Goal: Task Accomplishment & Management: Use online tool/utility

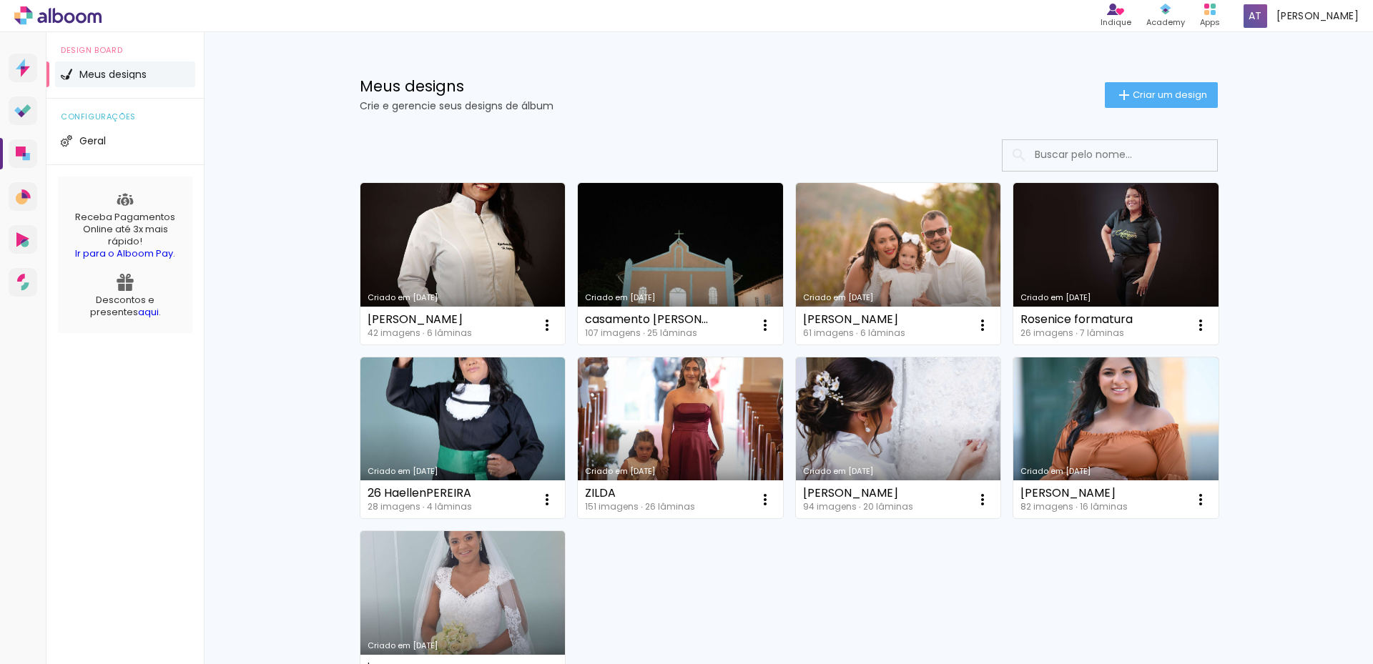
click at [638, 87] on h1 "Meus designs" at bounding box center [732, 86] width 745 height 15
click at [267, 105] on div "Meus designs Crie e gerencie seus designs de álbum Criar um design Criado em [D…" at bounding box center [788, 429] width 1169 height 795
click at [1142, 94] on span "Criar um design" at bounding box center [1170, 94] width 74 height 9
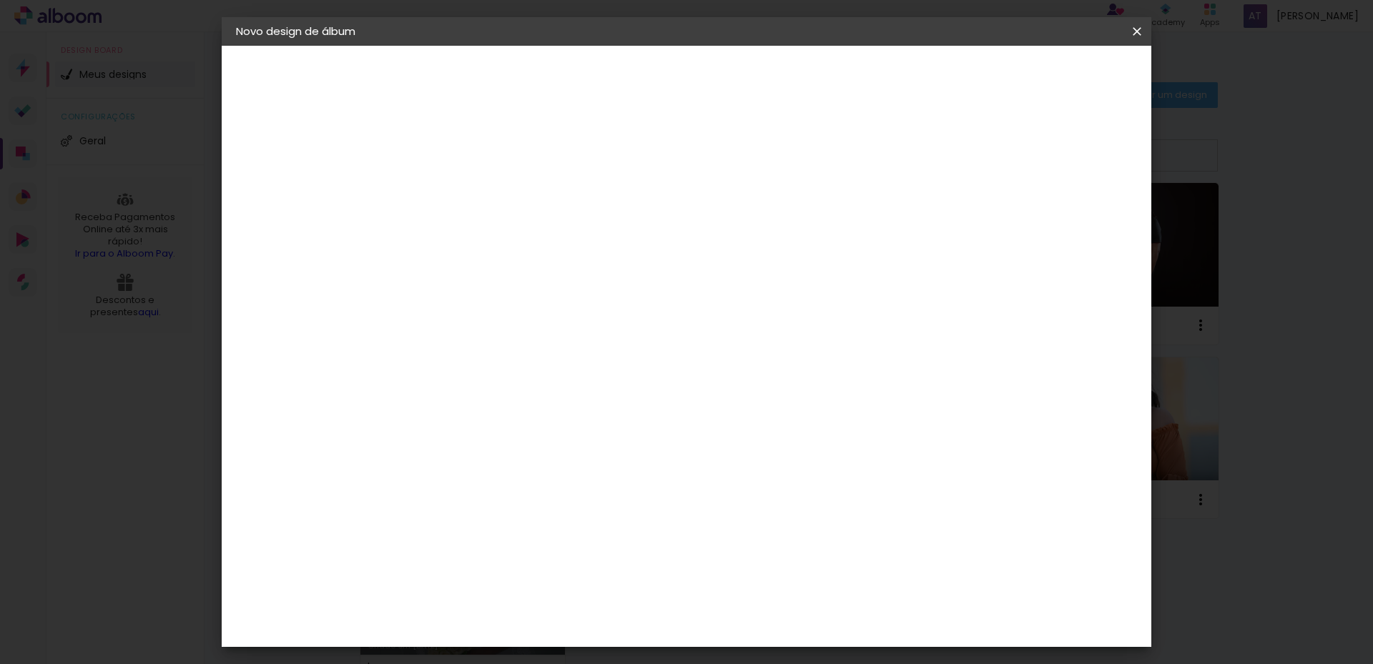
click at [470, 200] on input at bounding box center [470, 192] width 0 height 22
type input "[PERSON_NAME]"
type paper-input "[PERSON_NAME]"
click at [532, 167] on div "Informações Dê um título ao seu álbum. Avançar" at bounding box center [470, 107] width 124 height 122
click at [470, 198] on input "[PERSON_NAME]" at bounding box center [470, 192] width 0 height 22
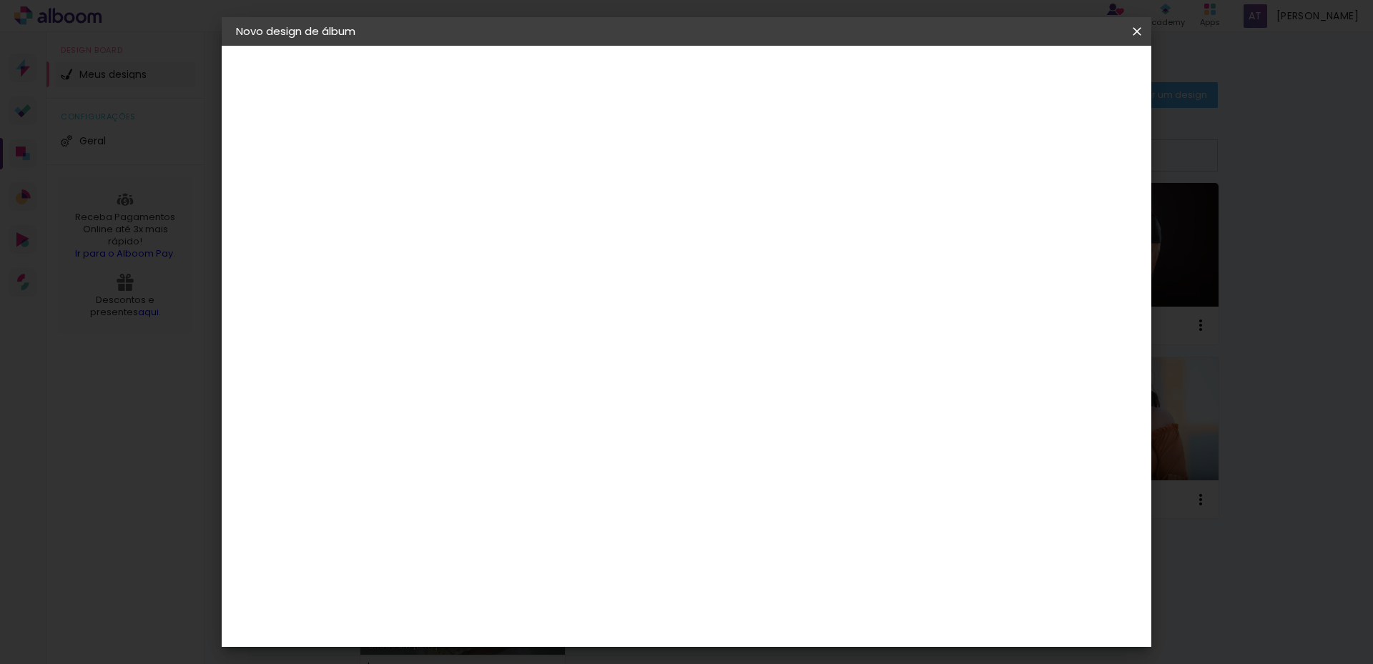
click at [532, 167] on div "Informações Dê um título ao seu álbum. Avançar" at bounding box center [470, 107] width 124 height 122
click at [616, 84] on paper-button "Avançar" at bounding box center [581, 76] width 70 height 24
click at [0, 0] on h3 "Avançado" at bounding box center [0, 0] width 0 height 0
click at [526, 528] on paper-item "Requinte" at bounding box center [506, 543] width 154 height 31
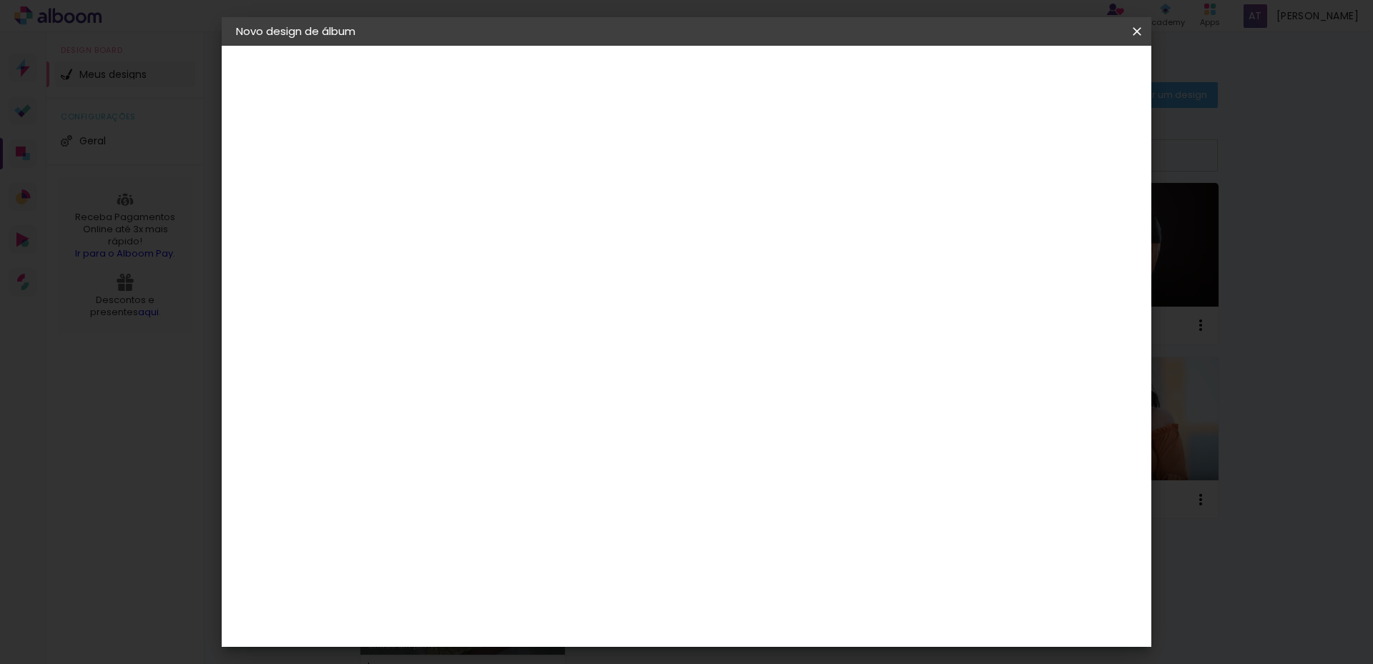
click at [0, 0] on slot "Avançar" at bounding box center [0, 0] width 0 height 0
click at [1212, 119] on iron-overlay-backdrop at bounding box center [686, 332] width 1373 height 664
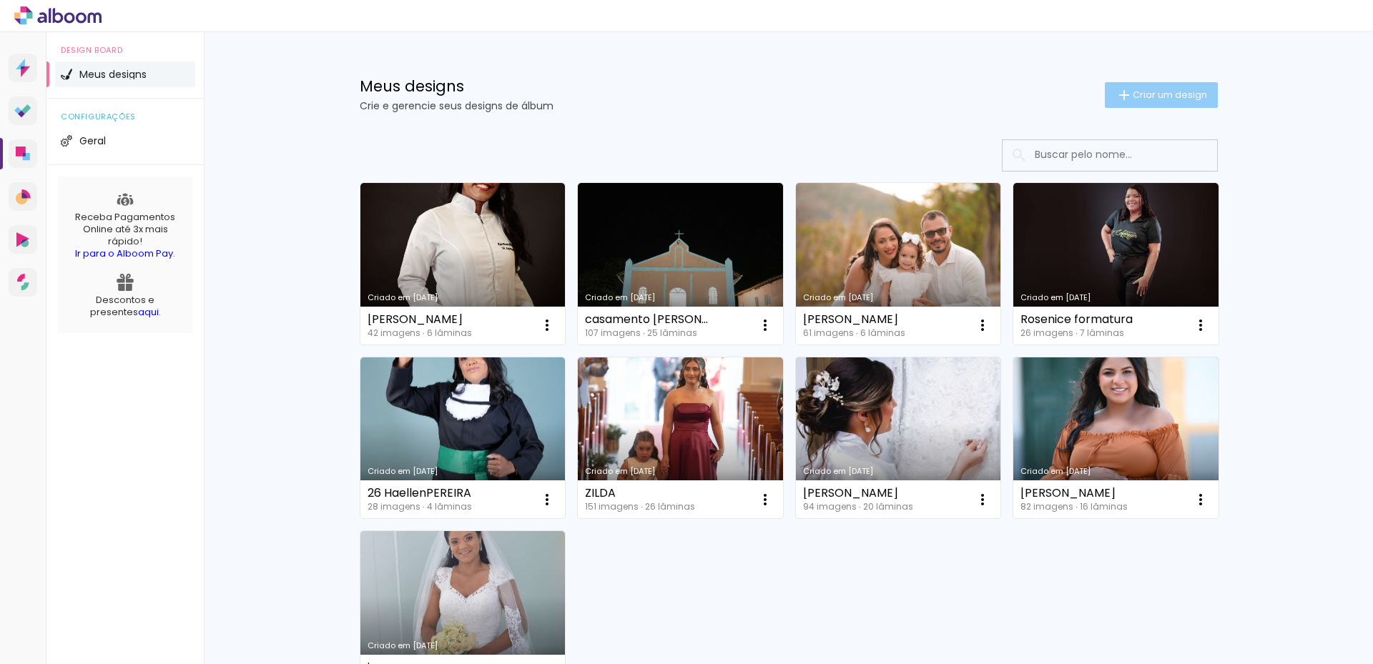
click at [1162, 90] on span "Criar um design" at bounding box center [1170, 94] width 74 height 9
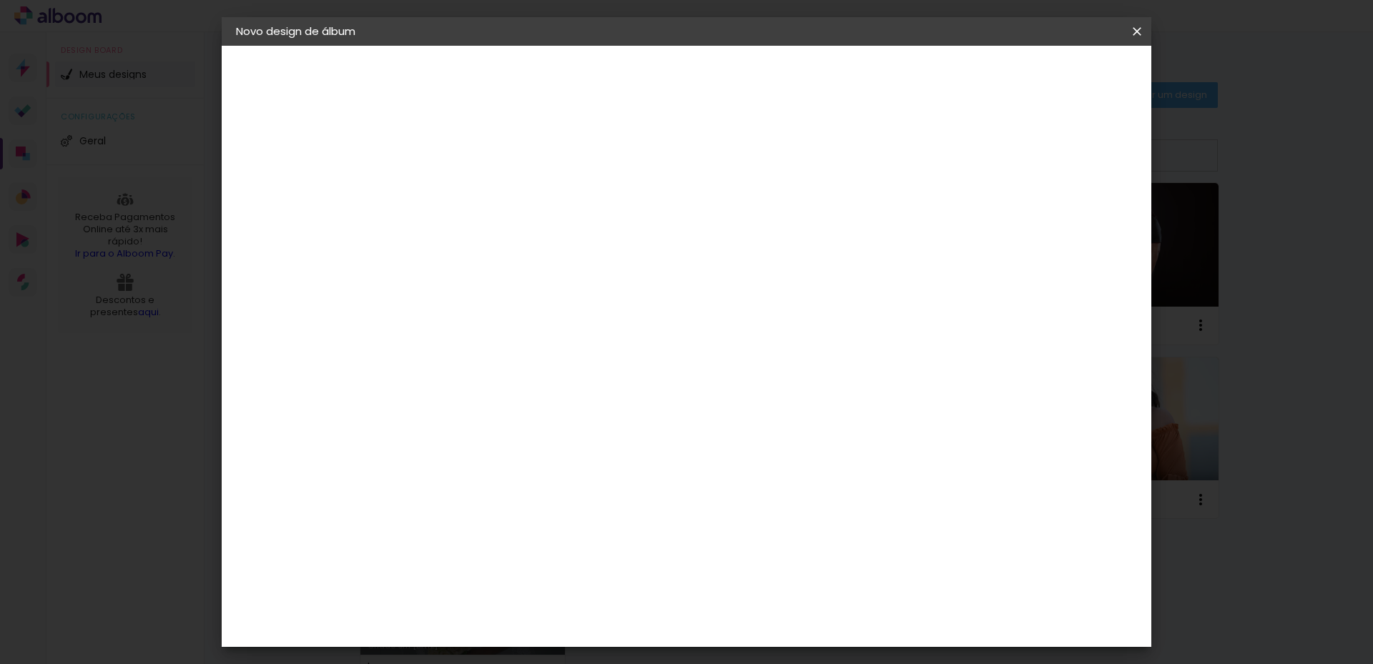
click at [470, 183] on input at bounding box center [470, 192] width 0 height 22
type input "[PERSON_NAME]"
type paper-input "[PERSON_NAME]"
click at [0, 0] on slot "Avançar" at bounding box center [0, 0] width 0 height 0
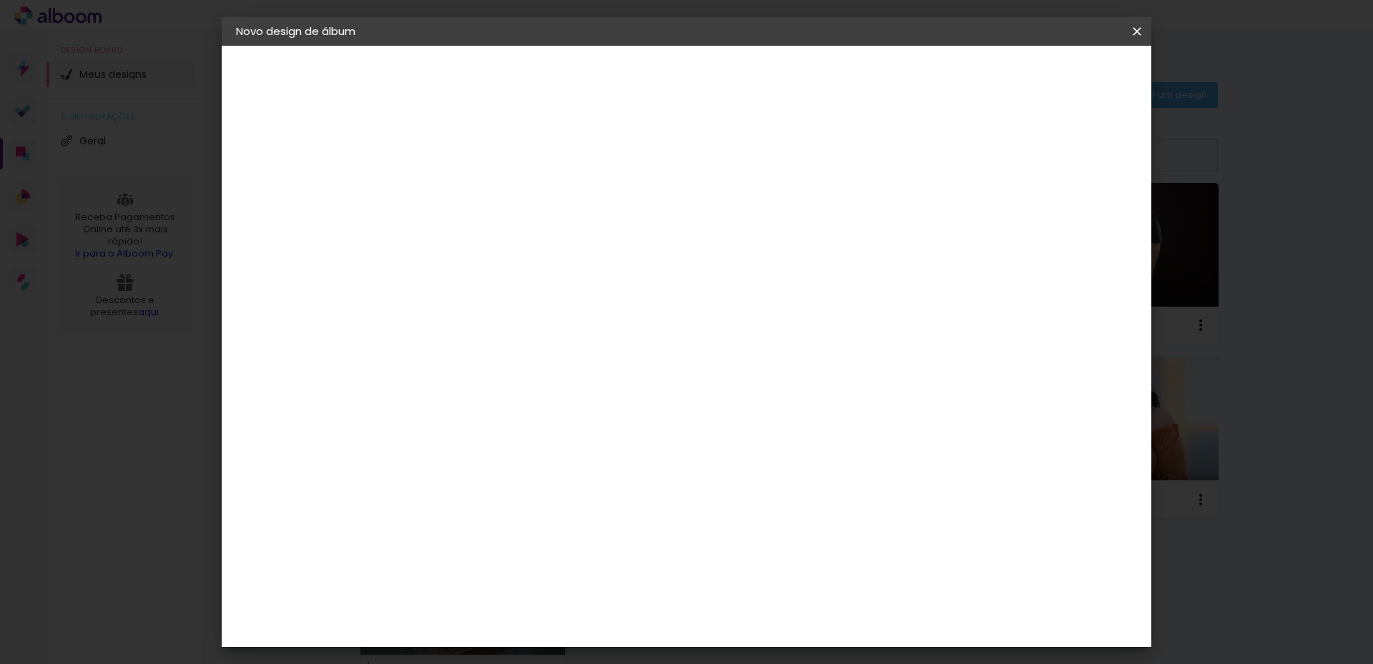
click at [510, 609] on div "Requinte" at bounding box center [485, 614] width 49 height 11
click at [0, 0] on slot "Avançar" at bounding box center [0, 0] width 0 height 0
click at [566, 282] on span "20 × 25" at bounding box center [533, 284] width 67 height 29
click at [0, 0] on slot "Avançar" at bounding box center [0, 0] width 0 height 0
click at [1048, 78] on span "Iniciar design" at bounding box center [1015, 76] width 65 height 10
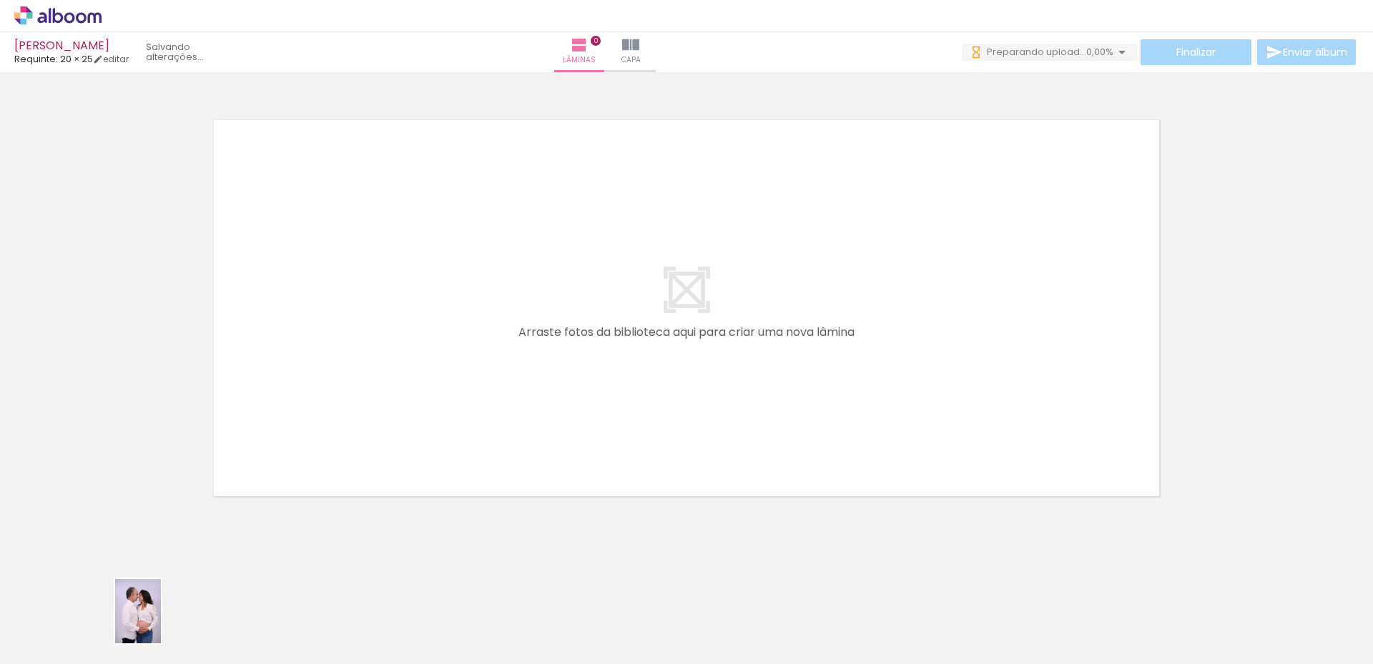
drag, startPoint x: 147, startPoint y: 623, endPoint x: 158, endPoint y: 622, distance: 11.5
click at [158, 622] on div at bounding box center [143, 616] width 51 height 71
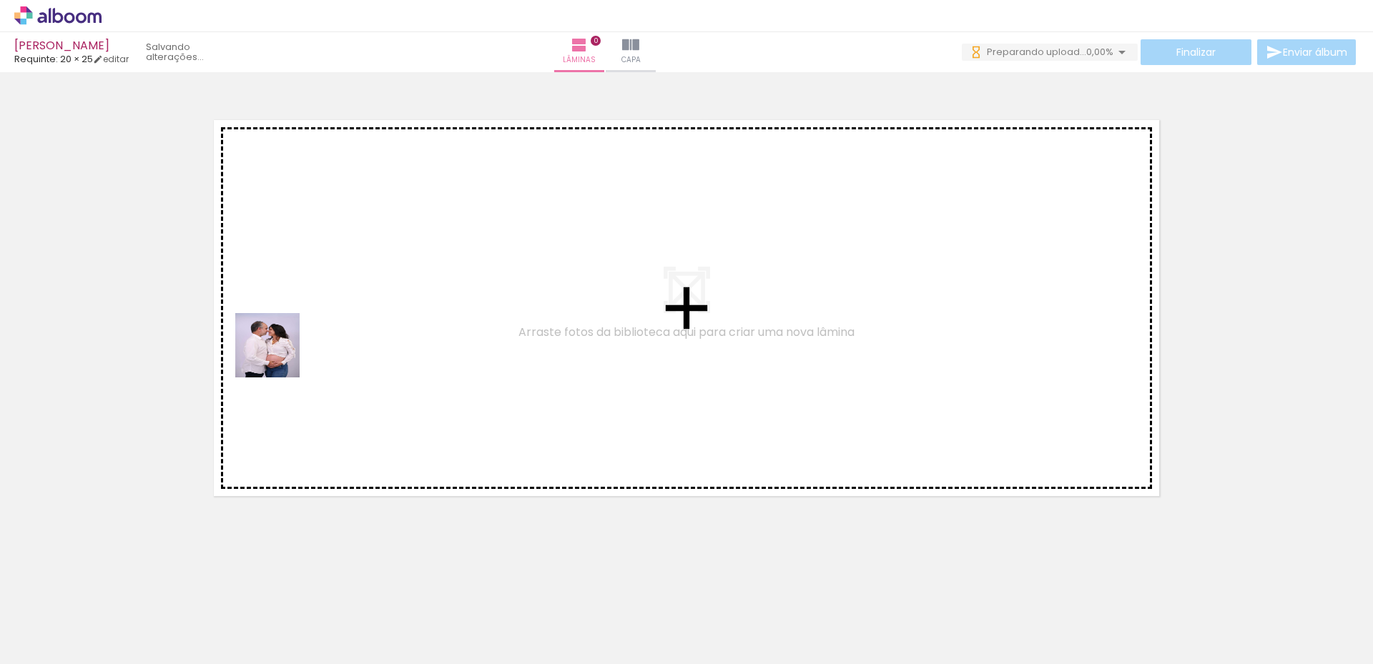
drag, startPoint x: 156, startPoint y: 618, endPoint x: 280, endPoint y: 350, distance: 294.7
click at [280, 350] on quentale-workspace at bounding box center [686, 332] width 1373 height 664
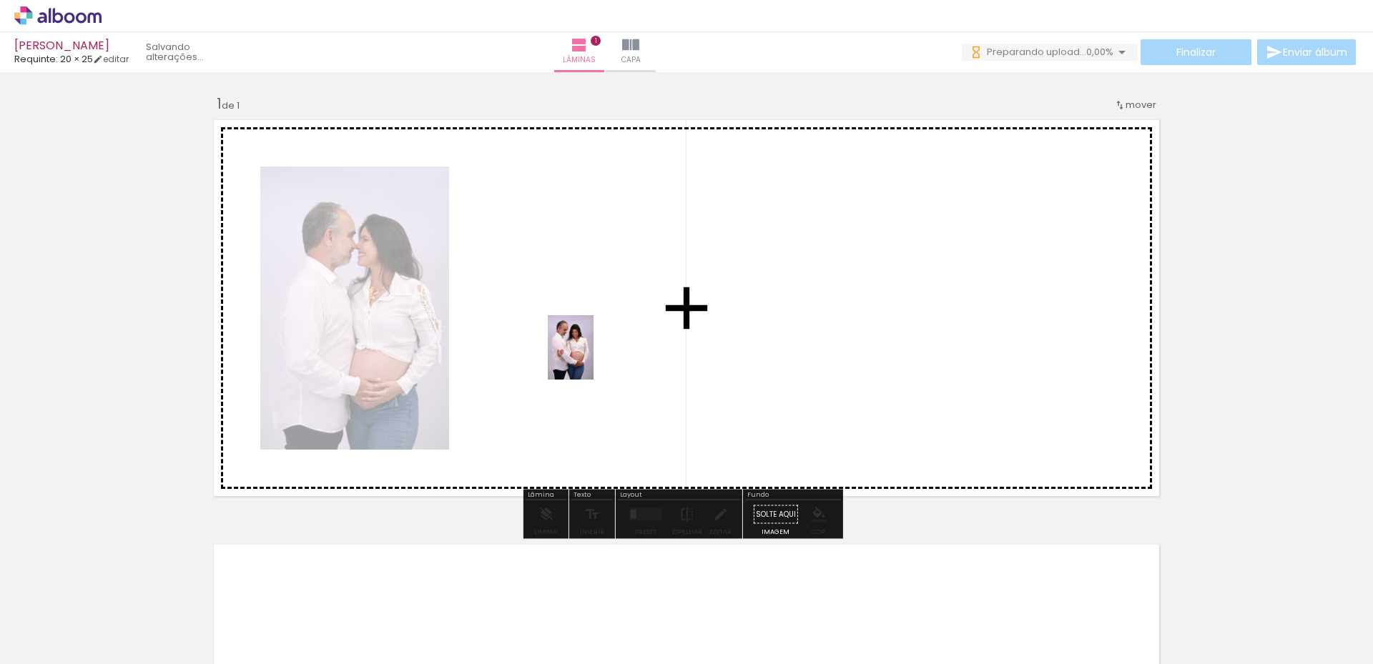
drag, startPoint x: 233, startPoint y: 621, endPoint x: 591, endPoint y: 358, distance: 443.6
click at [591, 358] on quentale-workspace at bounding box center [686, 332] width 1373 height 664
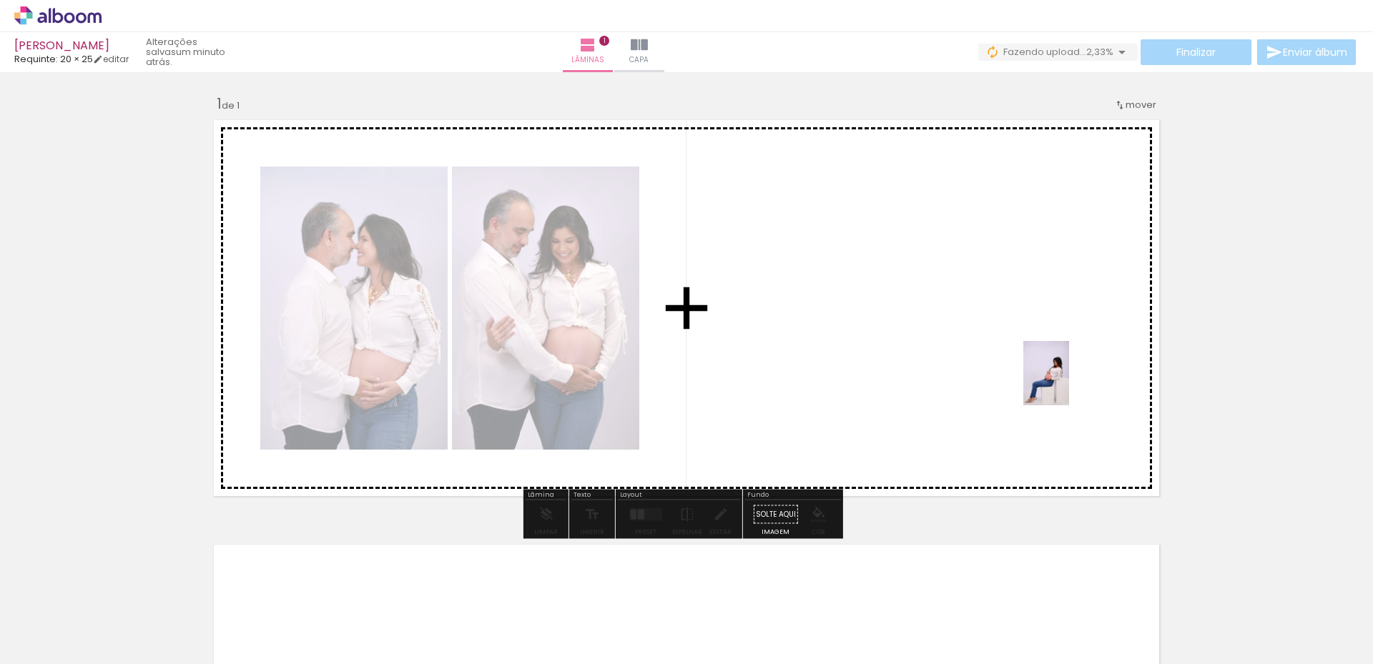
drag, startPoint x: 315, startPoint y: 633, endPoint x: 1066, endPoint y: 384, distance: 791.1
click at [1066, 384] on quentale-workspace at bounding box center [686, 332] width 1373 height 664
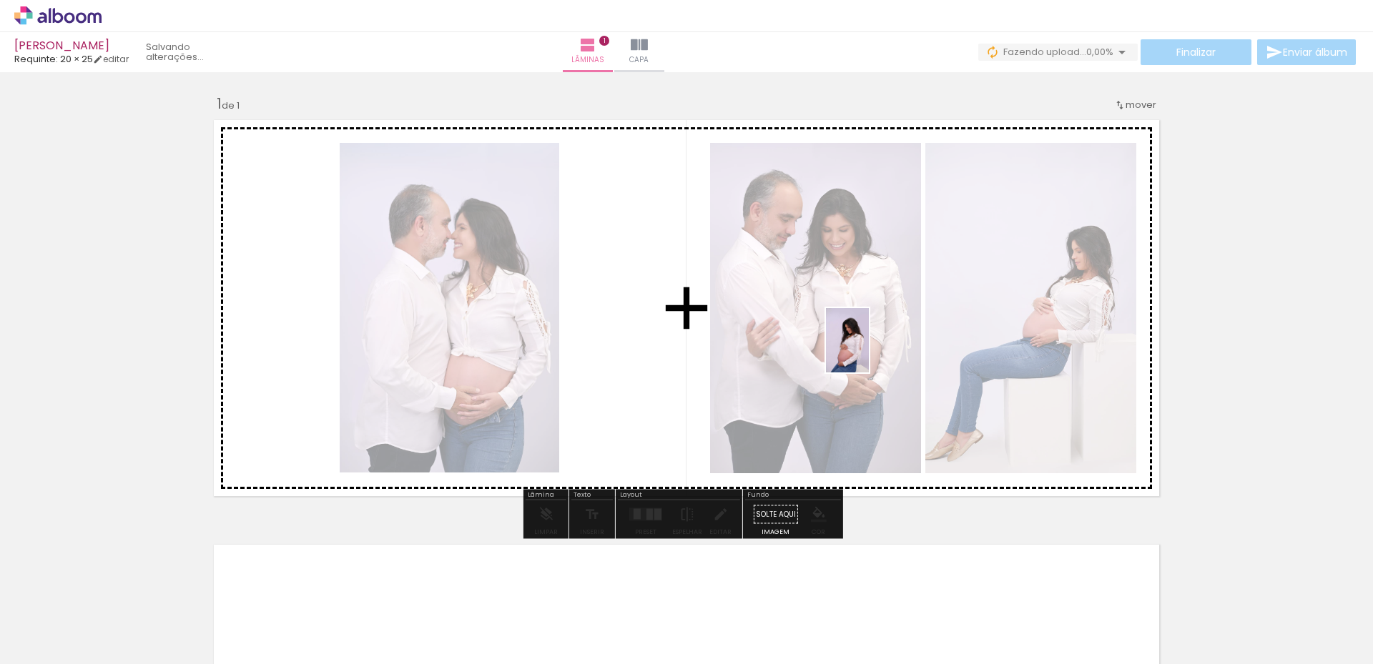
drag, startPoint x: 385, startPoint y: 623, endPoint x: 869, endPoint y: 351, distance: 555.2
click at [869, 351] on quentale-workspace at bounding box center [686, 332] width 1373 height 664
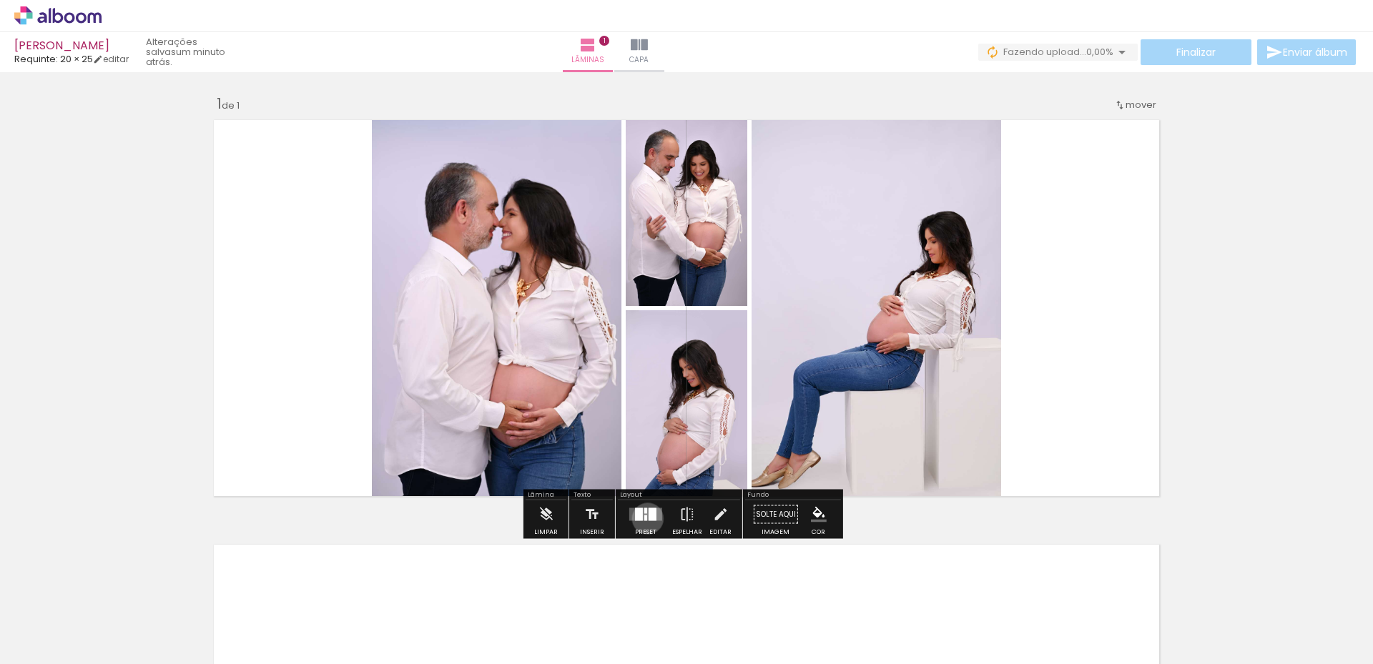
click at [644, 518] on quentale-layouter at bounding box center [645, 514] width 33 height 13
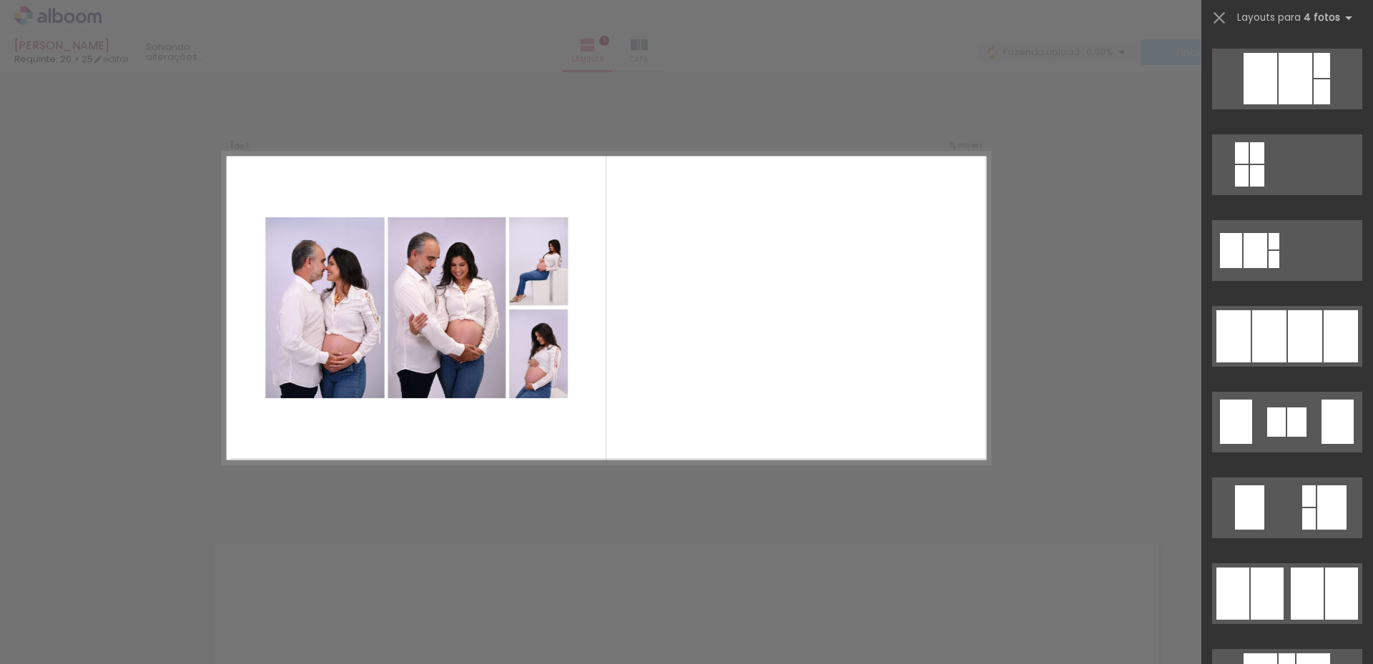
scroll to position [858, 0]
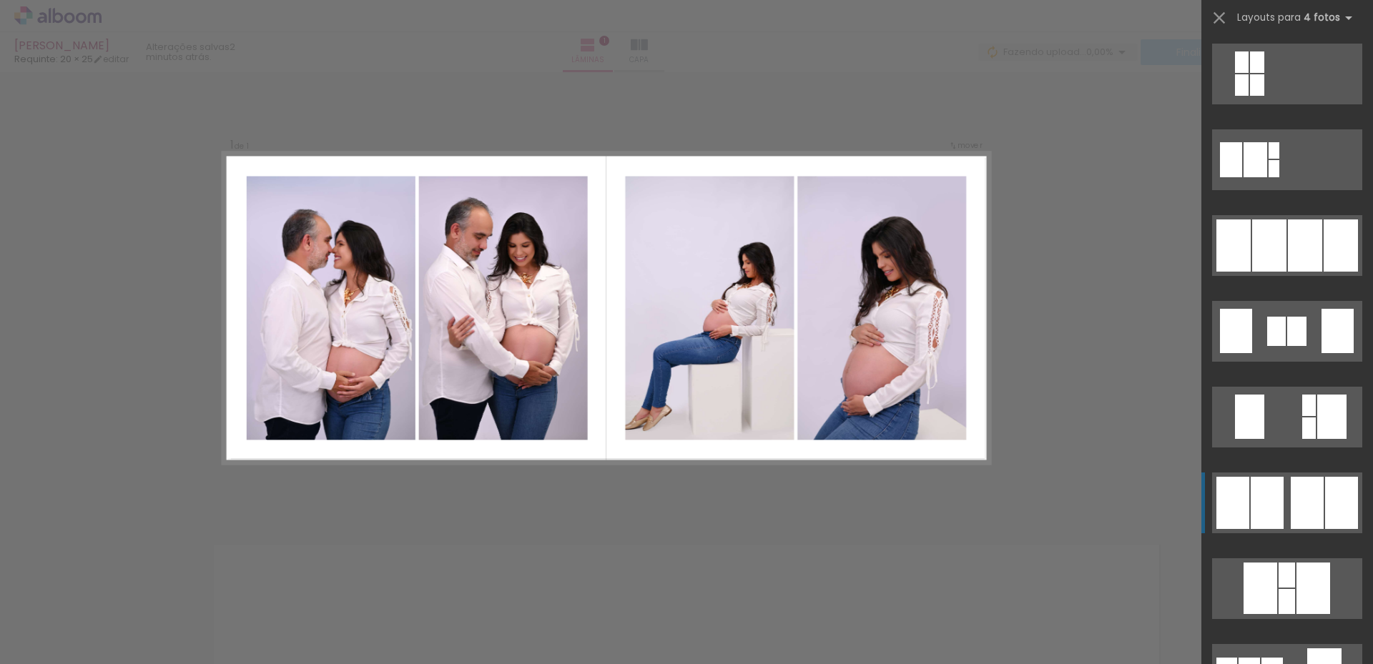
click at [1280, 493] on quentale-layouter at bounding box center [1287, 503] width 150 height 61
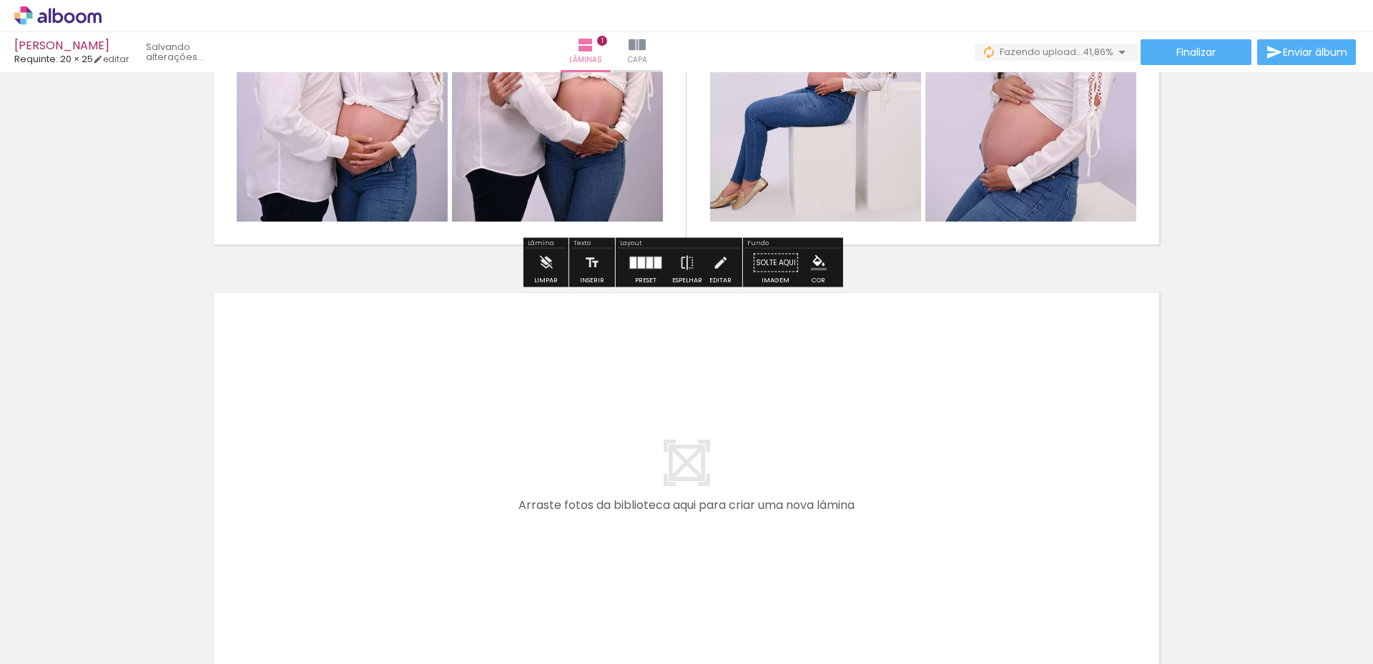
scroll to position [286, 0]
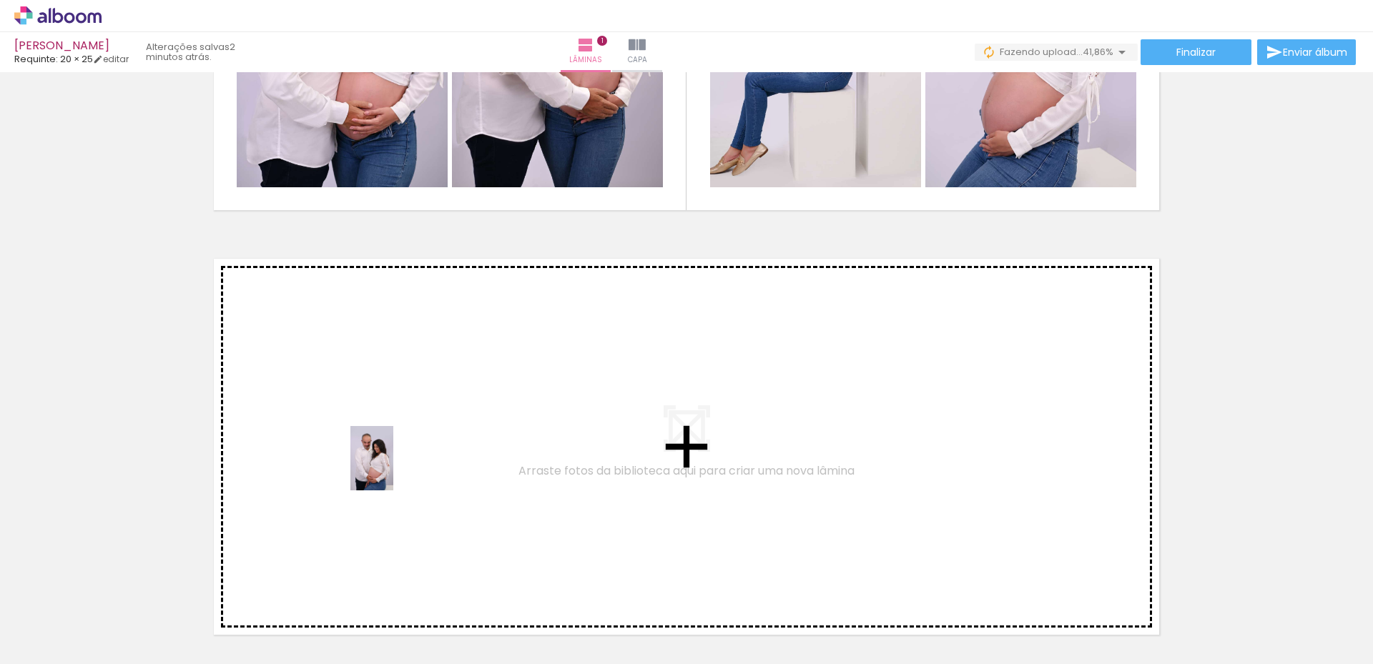
drag, startPoint x: 471, startPoint y: 626, endPoint x: 393, endPoint y: 469, distance: 175.3
click at [393, 469] on quentale-workspace at bounding box center [686, 332] width 1373 height 664
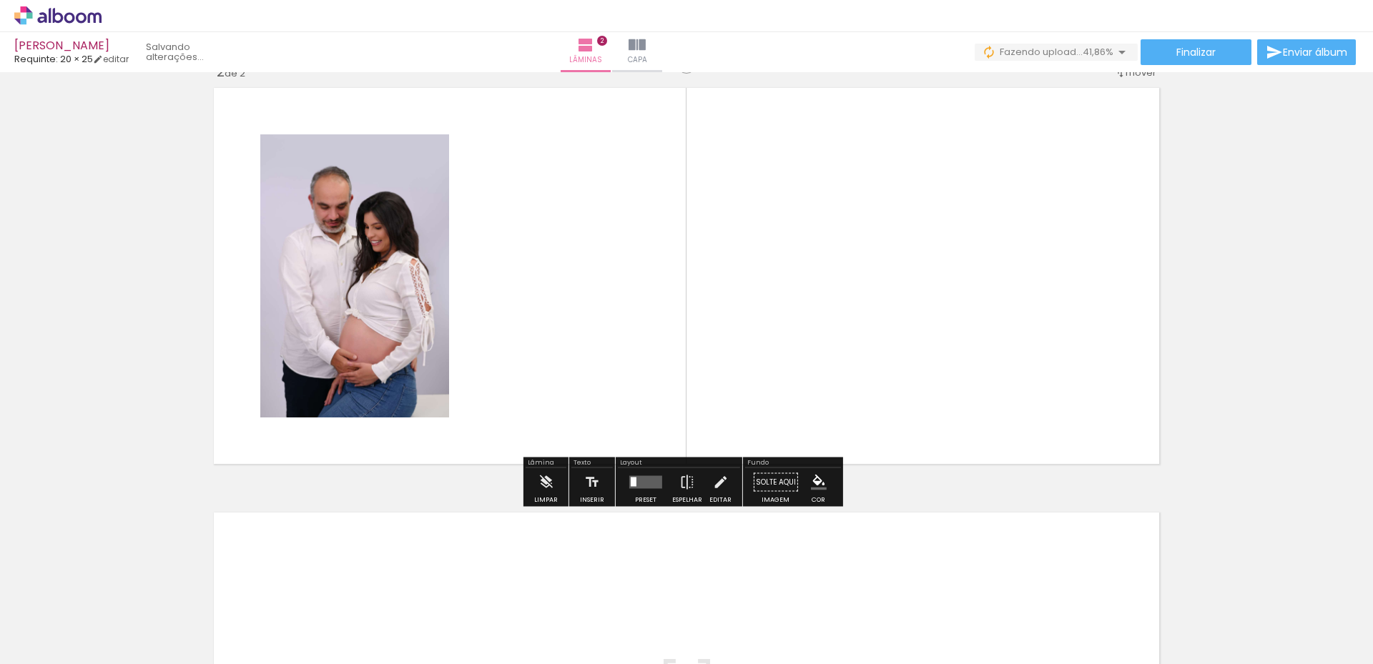
scroll to position [552, 0]
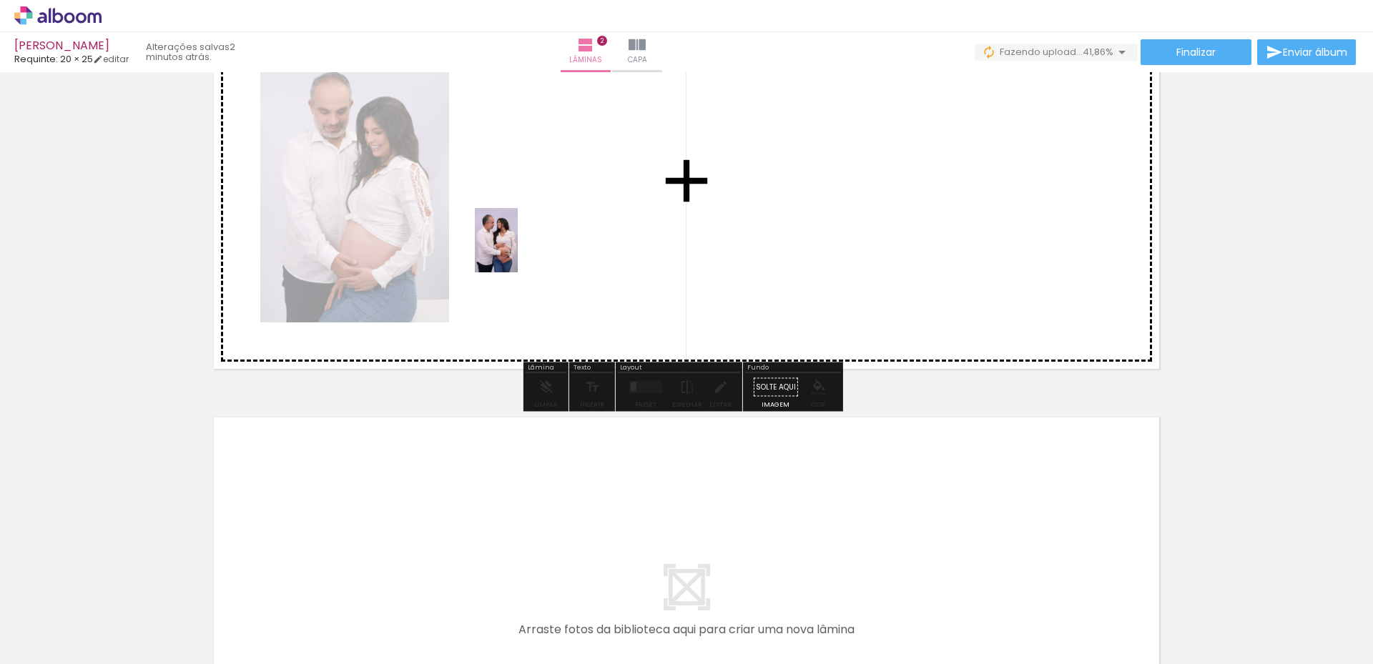
drag, startPoint x: 548, startPoint y: 603, endPoint x: 518, endPoint y: 251, distance: 353.1
click at [518, 251] on quentale-workspace at bounding box center [686, 332] width 1373 height 664
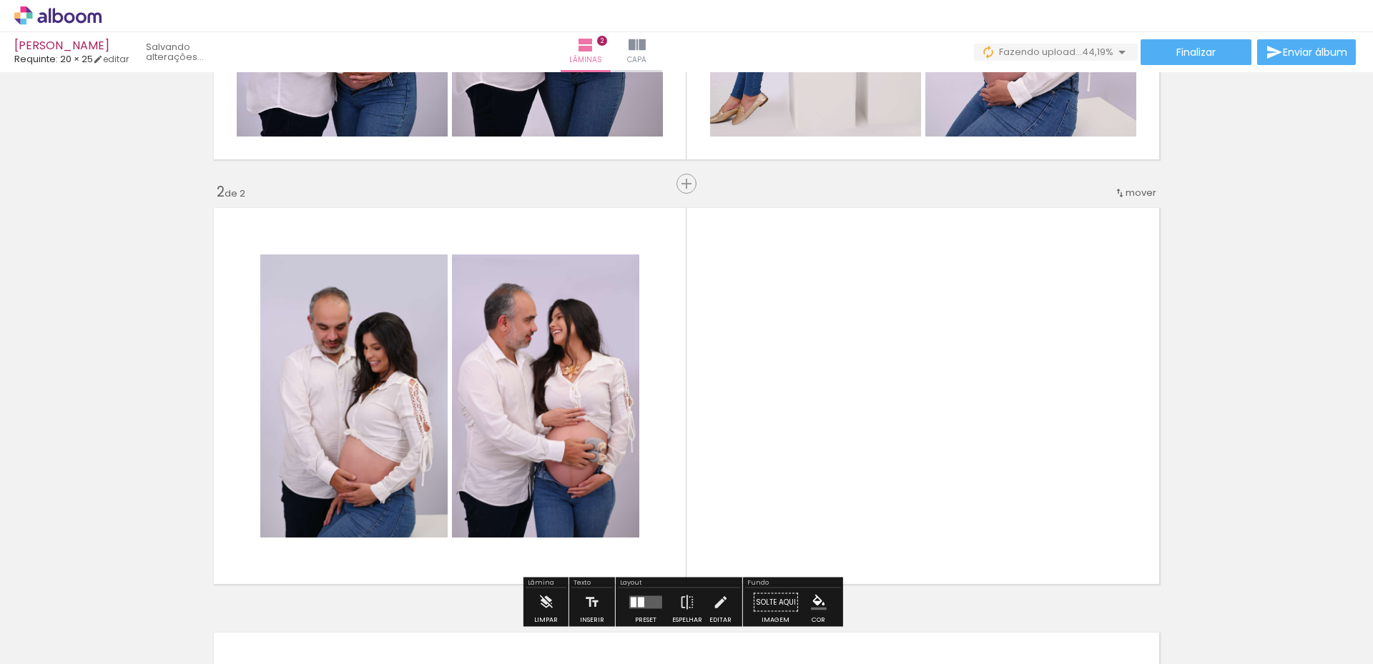
scroll to position [338, 0]
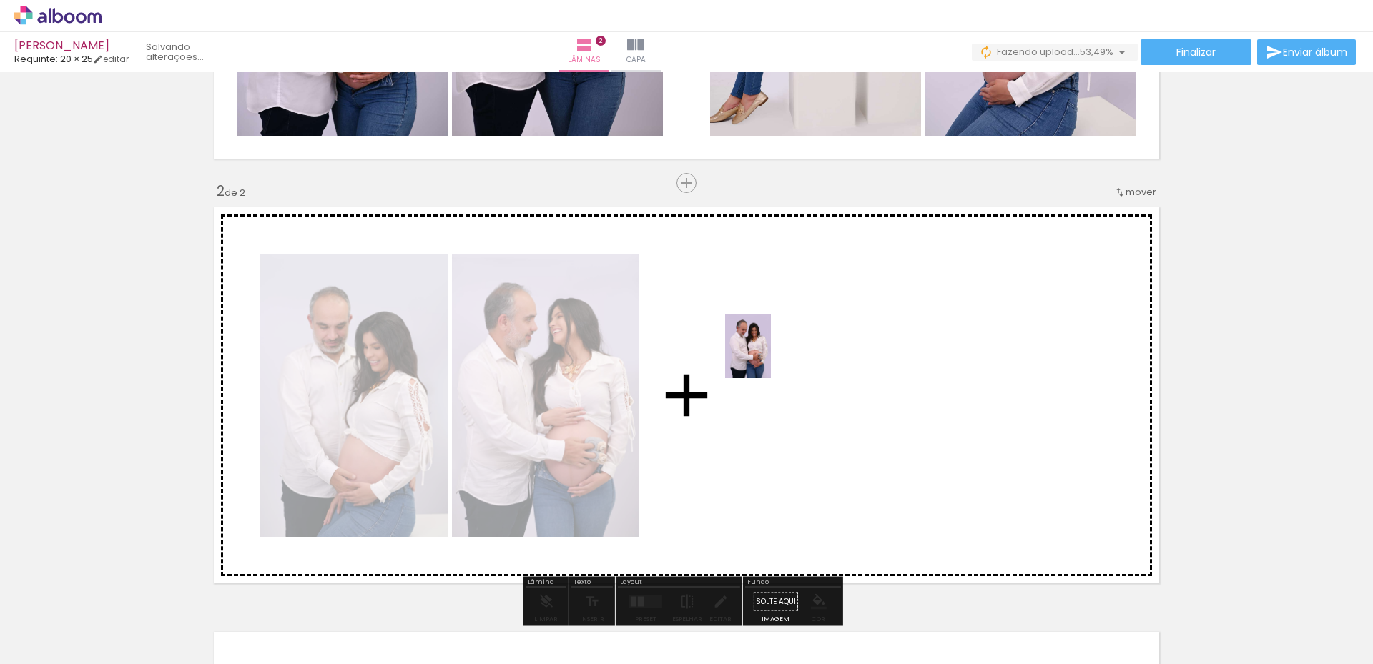
drag, startPoint x: 634, startPoint y: 625, endPoint x: 768, endPoint y: 357, distance: 299.7
click at [768, 357] on quentale-workspace at bounding box center [686, 332] width 1373 height 664
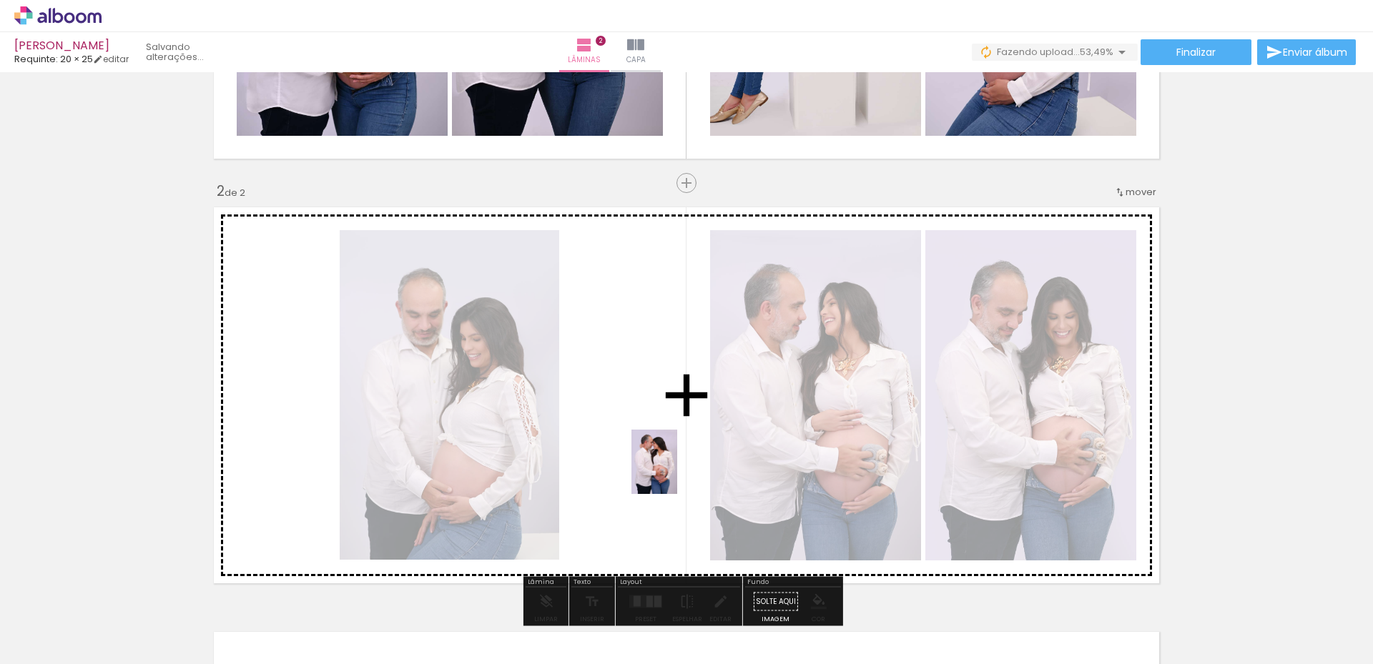
drag, startPoint x: 703, startPoint y: 596, endPoint x: 674, endPoint y: 473, distance: 127.0
click at [674, 473] on quentale-workspace at bounding box center [686, 332] width 1373 height 664
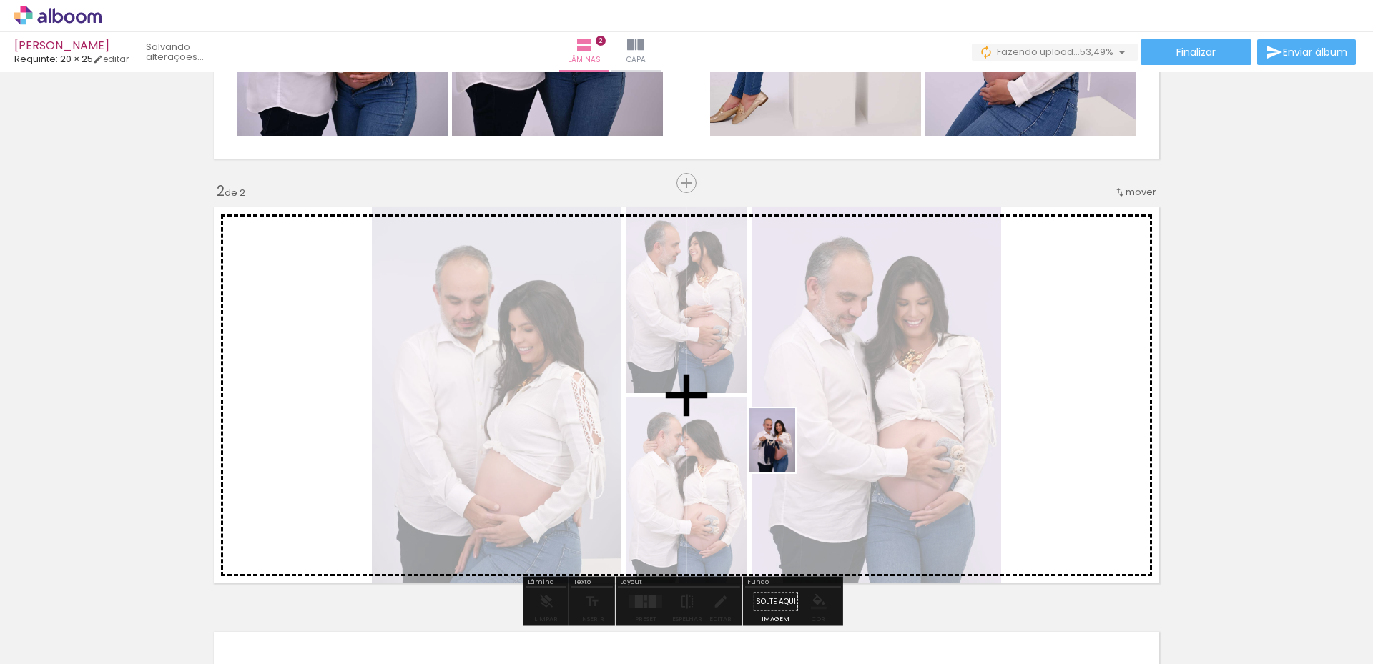
drag, startPoint x: 792, startPoint y: 619, endPoint x: 792, endPoint y: 451, distance: 167.3
click at [792, 451] on quentale-workspace at bounding box center [686, 332] width 1373 height 664
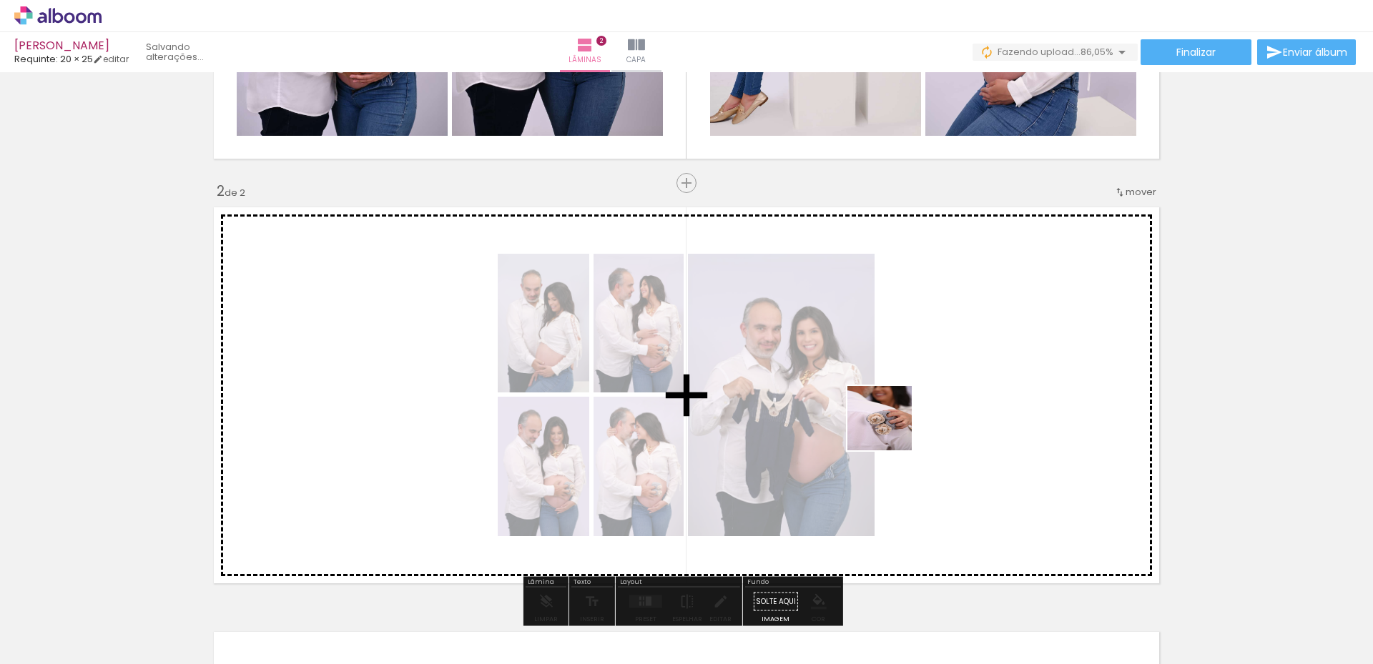
drag, startPoint x: 868, startPoint y: 621, endPoint x: 890, endPoint y: 429, distance: 192.9
click at [890, 429] on quentale-workspace at bounding box center [686, 332] width 1373 height 664
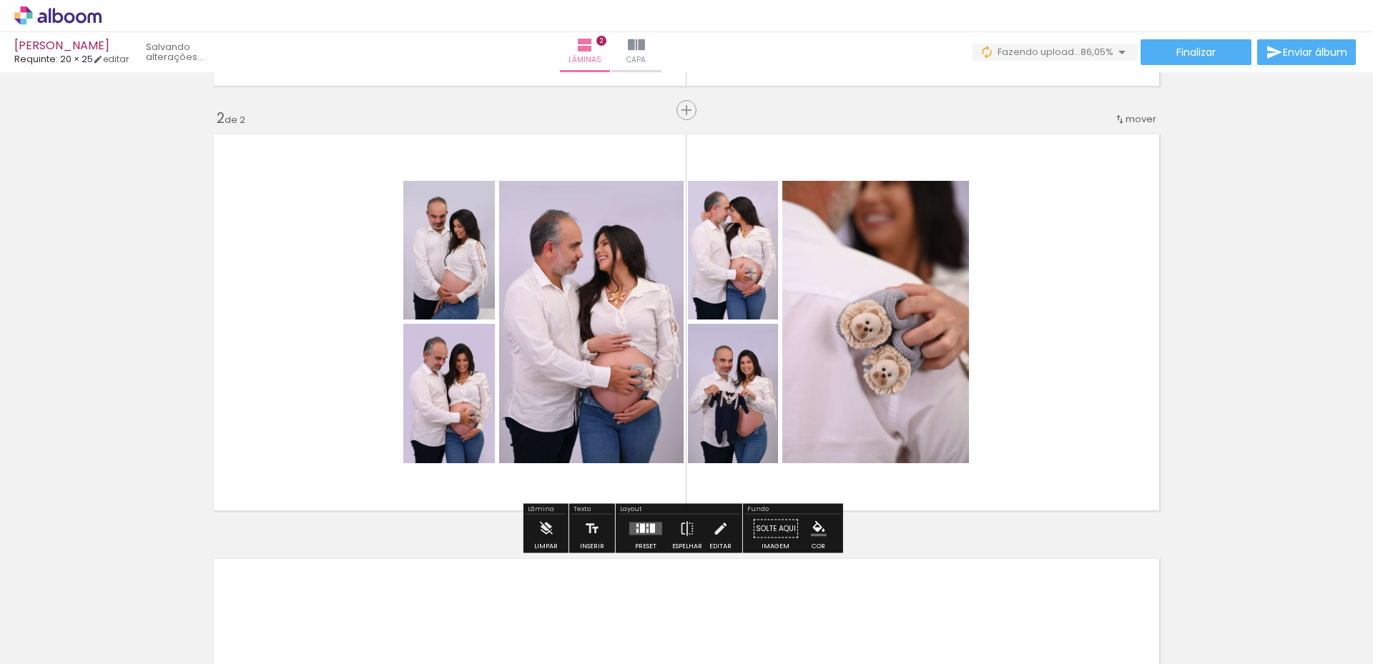
scroll to position [409, 0]
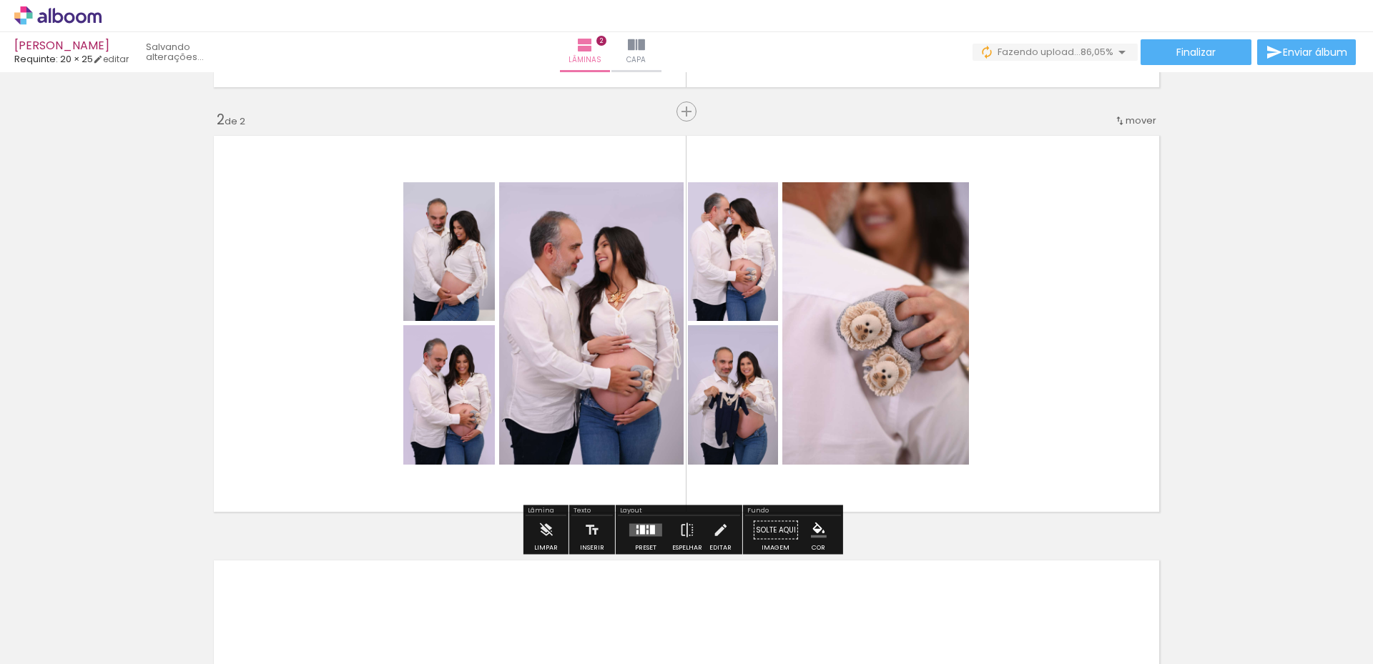
click at [646, 526] on quentale-layouter at bounding box center [645, 530] width 33 height 13
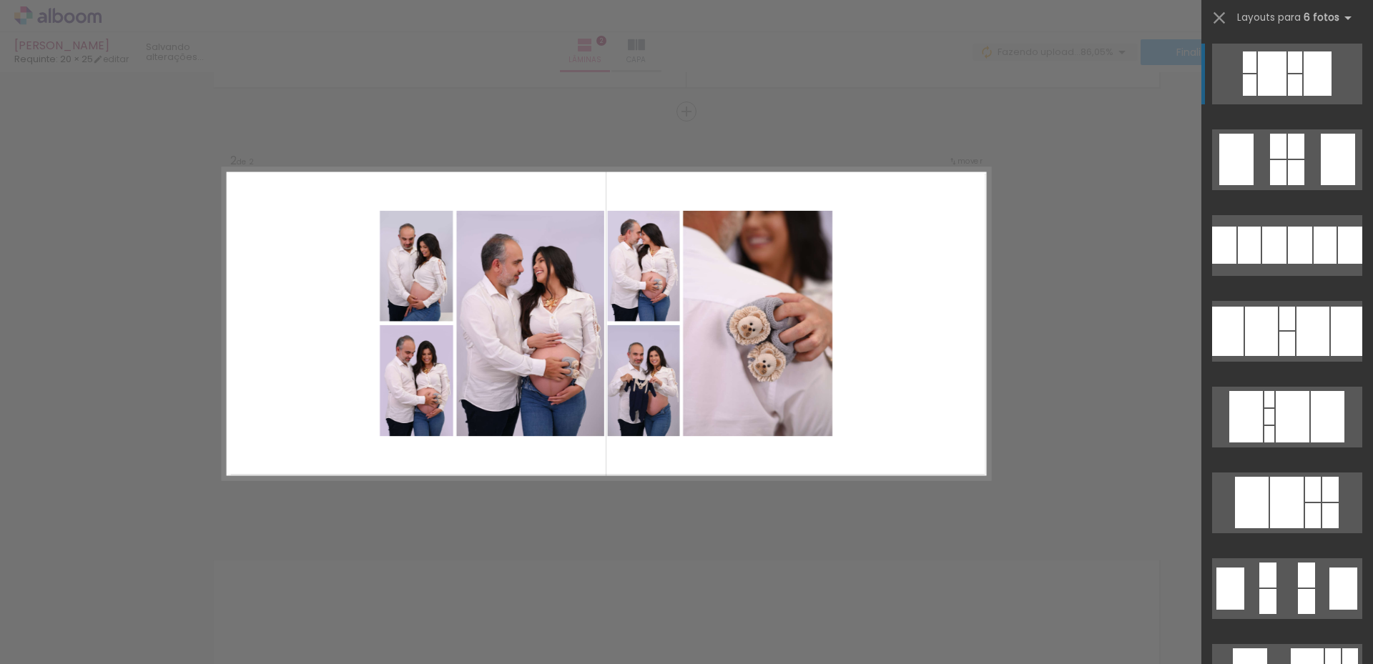
scroll to position [410, 0]
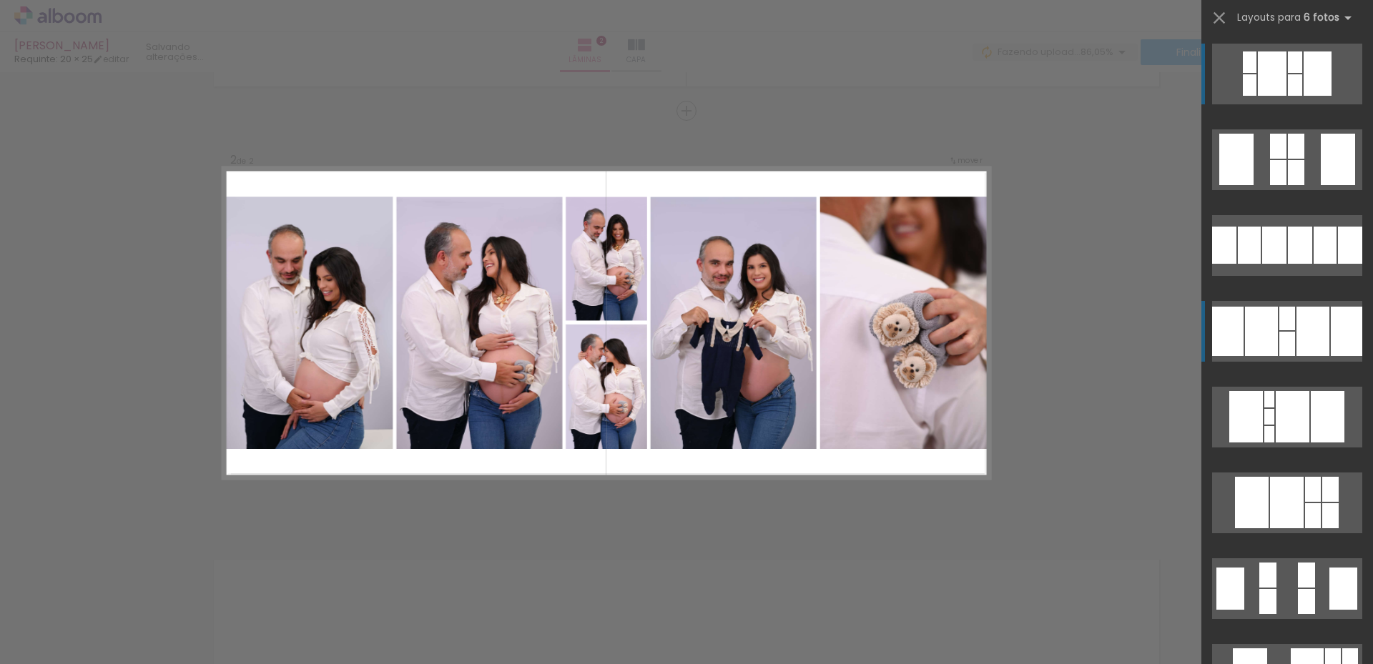
click at [1284, 335] on div at bounding box center [1287, 344] width 16 height 24
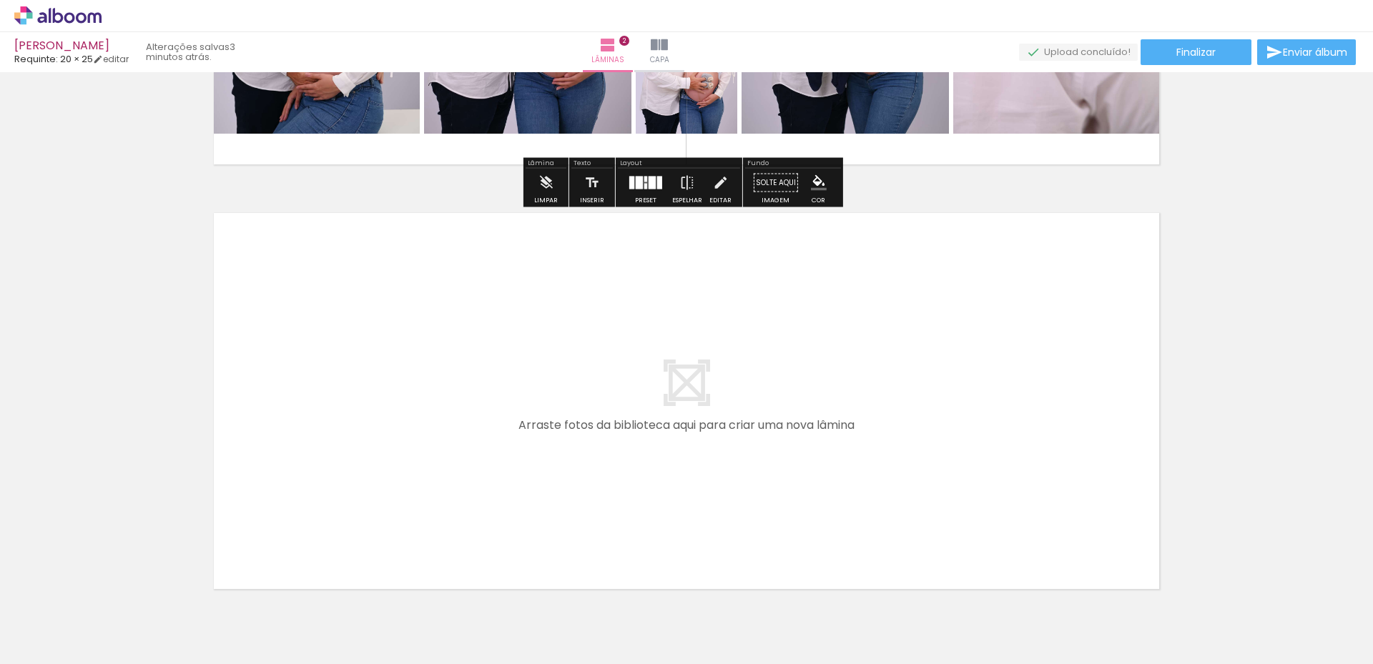
scroll to position [827, 0]
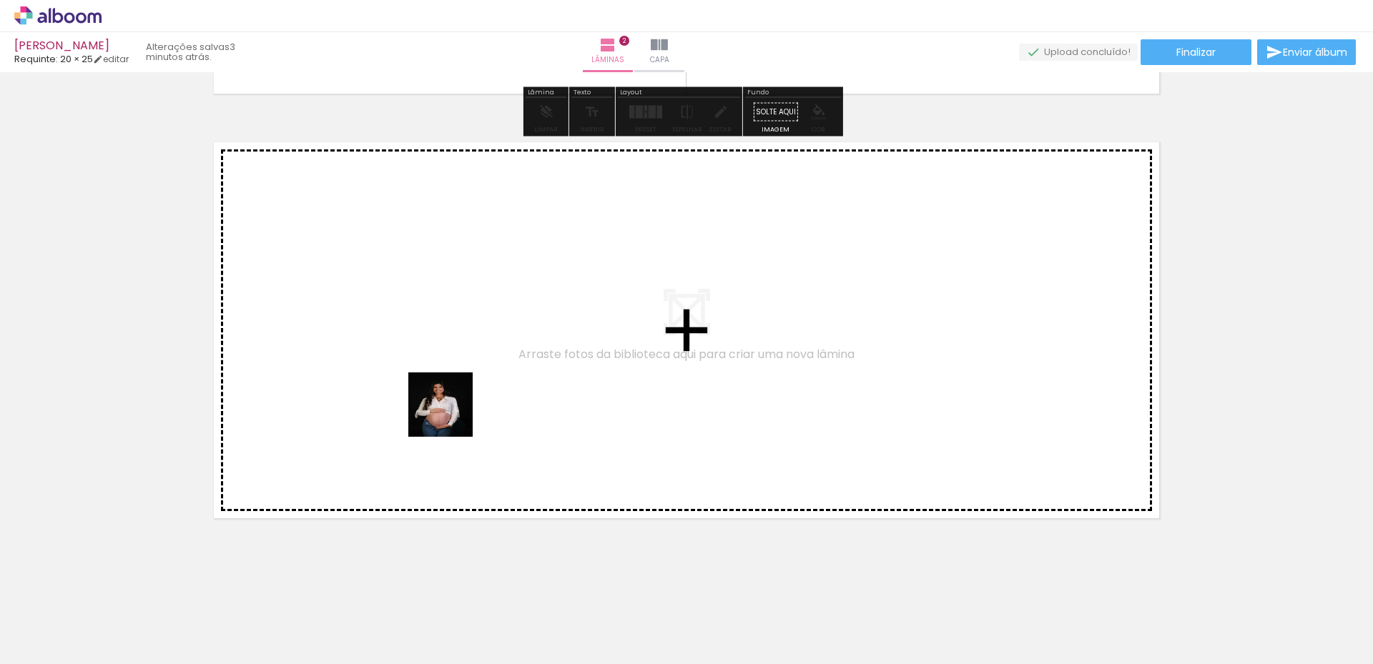
drag, startPoint x: 936, startPoint y: 616, endPoint x: 428, endPoint y: 402, distance: 551.9
click at [428, 402] on quentale-workspace at bounding box center [686, 332] width 1373 height 664
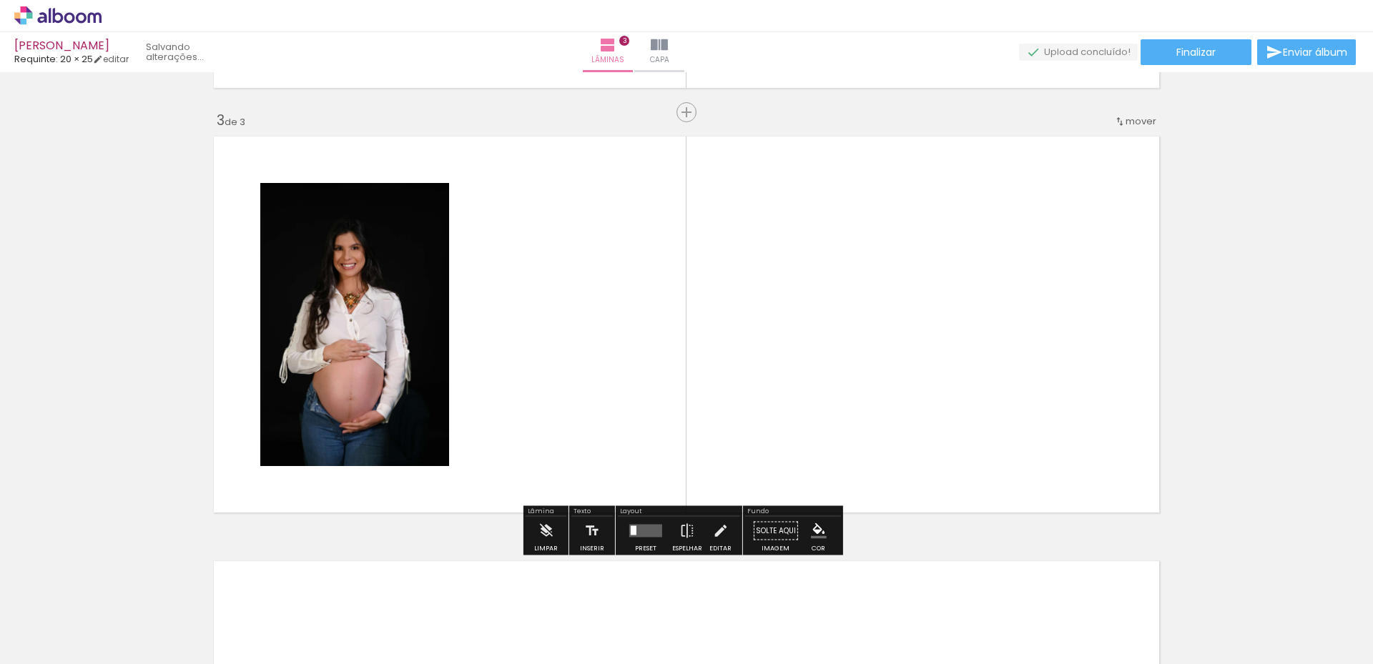
scroll to position [835, 0]
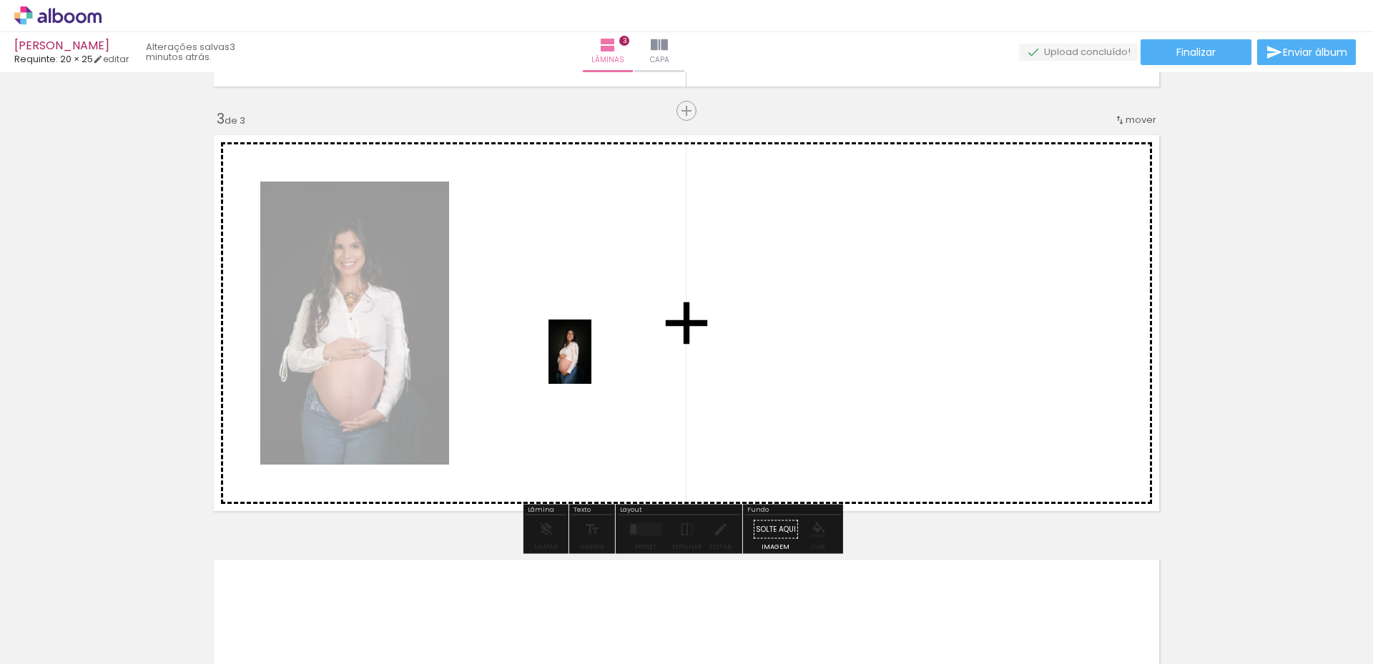
drag, startPoint x: 1035, startPoint y: 617, endPoint x: 591, endPoint y: 363, distance: 511.3
click at [591, 363] on quentale-workspace at bounding box center [686, 332] width 1373 height 664
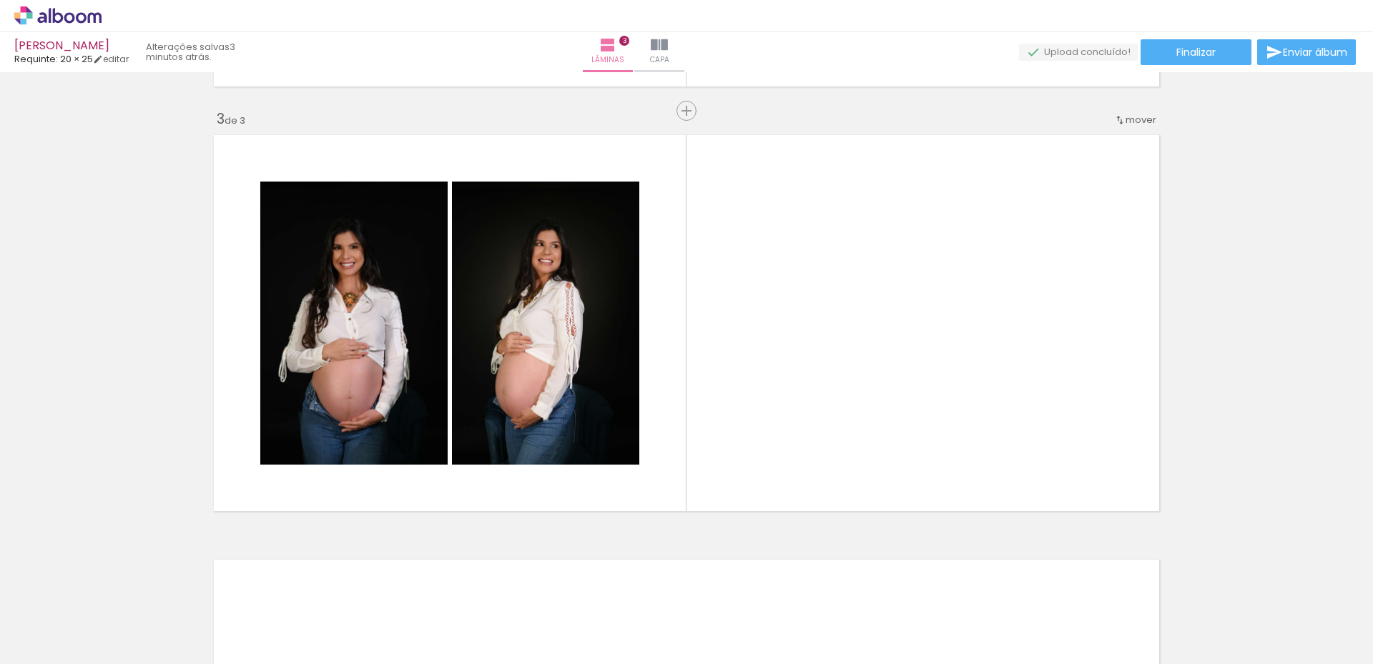
scroll to position [0, 589]
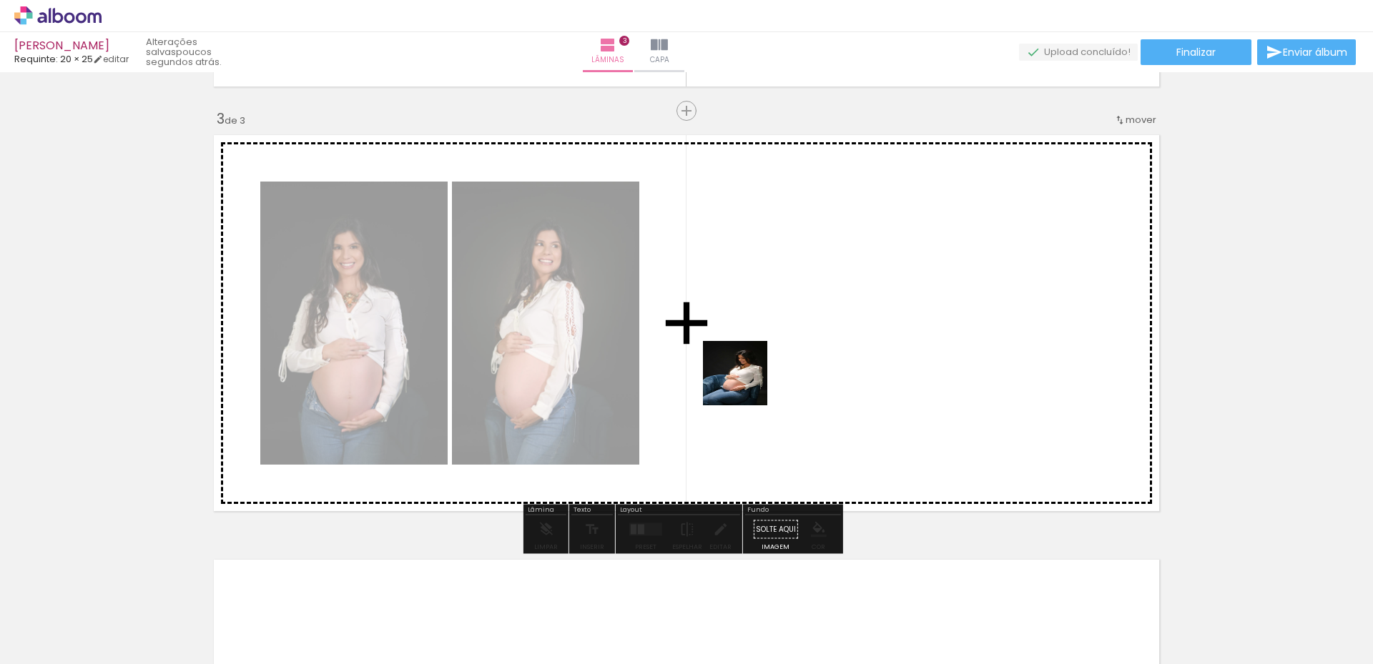
drag, startPoint x: 742, startPoint y: 405, endPoint x: 747, endPoint y: 374, distance: 31.9
click at [747, 374] on quentale-workspace at bounding box center [686, 332] width 1373 height 664
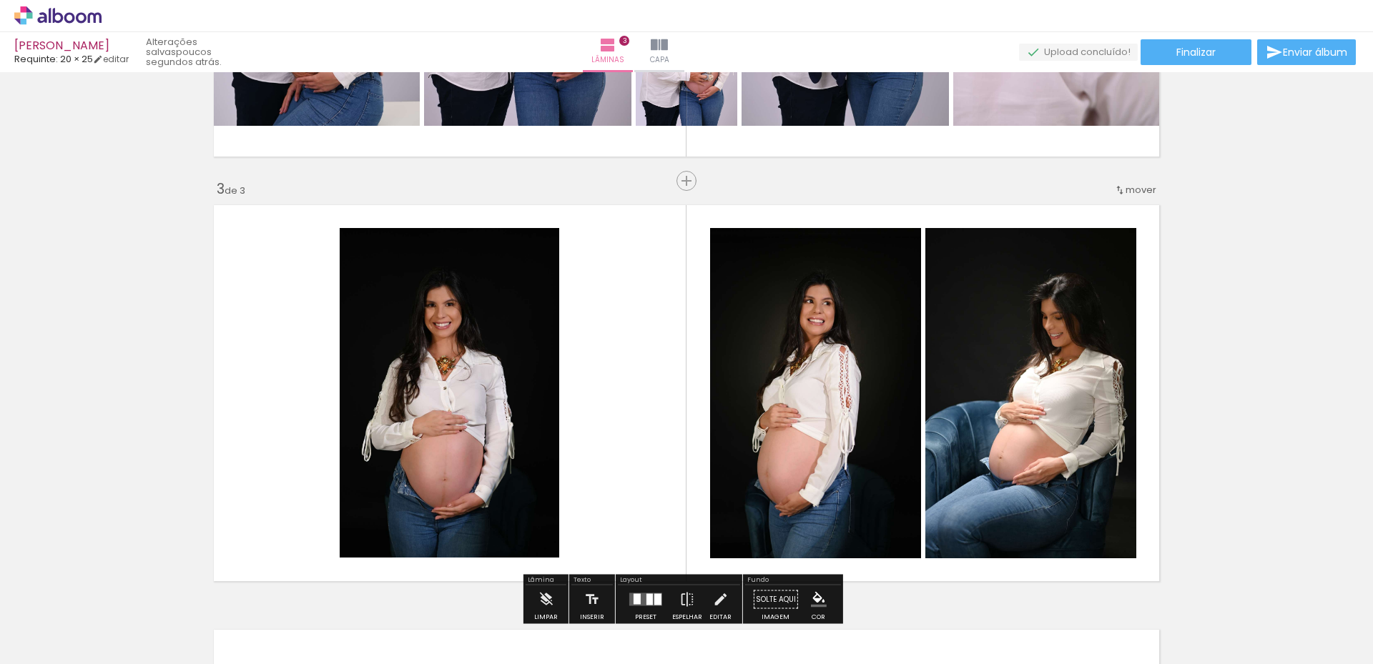
scroll to position [835, 0]
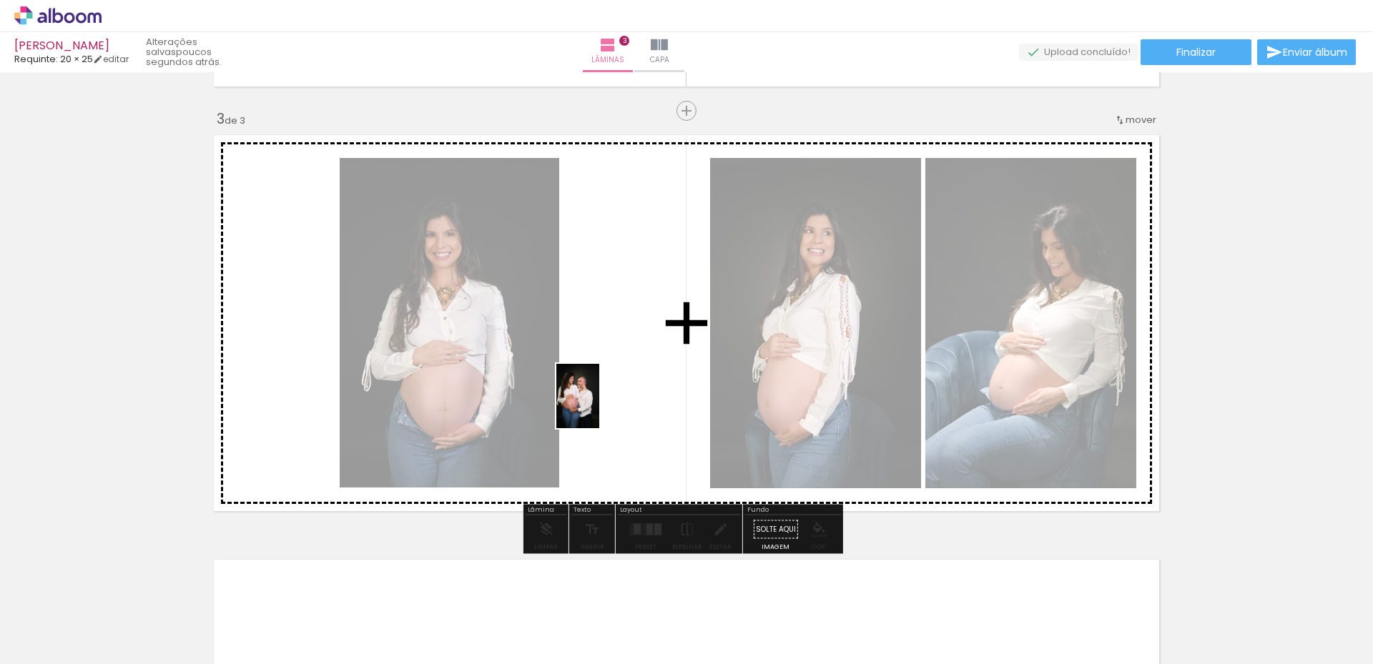
drag, startPoint x: 840, startPoint y: 631, endPoint x: 599, endPoint y: 407, distance: 328.4
click at [599, 407] on quentale-workspace at bounding box center [686, 332] width 1373 height 664
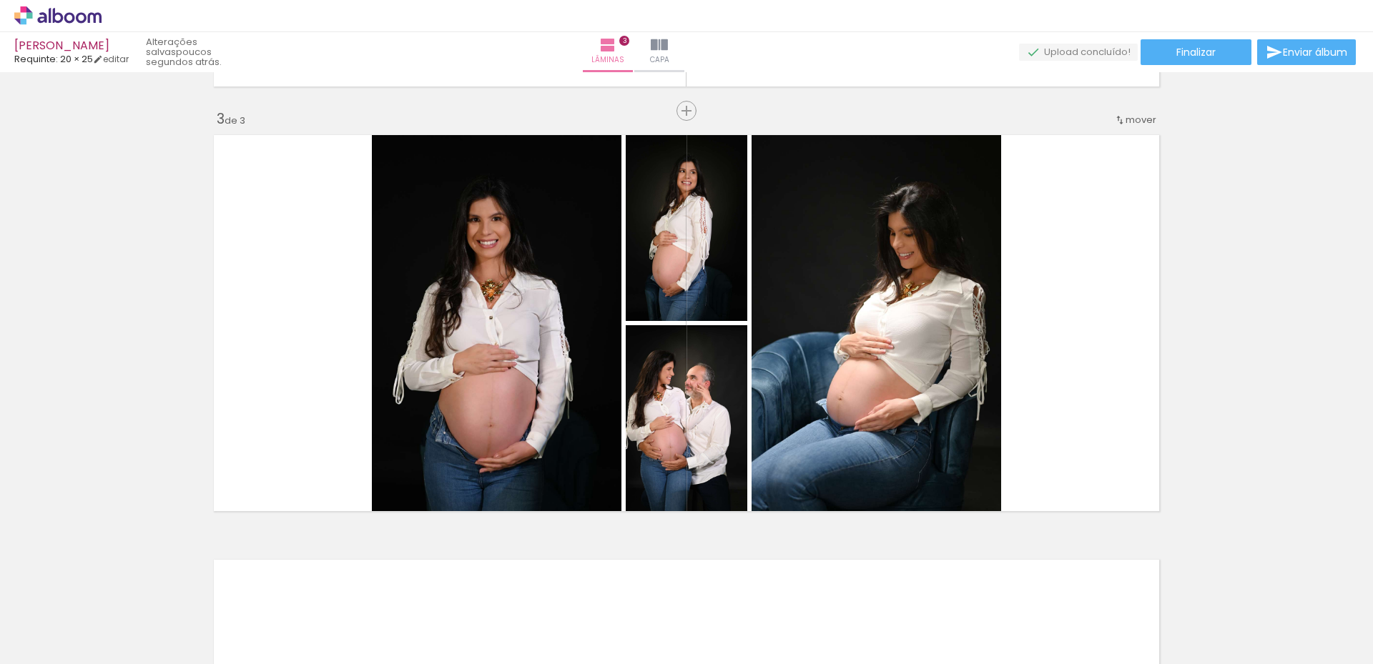
scroll to position [0, 1192]
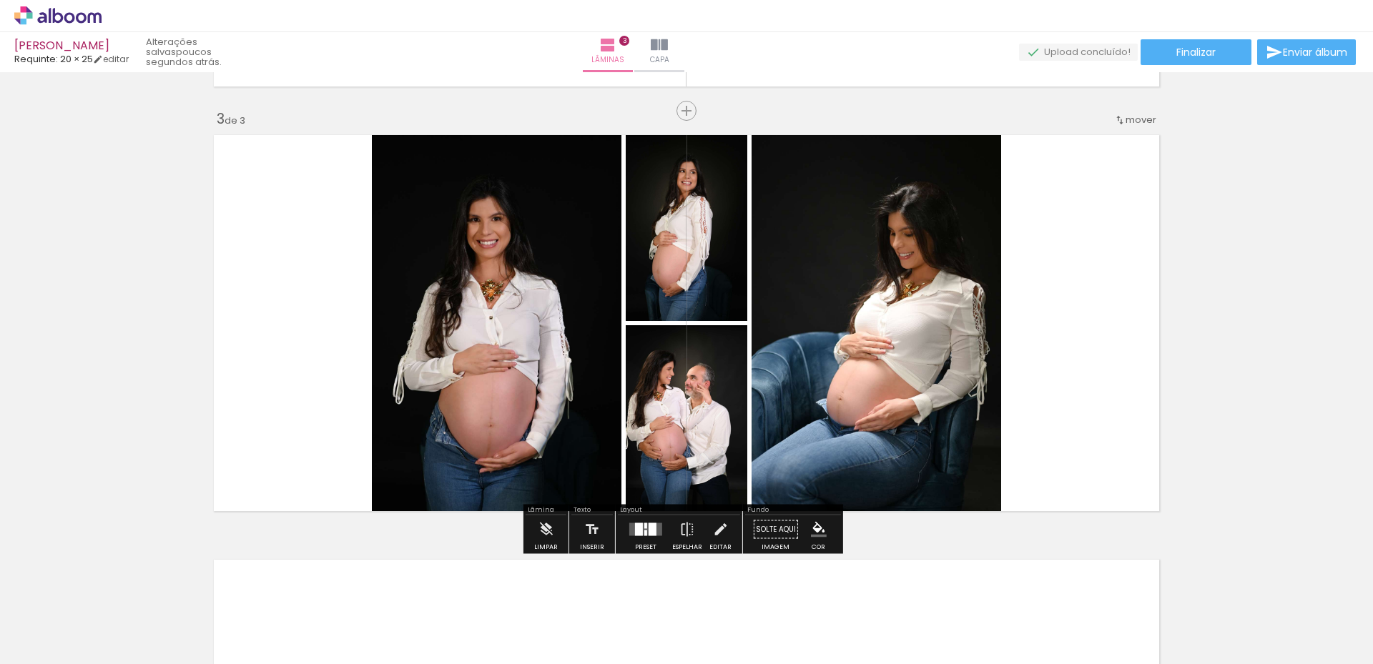
click at [654, 528] on quentale-layouter at bounding box center [645, 529] width 33 height 13
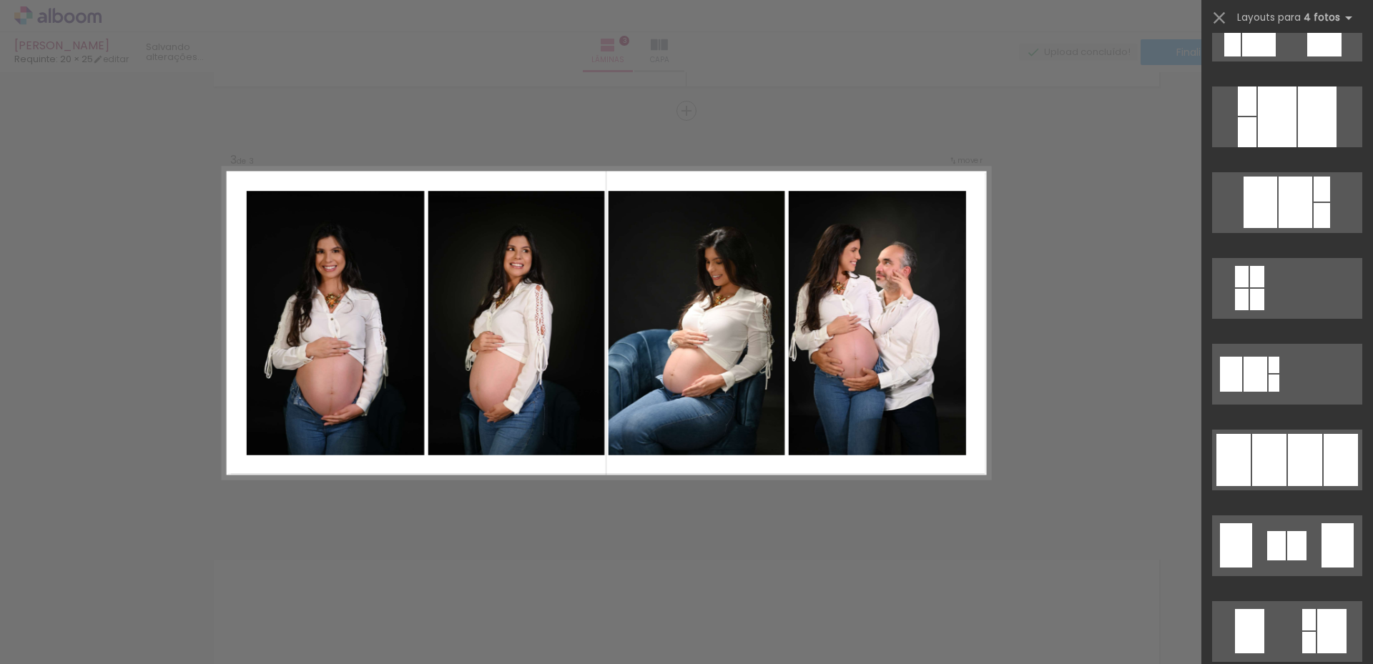
scroll to position [858, 0]
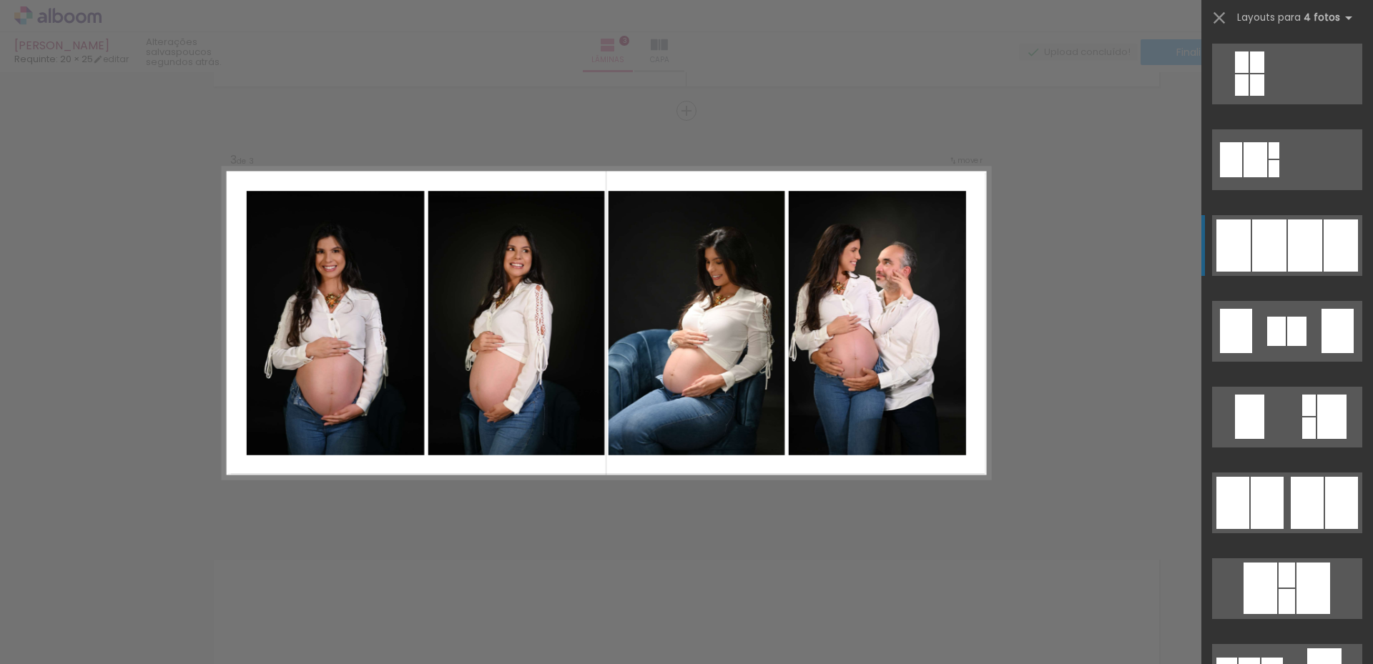
click at [1295, 233] on div at bounding box center [1305, 246] width 34 height 52
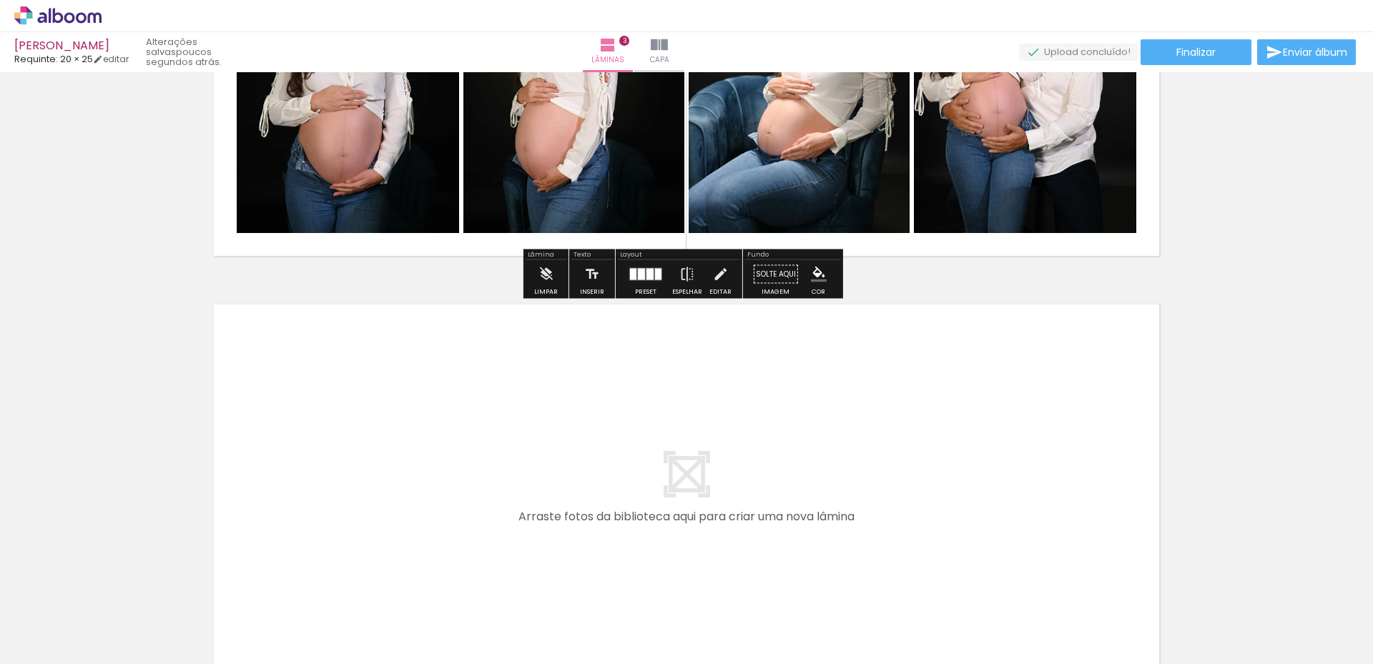
scroll to position [1121, 0]
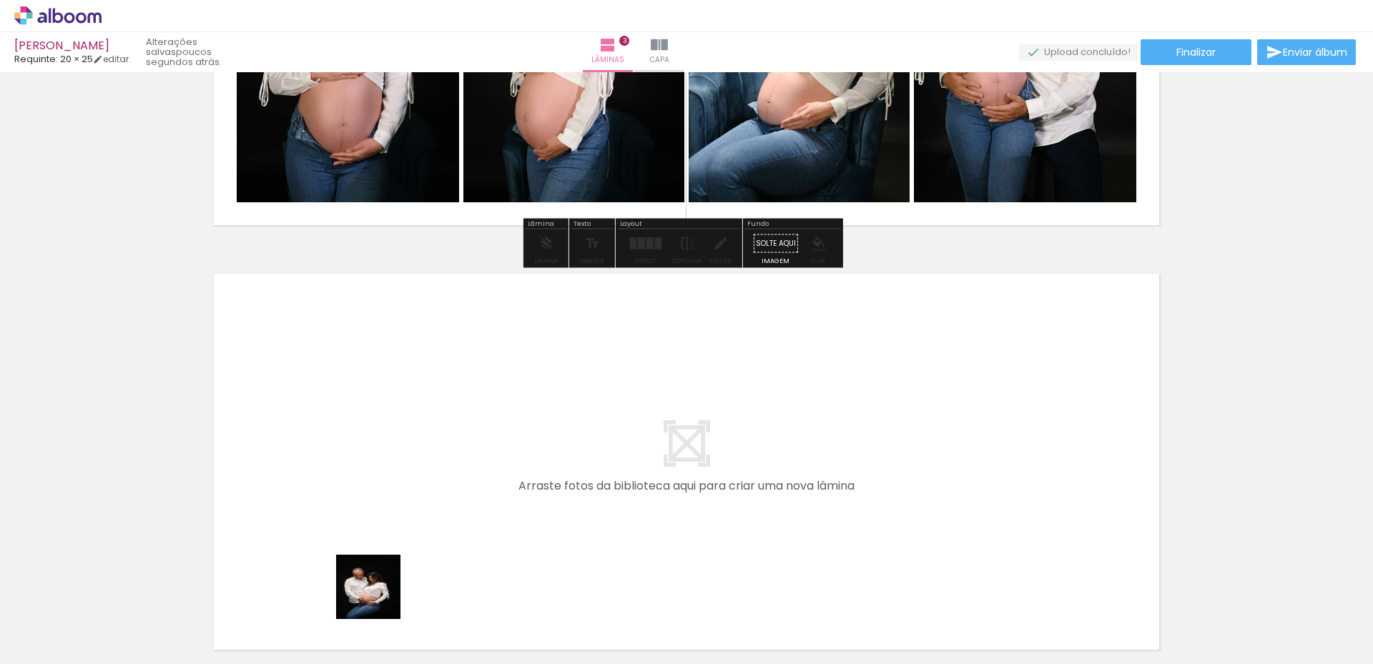
drag, startPoint x: 379, startPoint y: 631, endPoint x: 364, endPoint y: 471, distance: 160.9
click at [364, 471] on quentale-workspace at bounding box center [686, 332] width 1373 height 664
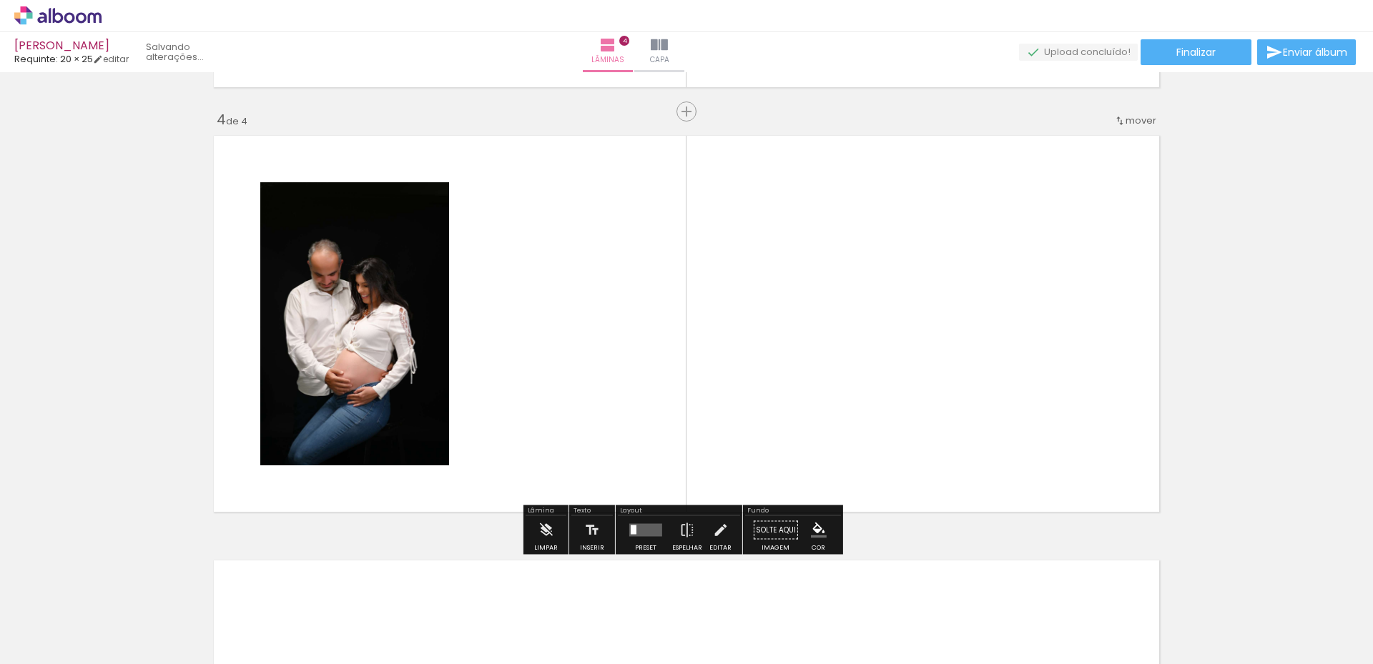
scroll to position [1259, 0]
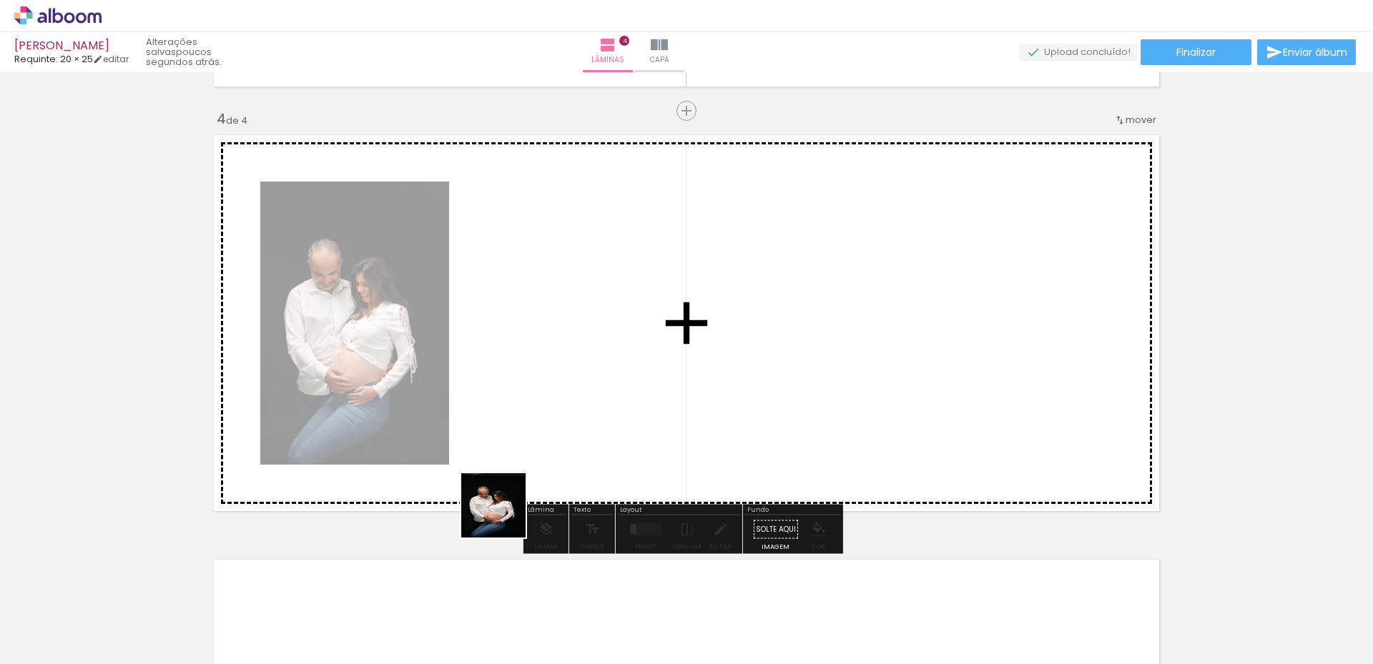
drag, startPoint x: 476, startPoint y: 582, endPoint x: 557, endPoint y: 419, distance: 182.3
click at [557, 419] on quentale-workspace at bounding box center [686, 332] width 1373 height 664
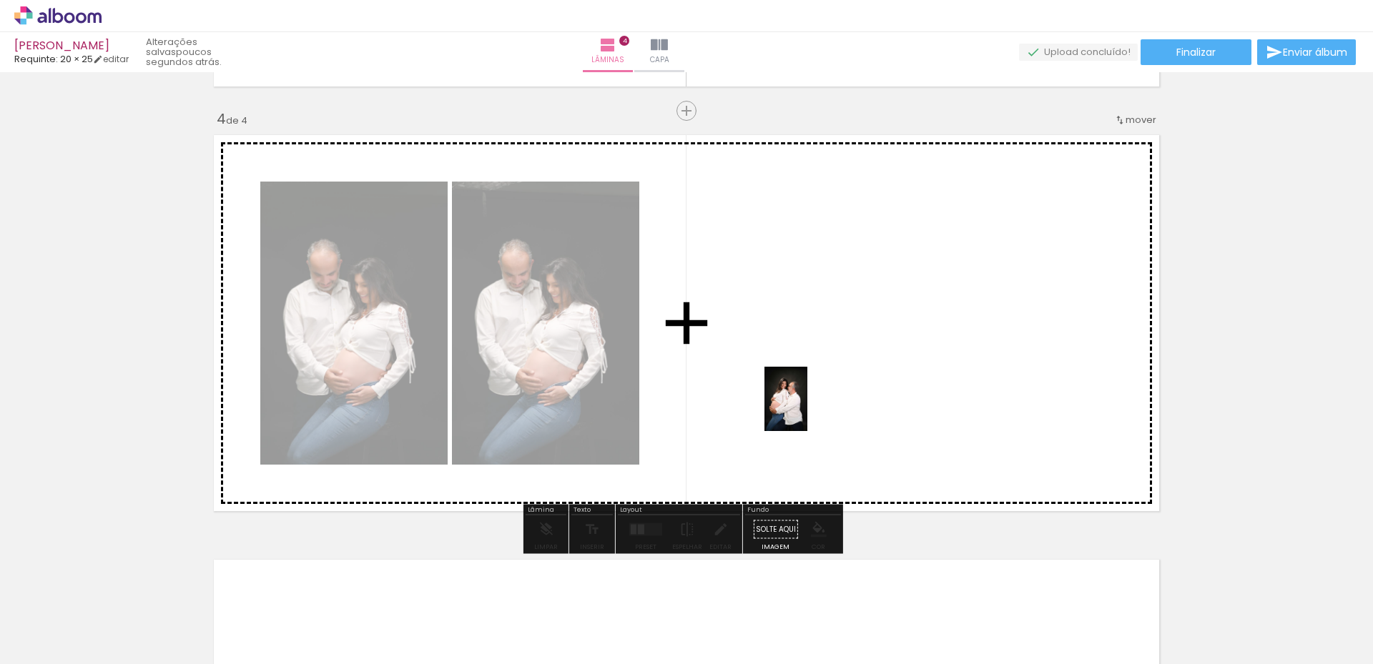
drag, startPoint x: 544, startPoint y: 635, endPoint x: 809, endPoint y: 405, distance: 350.8
click at [809, 405] on quentale-workspace at bounding box center [686, 332] width 1373 height 664
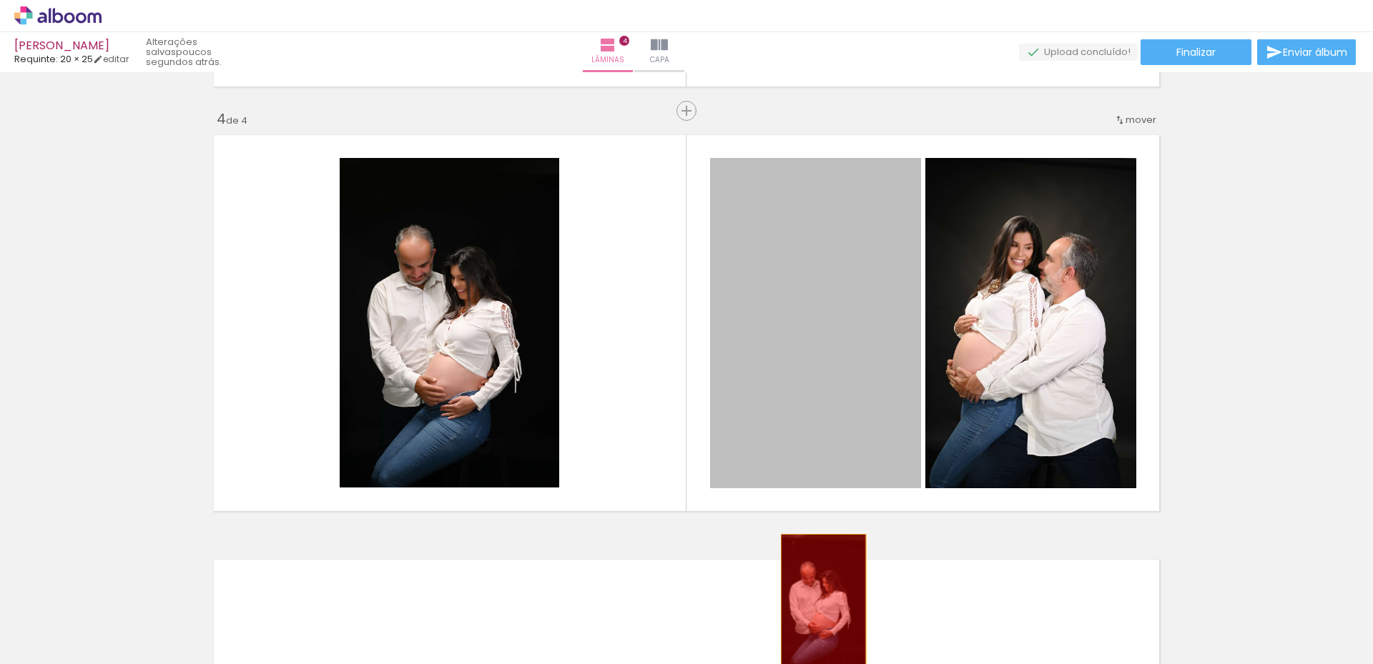
drag, startPoint x: 828, startPoint y: 379, endPoint x: 818, endPoint y: 601, distance: 221.9
click at [818, 601] on quentale-workspace at bounding box center [686, 332] width 1373 height 664
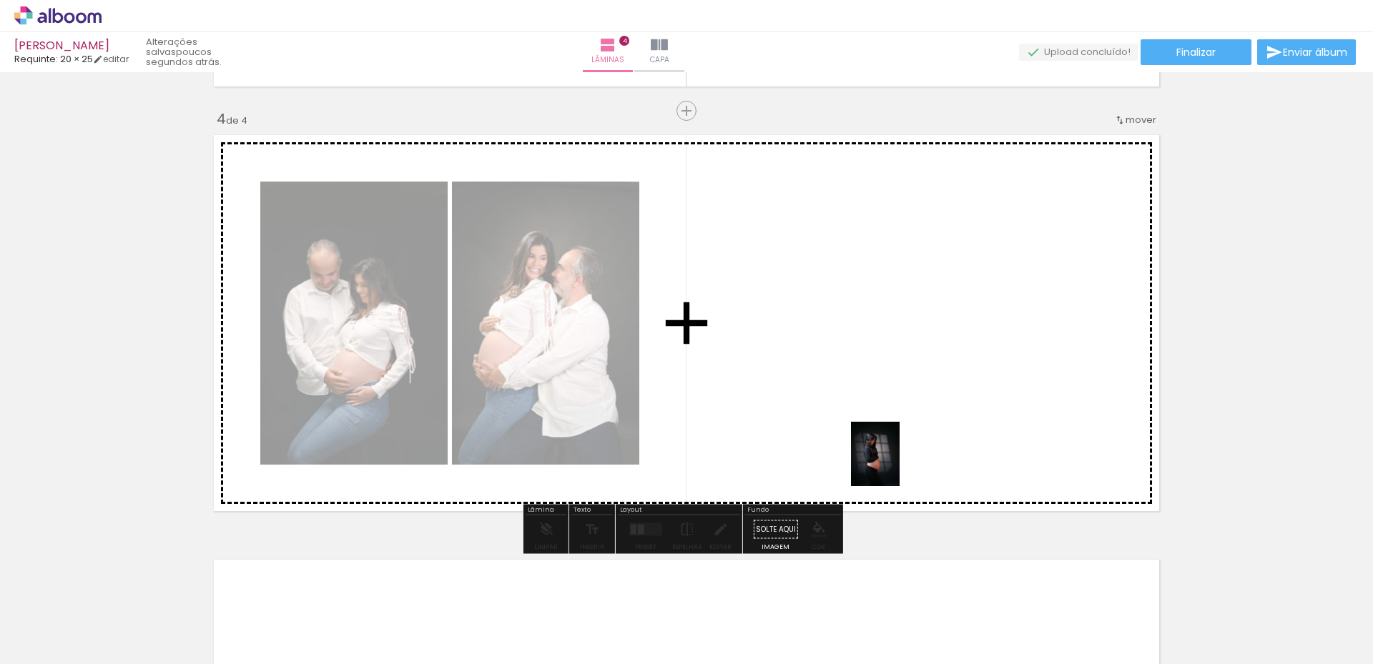
drag, startPoint x: 1022, startPoint y: 646, endPoint x: 894, endPoint y: 465, distance: 221.6
click at [894, 465] on quentale-workspace at bounding box center [686, 332] width 1373 height 664
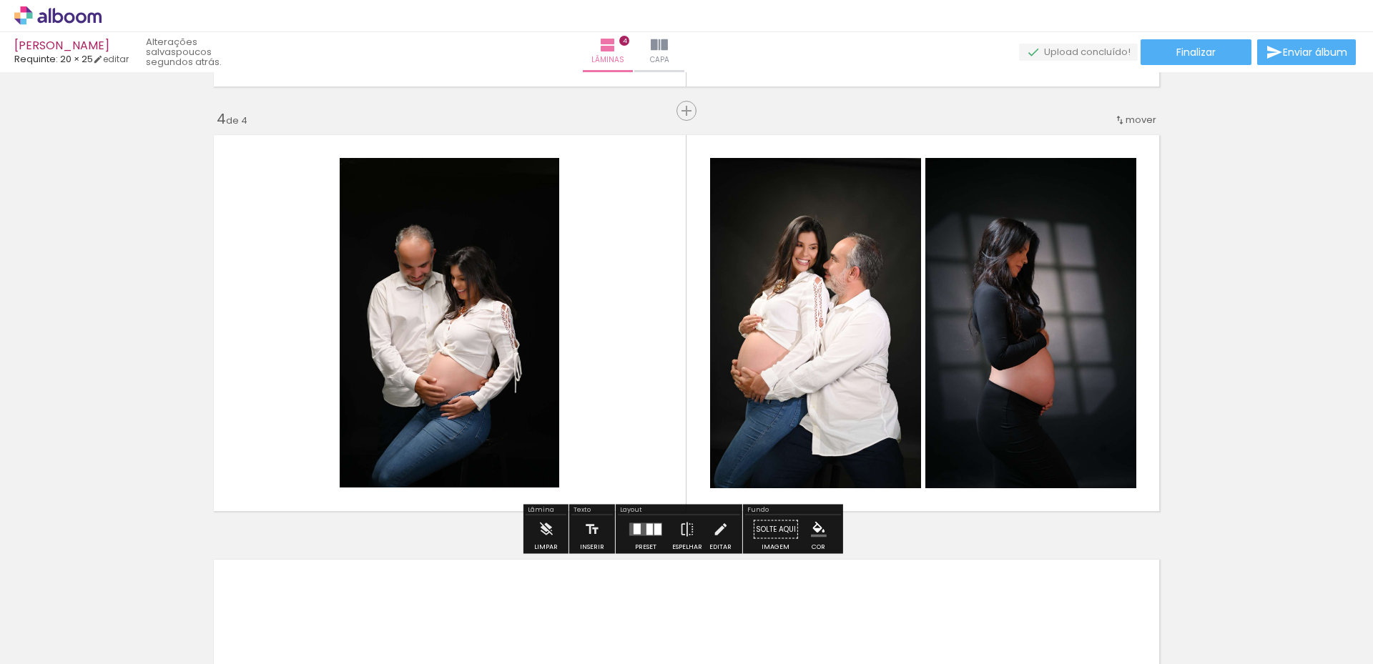
click at [964, 368] on quentale-photo at bounding box center [1030, 323] width 211 height 330
click at [641, 528] on quentale-layouter at bounding box center [645, 529] width 33 height 13
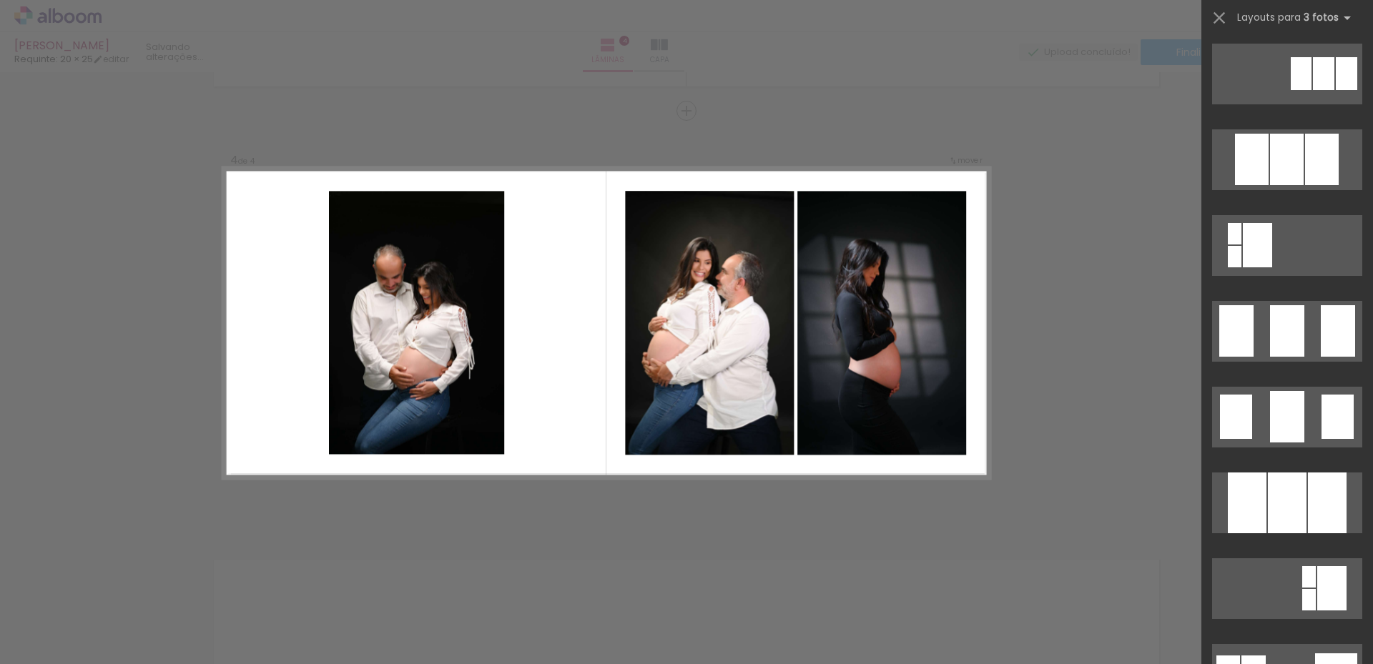
scroll to position [0, 0]
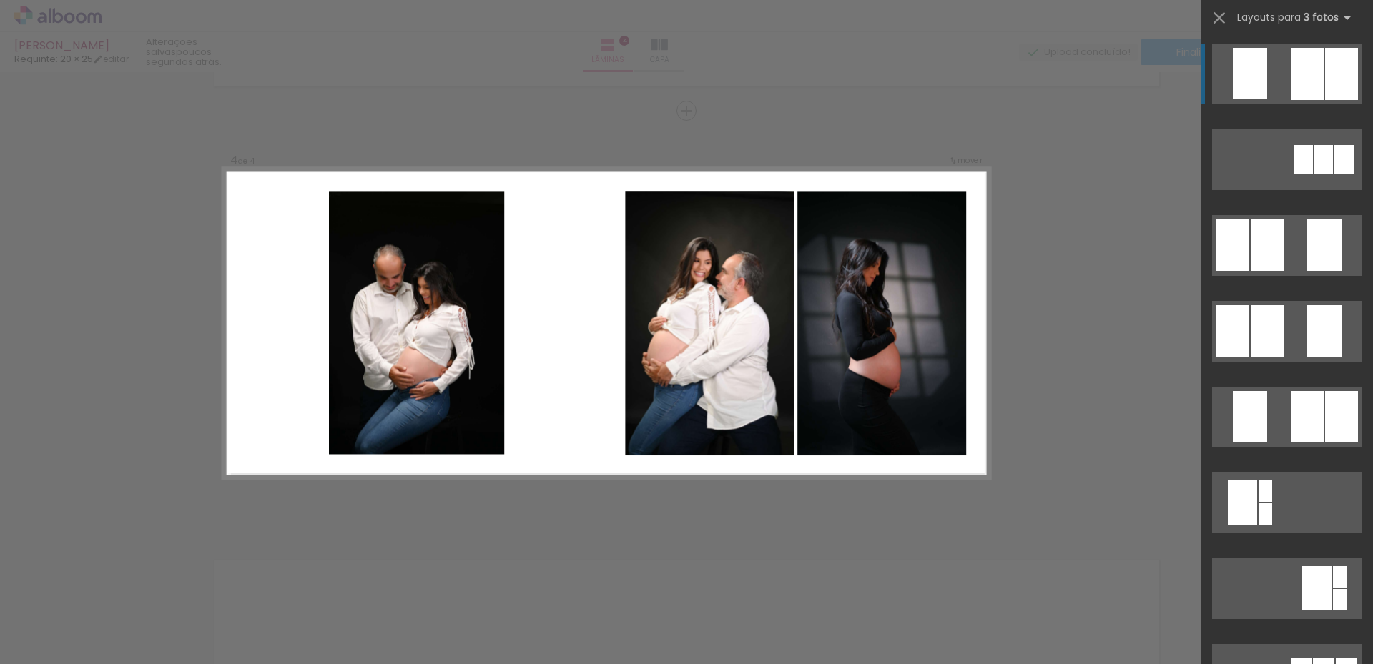
click at [584, 423] on quentale-layouter at bounding box center [606, 322] width 767 height 311
click at [722, 393] on quentale-photo at bounding box center [709, 323] width 169 height 265
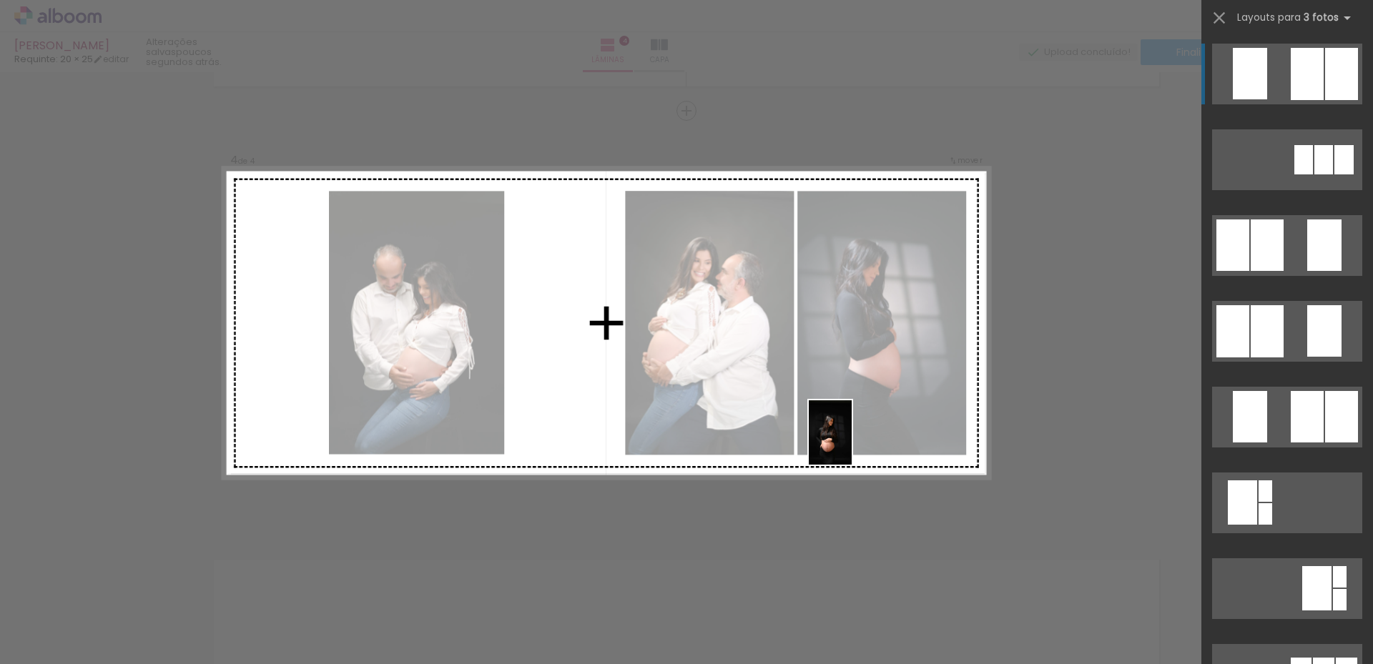
drag, startPoint x: 862, startPoint y: 620, endPoint x: 852, endPoint y: 443, distance: 176.9
click at [852, 443] on quentale-workspace at bounding box center [686, 332] width 1373 height 664
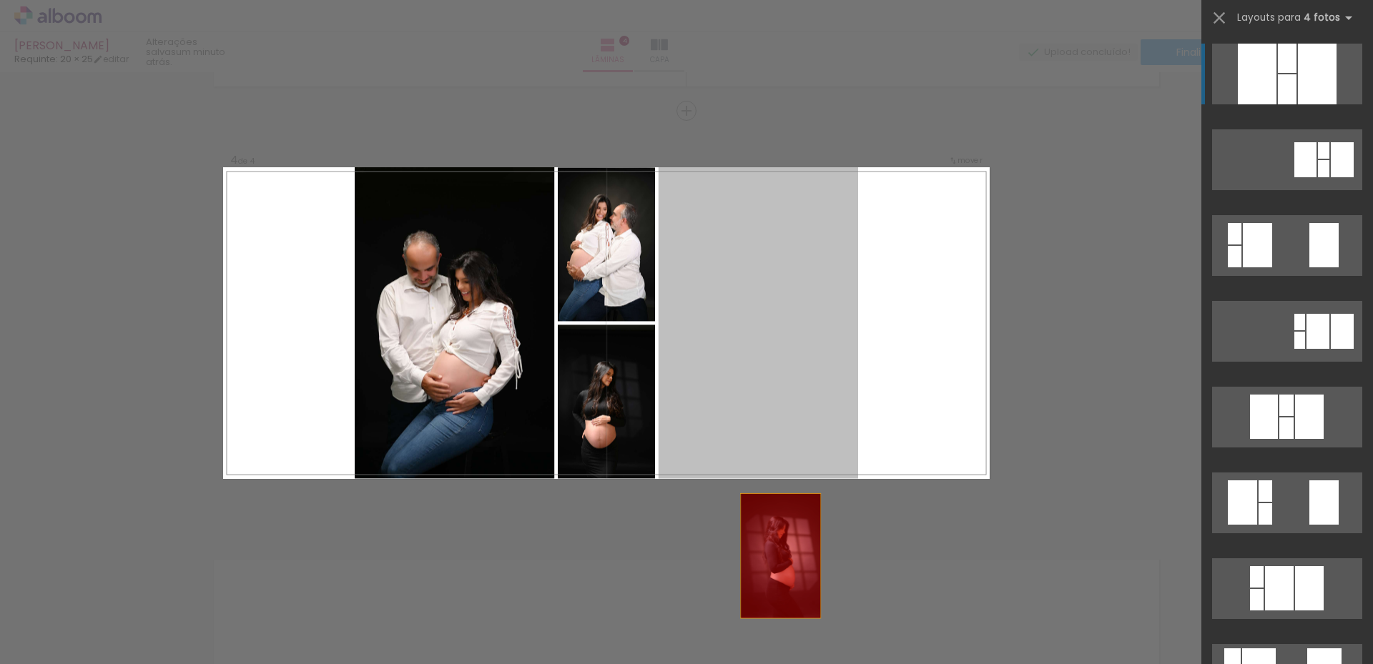
drag, startPoint x: 759, startPoint y: 373, endPoint x: 781, endPoint y: 618, distance: 245.6
click at [781, 618] on quentale-workspace at bounding box center [686, 332] width 1373 height 664
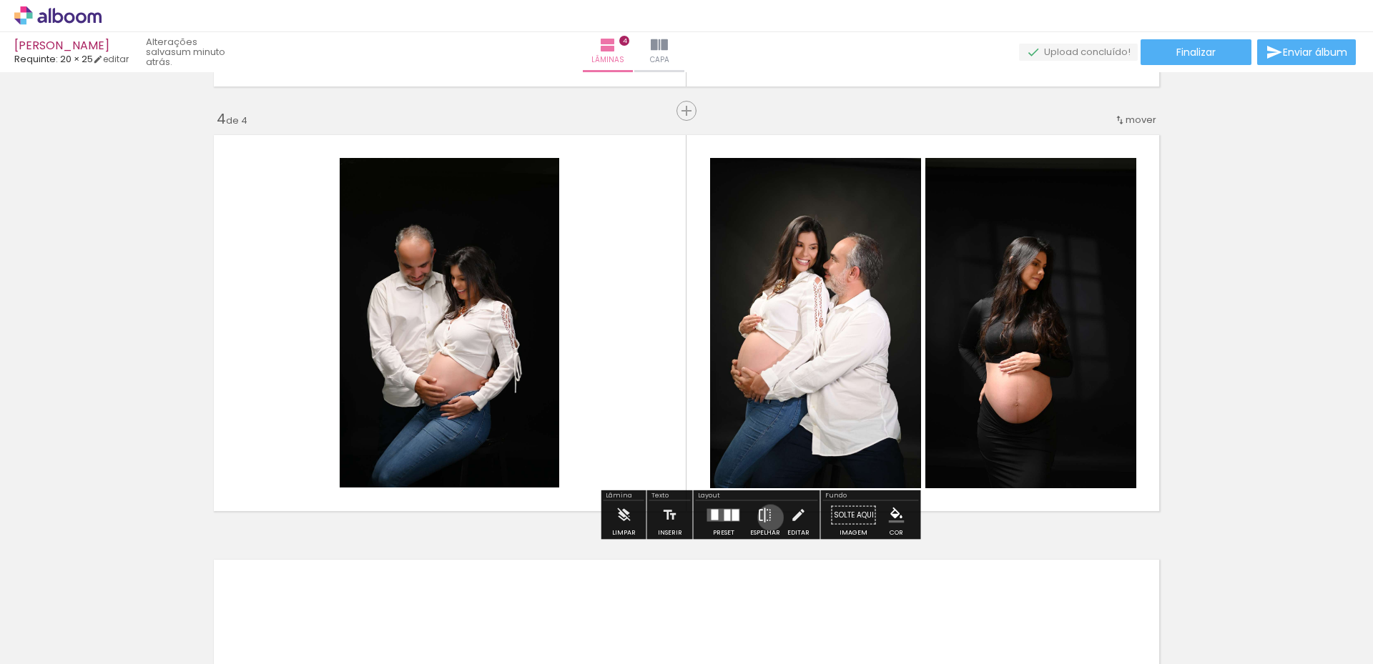
click at [767, 518] on iron-icon at bounding box center [765, 515] width 16 height 29
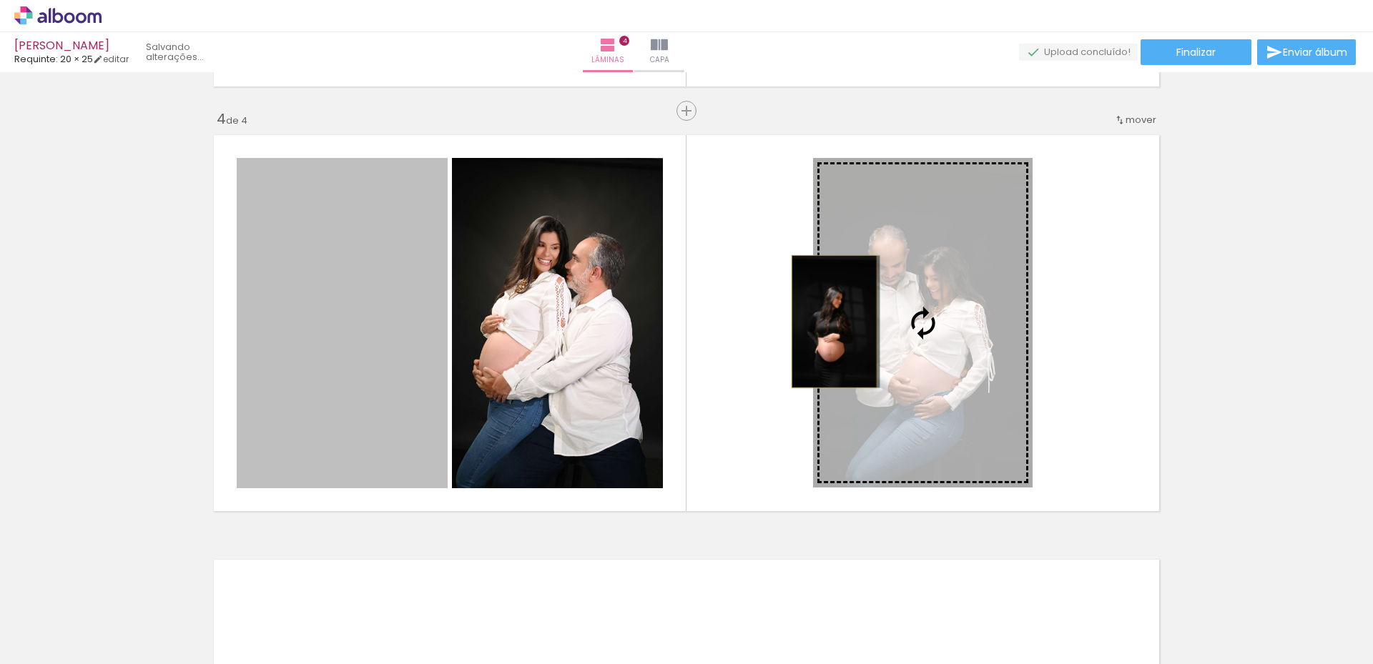
drag, startPoint x: 327, startPoint y: 339, endPoint x: 829, endPoint y: 322, distance: 502.3
click at [0, 0] on slot at bounding box center [0, 0] width 0 height 0
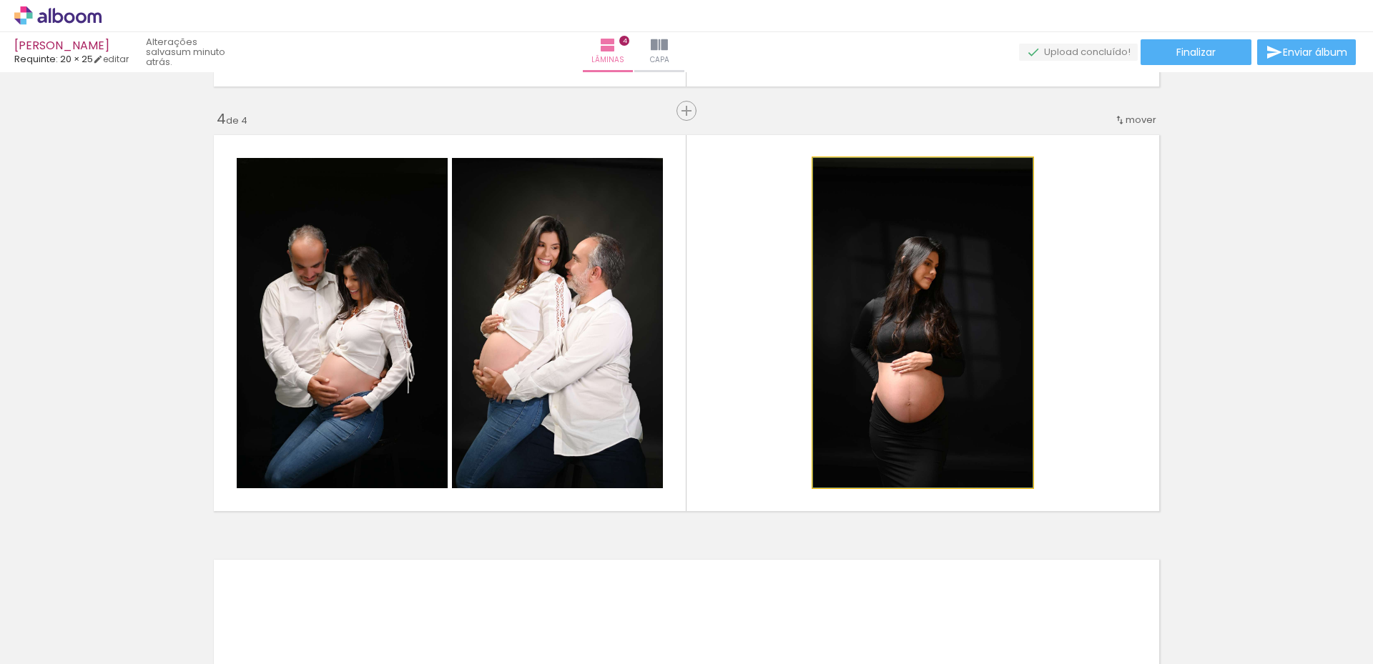
click at [885, 312] on quentale-photo at bounding box center [923, 323] width 220 height 330
click at [837, 267] on quentale-photo at bounding box center [923, 323] width 220 height 330
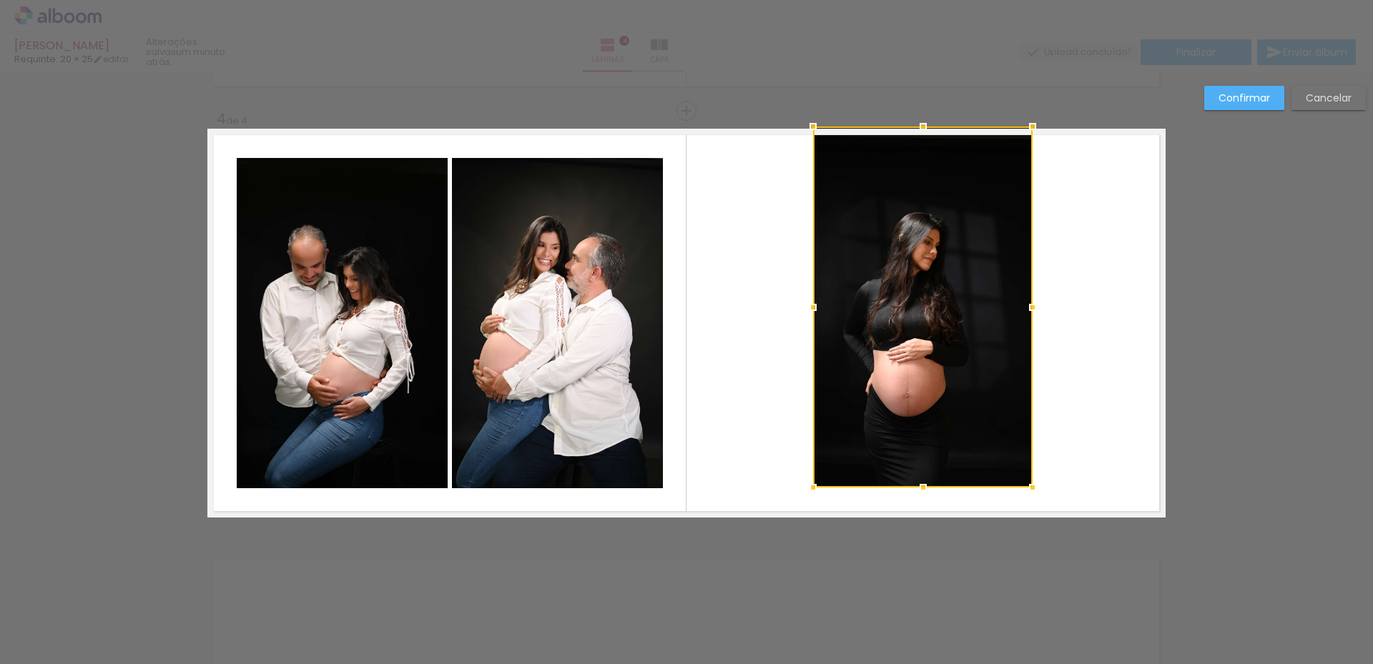
drag, startPoint x: 921, startPoint y: 160, endPoint x: 919, endPoint y: 129, distance: 30.8
click at [919, 129] on div at bounding box center [923, 126] width 29 height 29
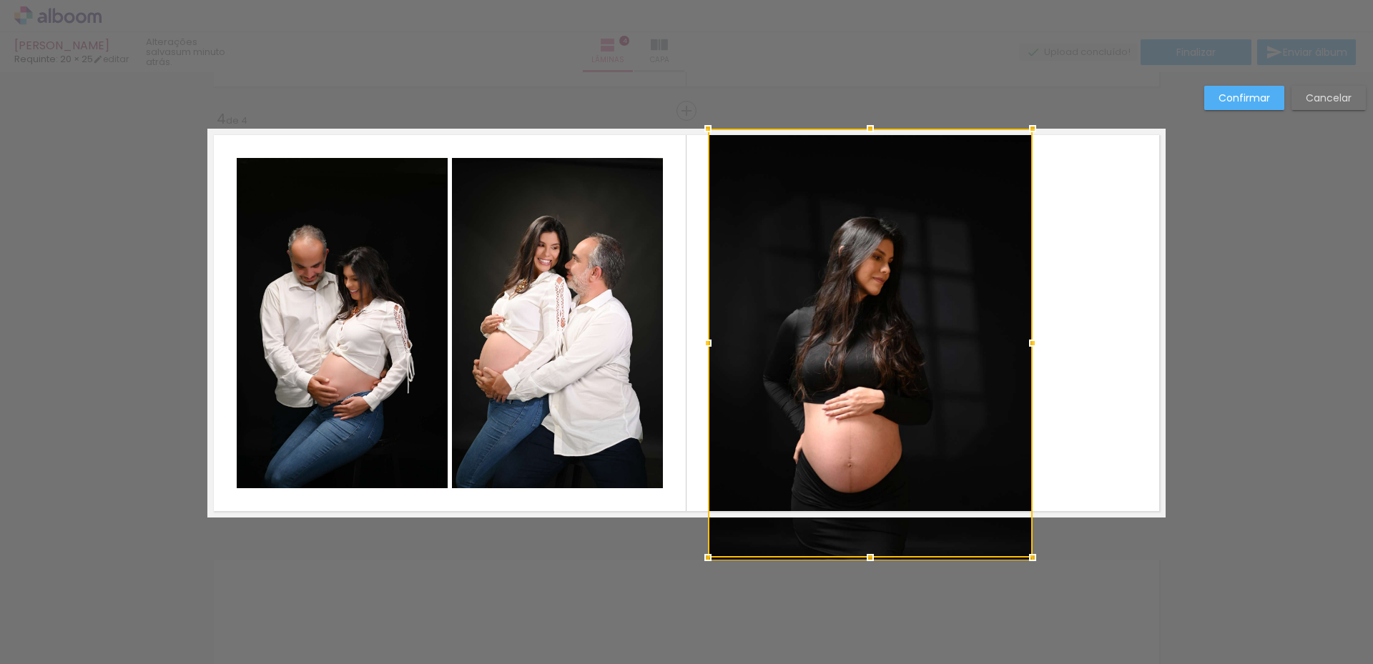
drag, startPoint x: 806, startPoint y: 311, endPoint x: 701, endPoint y: 321, distance: 105.6
click at [701, 321] on album-spread "4 de 4" at bounding box center [686, 323] width 958 height 389
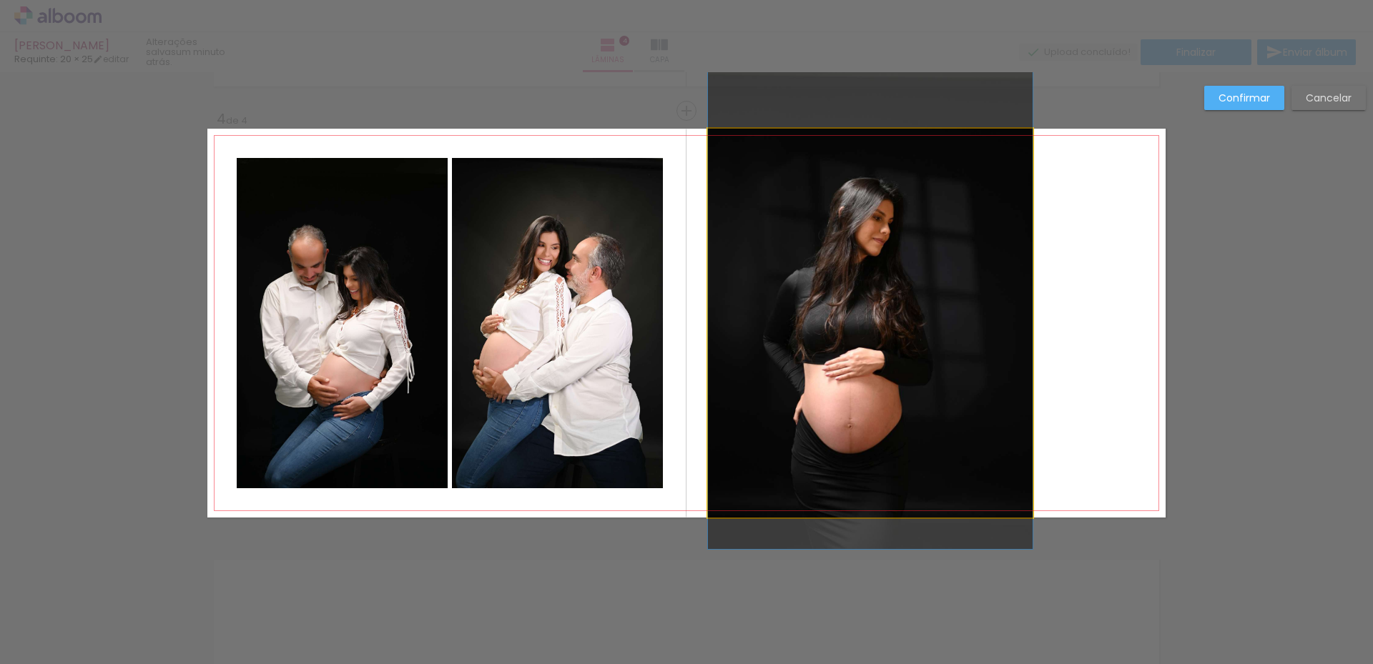
drag, startPoint x: 861, startPoint y: 345, endPoint x: 907, endPoint y: 327, distance: 49.1
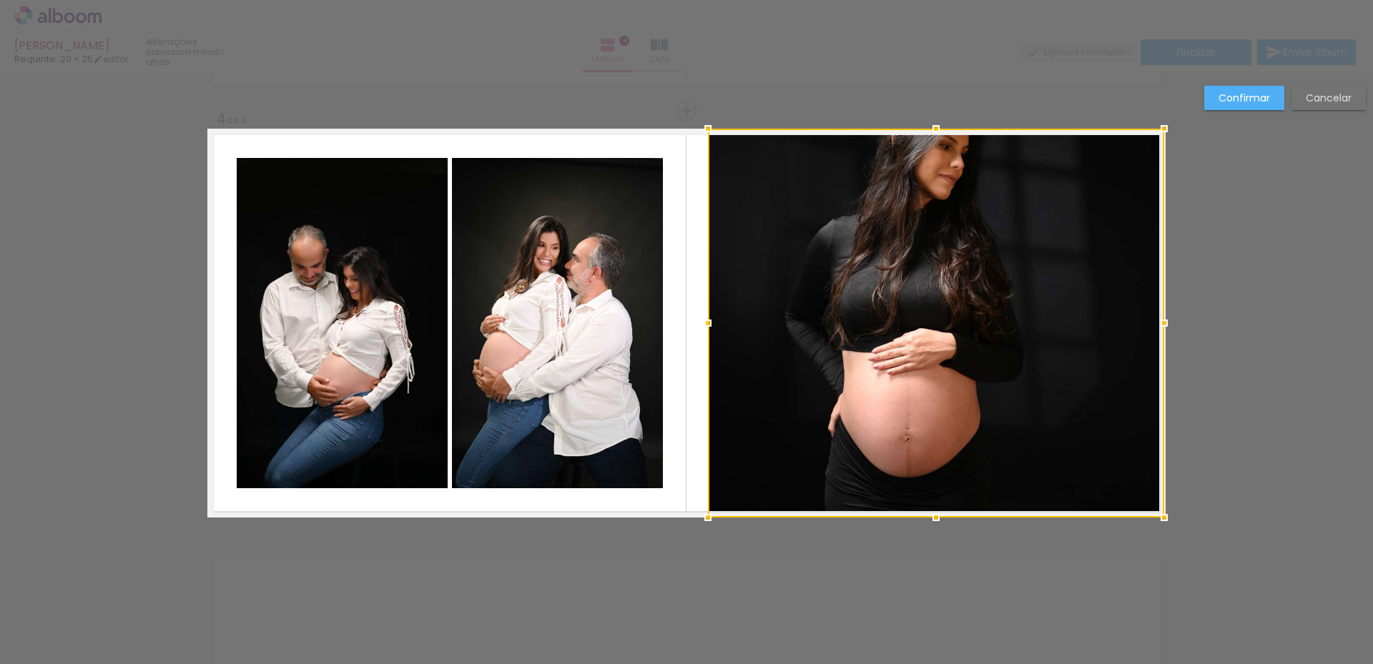
drag, startPoint x: 1030, startPoint y: 323, endPoint x: 1174, endPoint y: 315, distance: 144.0
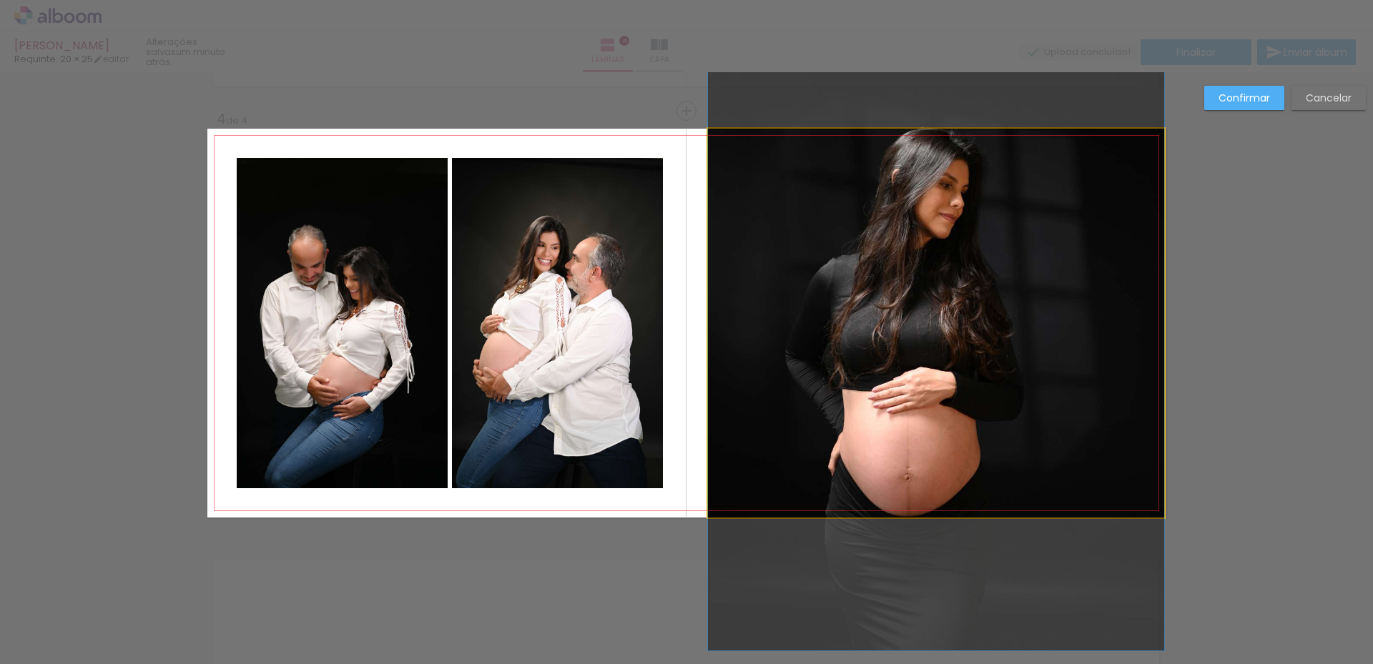
drag, startPoint x: 932, startPoint y: 316, endPoint x: 935, endPoint y: 355, distance: 38.8
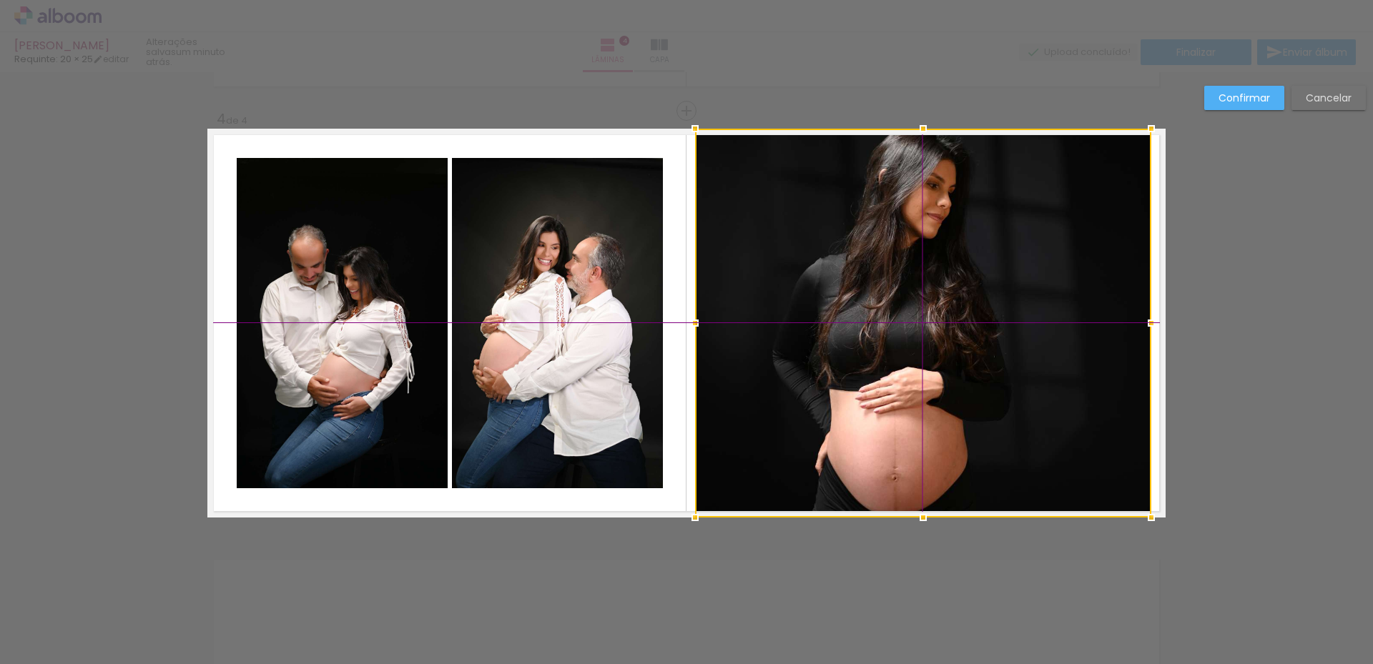
drag, startPoint x: 929, startPoint y: 289, endPoint x: 934, endPoint y: 317, distance: 28.3
click at [934, 317] on div at bounding box center [923, 323] width 456 height 389
drag, startPoint x: 853, startPoint y: 348, endPoint x: 846, endPoint y: 501, distance: 152.5
click at [846, 501] on div at bounding box center [923, 323] width 456 height 389
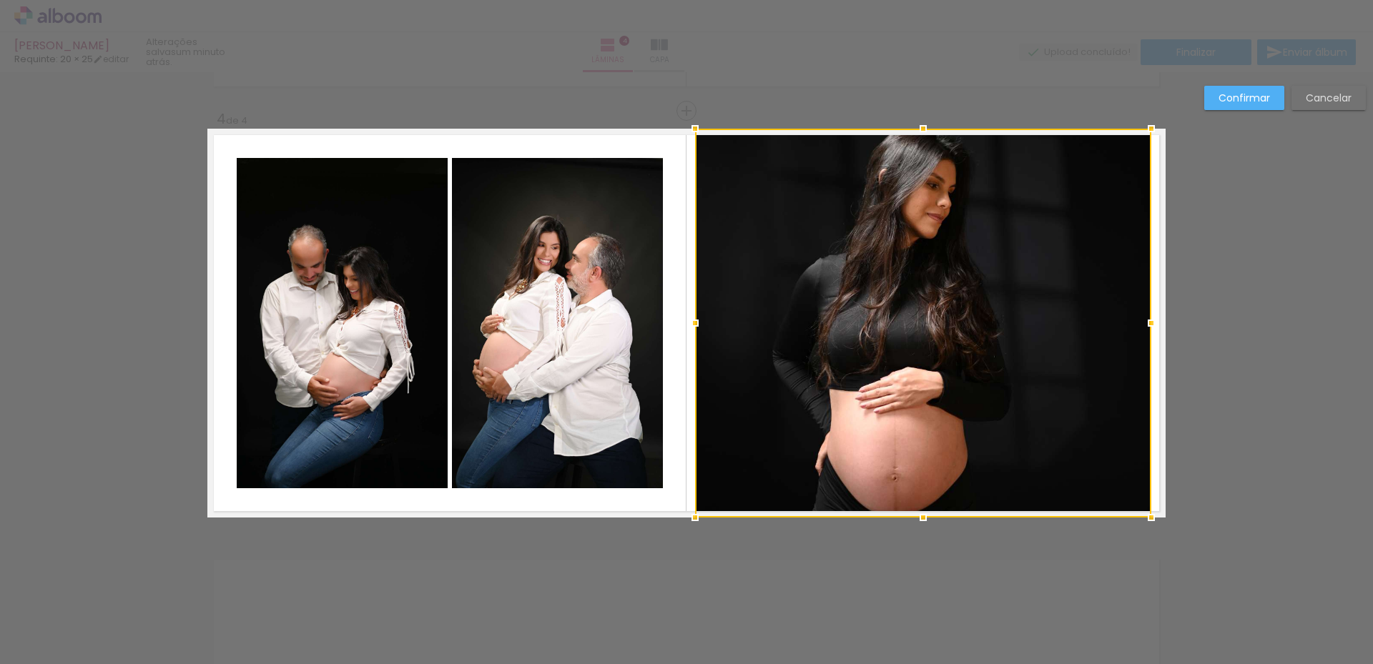
click at [0, 0] on slot "Cancelar" at bounding box center [0, 0] width 0 height 0
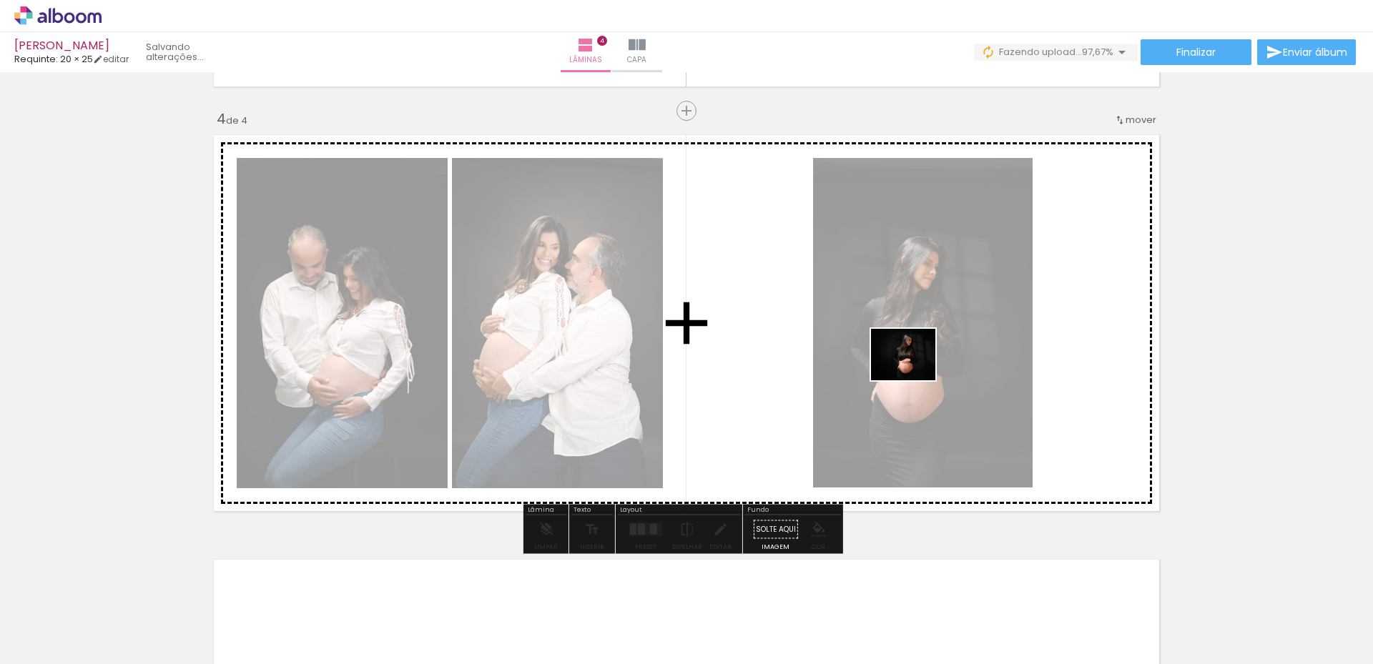
drag, startPoint x: 812, startPoint y: 539, endPoint x: 914, endPoint y: 372, distance: 196.1
click at [914, 372] on quentale-workspace at bounding box center [686, 332] width 1373 height 664
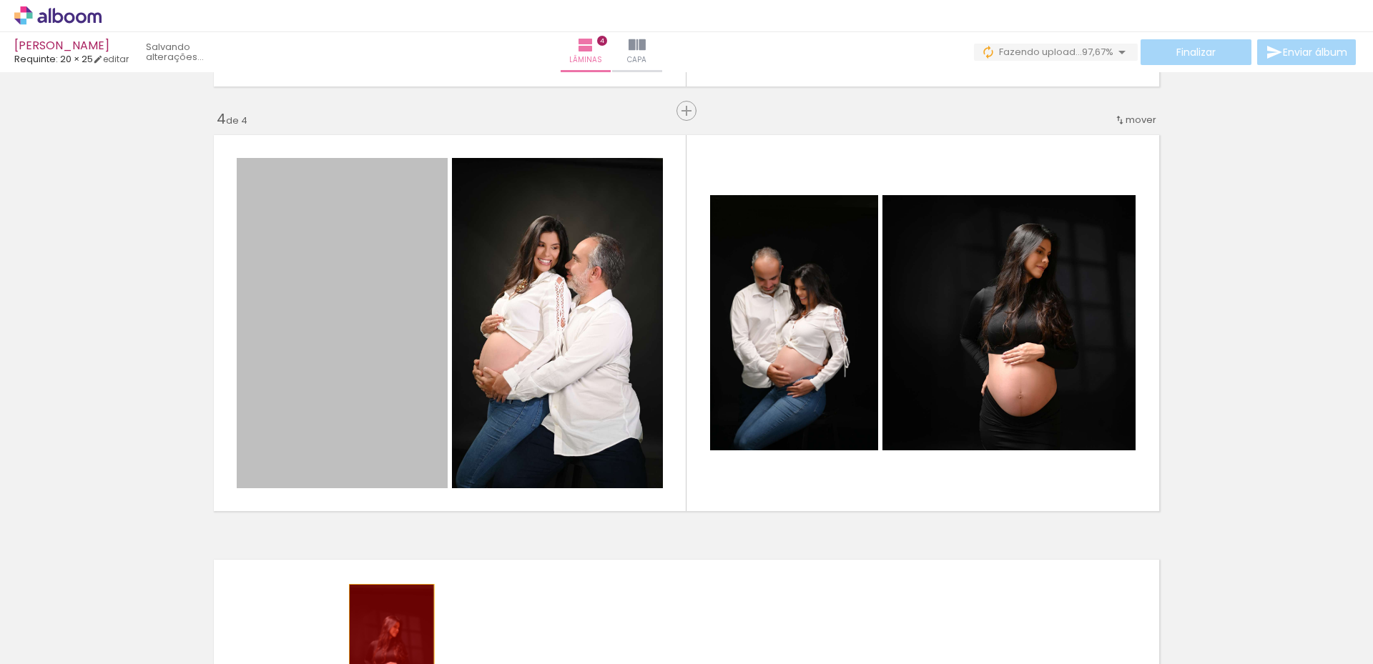
drag, startPoint x: 381, startPoint y: 502, endPoint x: 386, endPoint y: 651, distance: 148.8
click at [386, 651] on quentale-workspace at bounding box center [686, 332] width 1373 height 664
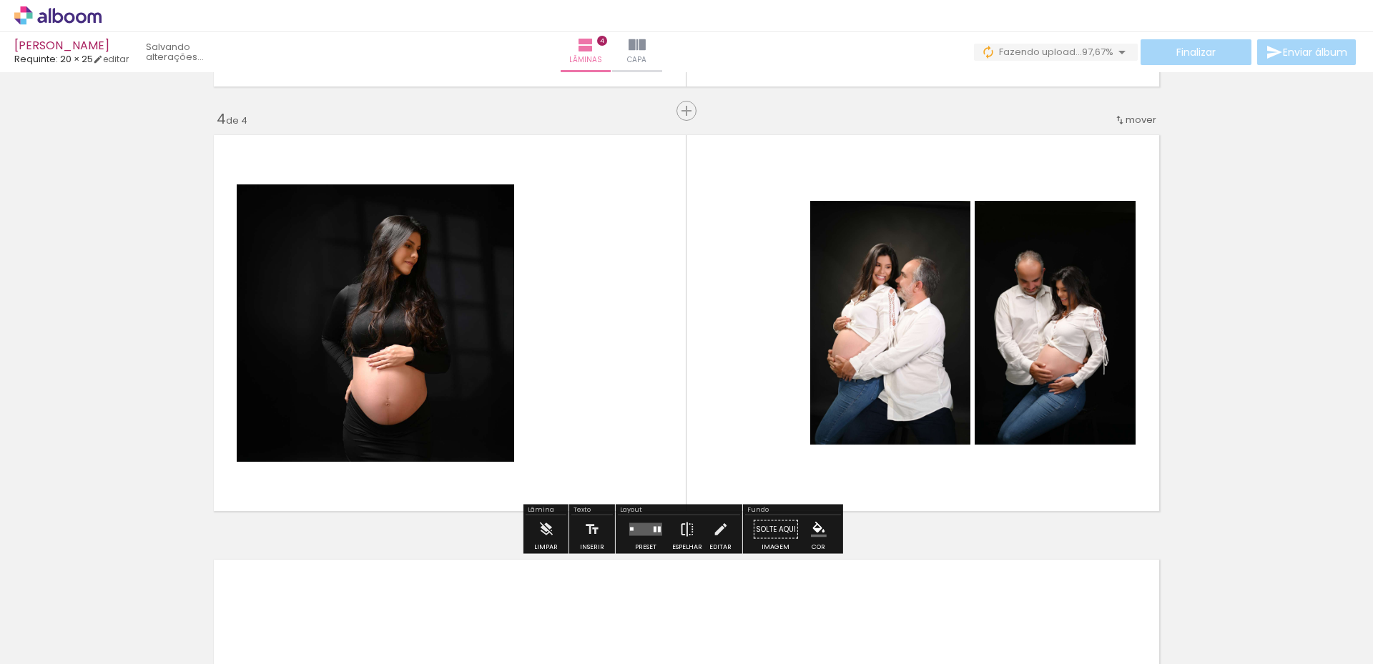
scroll to position [0, 810]
click at [679, 527] on iron-icon at bounding box center [687, 530] width 16 height 29
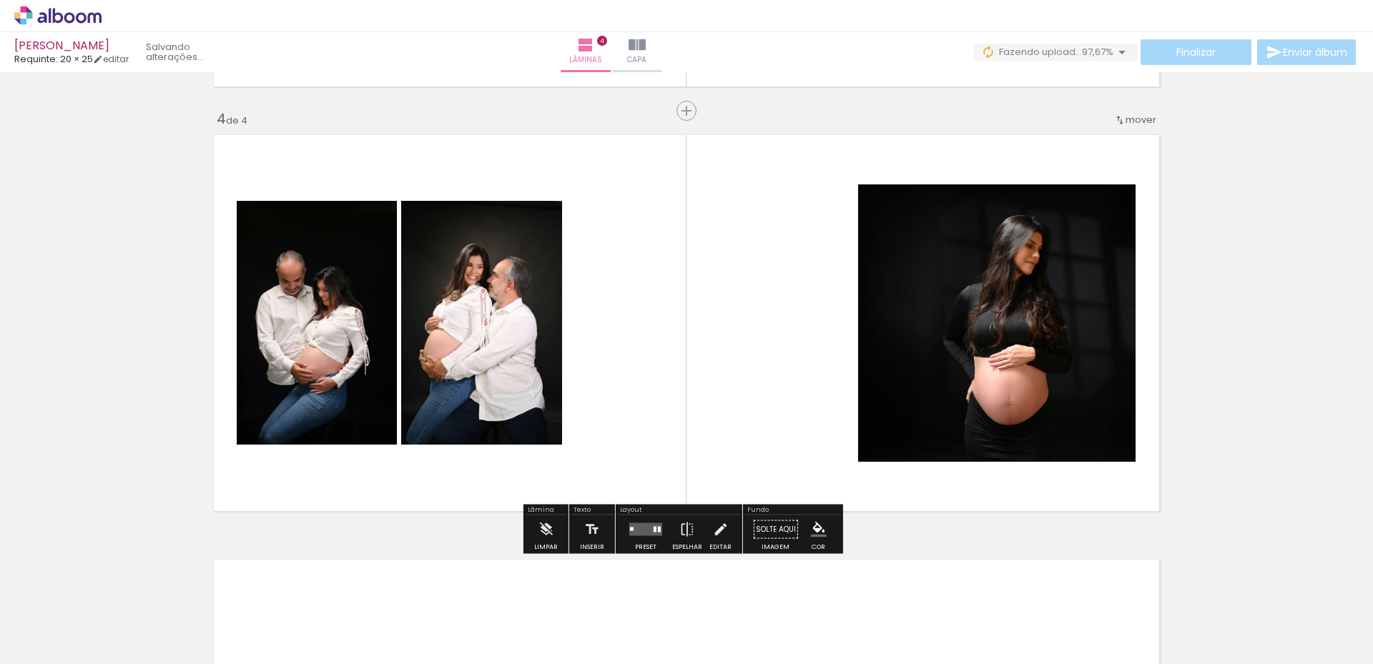
click at [918, 261] on quentale-photo at bounding box center [996, 323] width 277 height 277
click at [1160, 231] on quentale-layouter at bounding box center [686, 323] width 958 height 389
click at [885, 387] on quentale-photo at bounding box center [996, 323] width 277 height 277
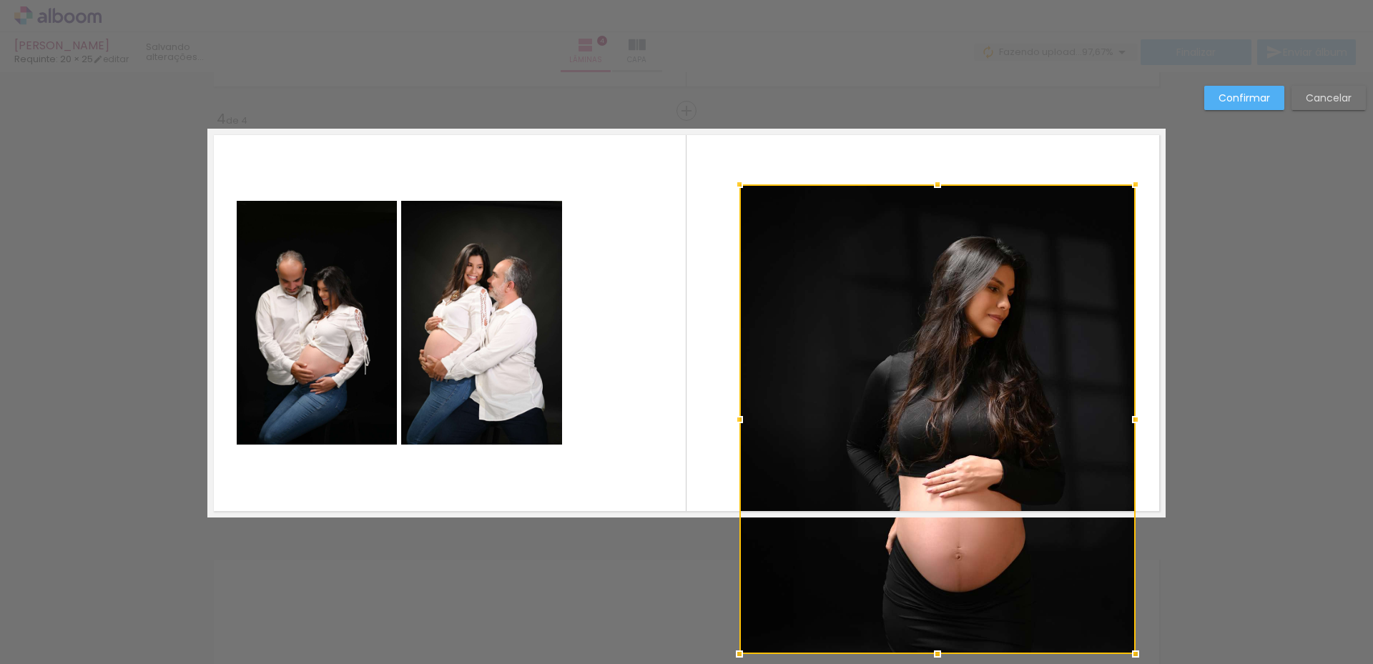
drag, startPoint x: 852, startPoint y: 466, endPoint x: 790, endPoint y: 450, distance: 64.2
click at [743, 496] on div at bounding box center [937, 420] width 396 height 470
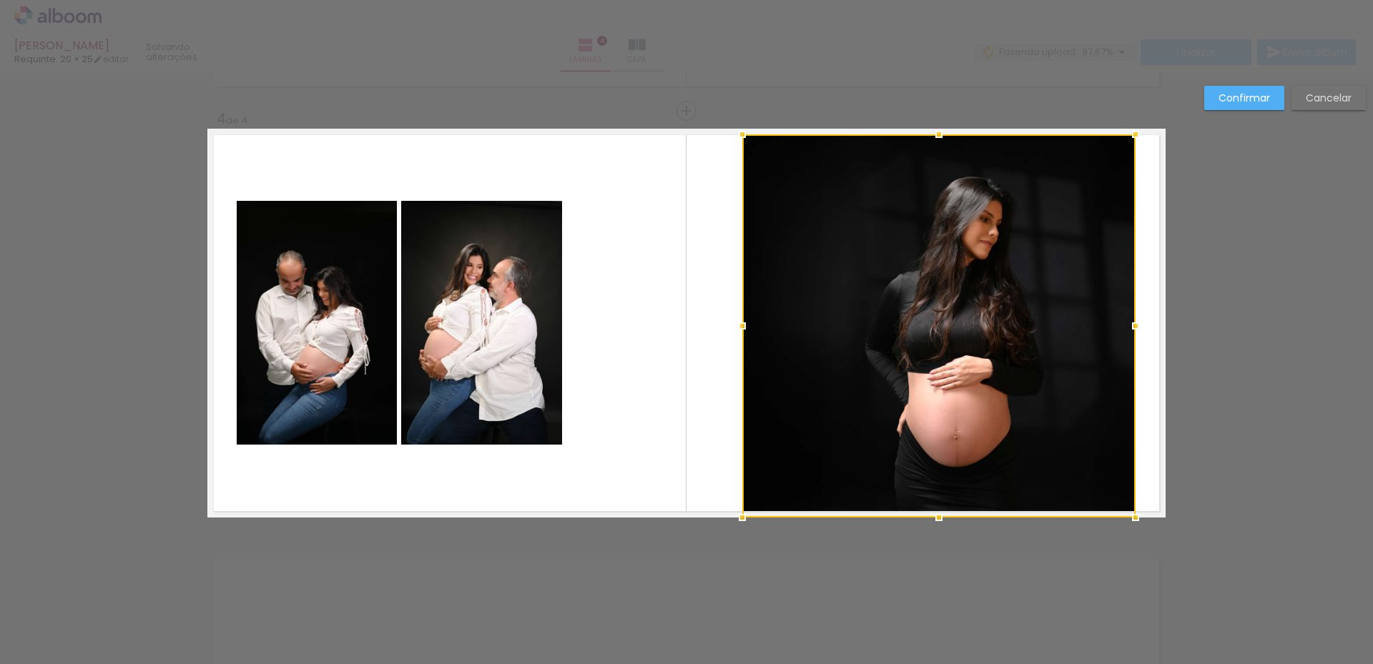
drag, startPoint x: 933, startPoint y: 179, endPoint x: 926, endPoint y: 129, distance: 50.6
click at [926, 129] on div at bounding box center [939, 134] width 29 height 29
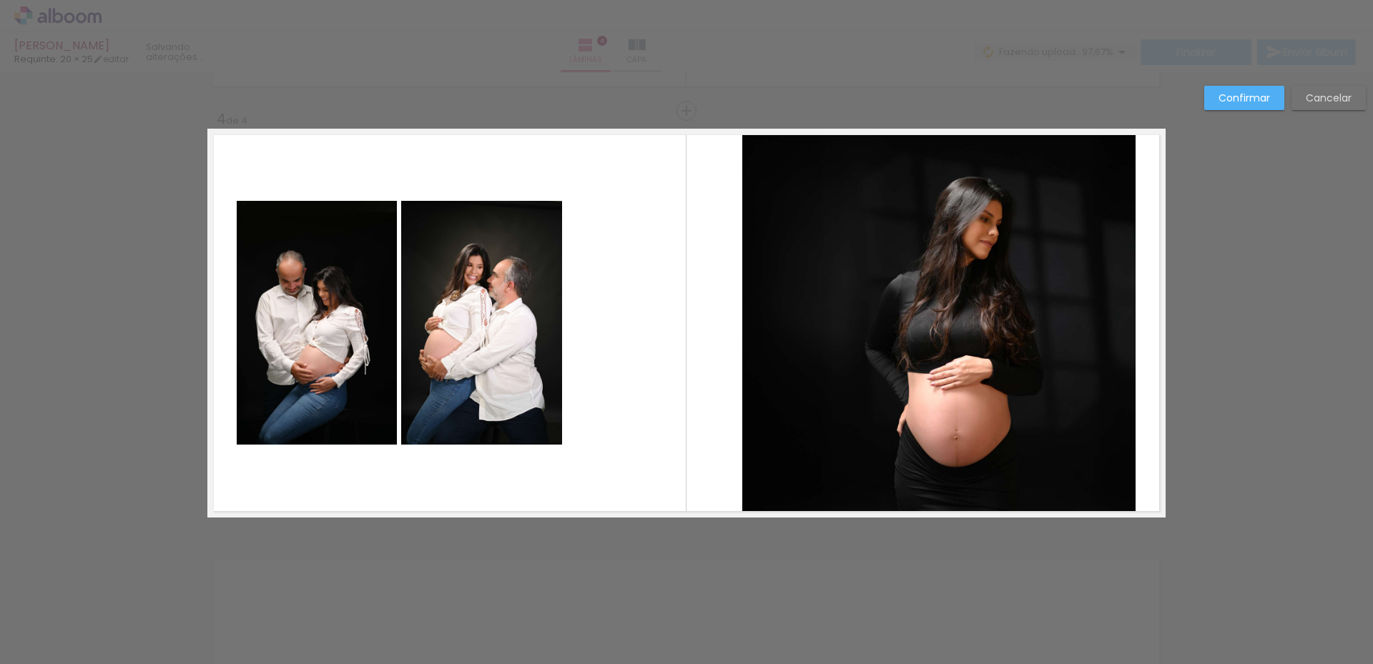
click at [761, 308] on quentale-photo at bounding box center [938, 325] width 393 height 383
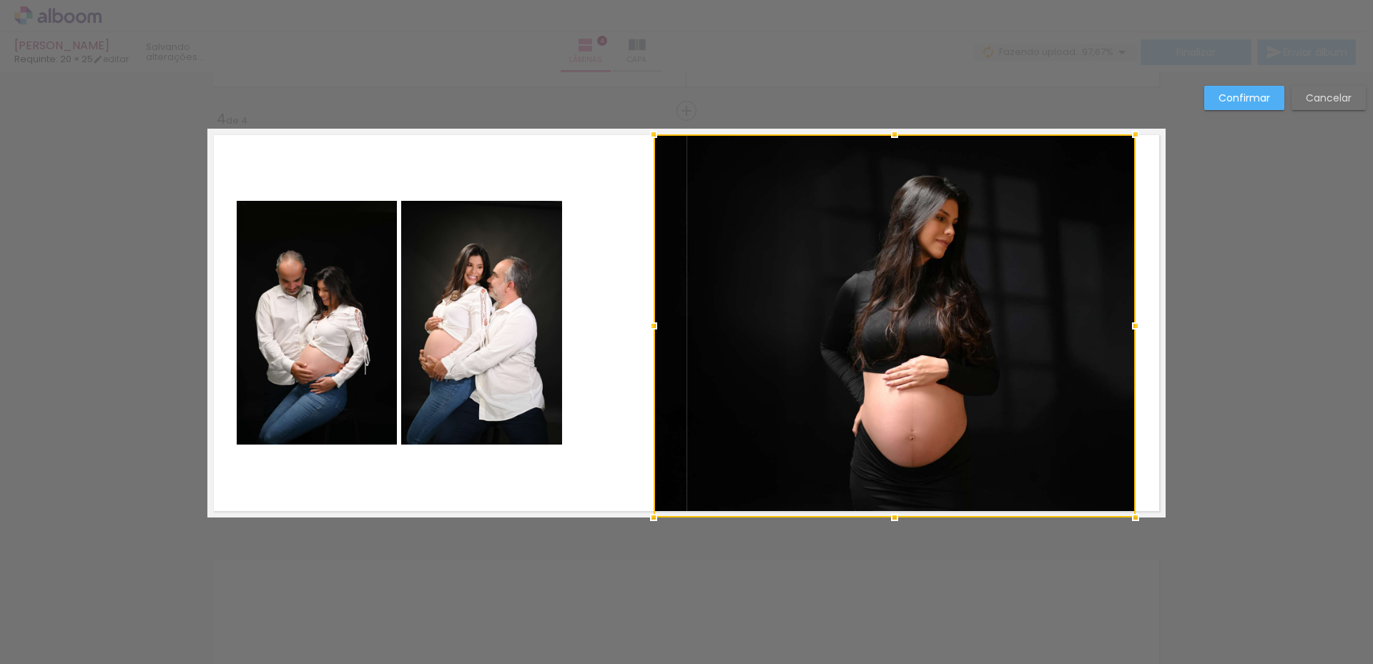
drag, startPoint x: 739, startPoint y: 324, endPoint x: 650, endPoint y: 320, distance: 88.7
click at [650, 320] on div at bounding box center [653, 326] width 29 height 29
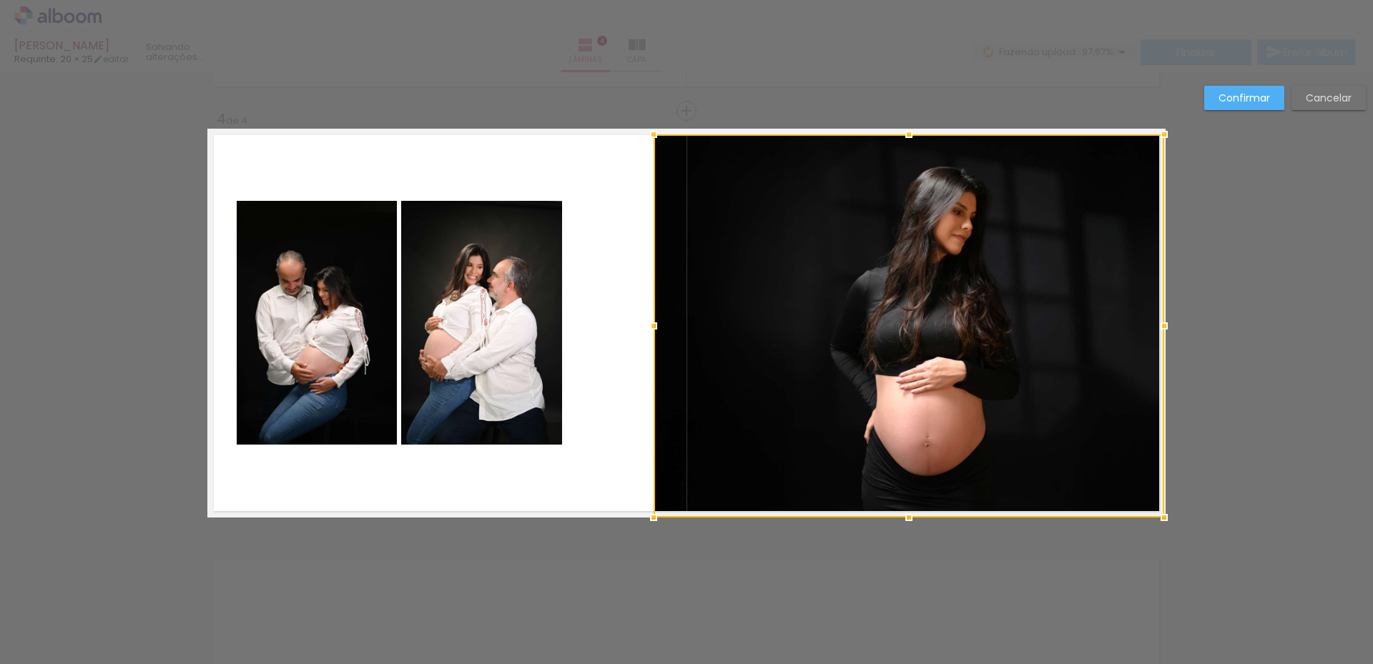
drag, startPoint x: 1131, startPoint y: 326, endPoint x: 1162, endPoint y: 320, distance: 31.3
click at [1162, 320] on div at bounding box center [1164, 326] width 29 height 29
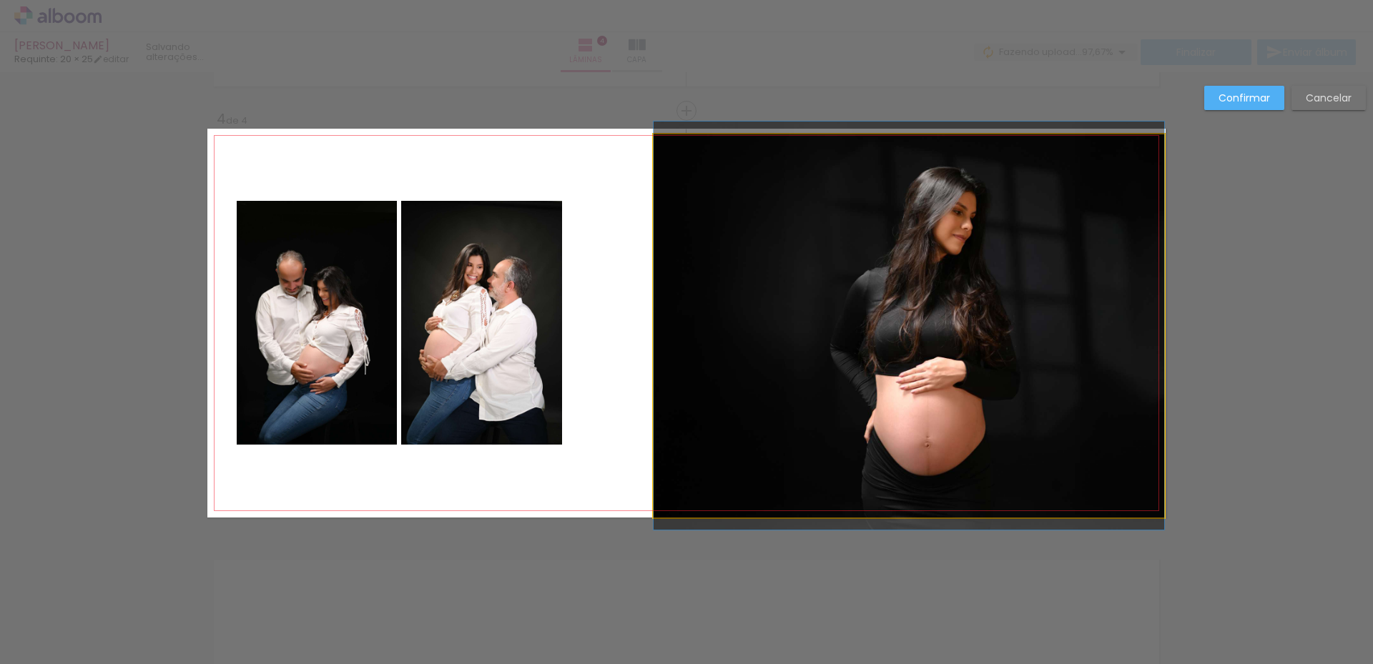
click at [901, 494] on quentale-photo at bounding box center [909, 325] width 511 height 383
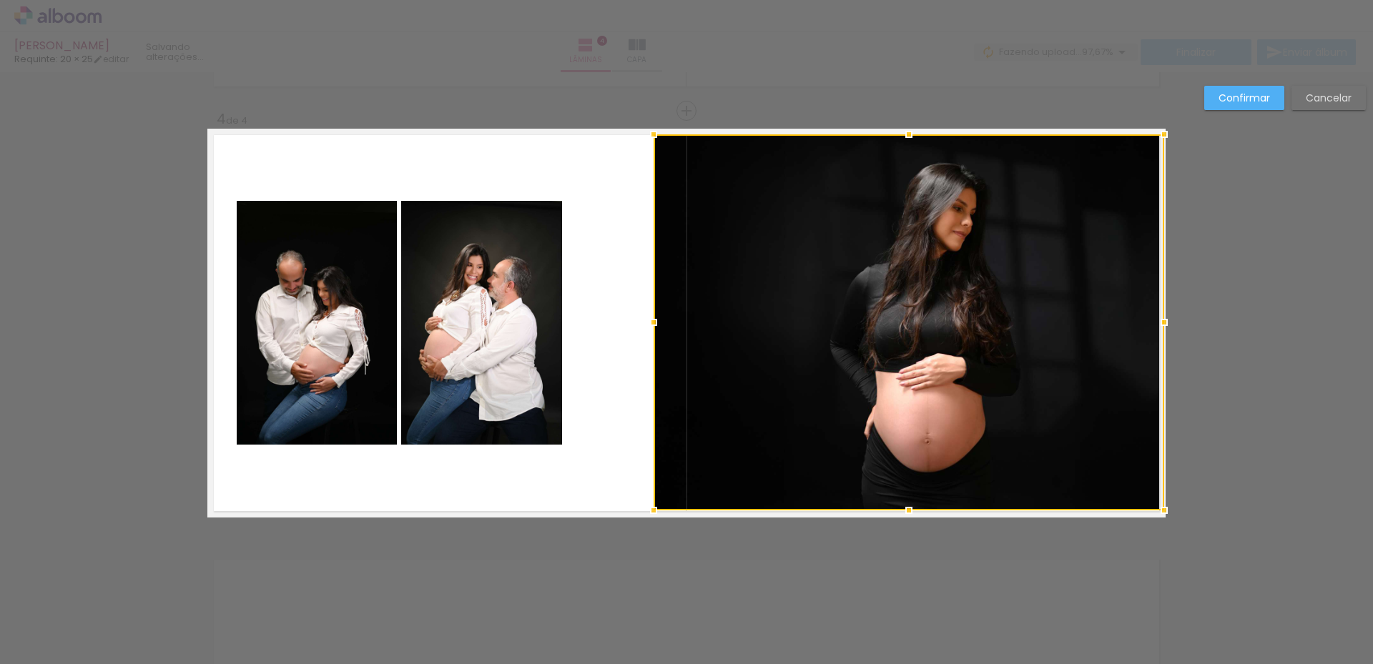
drag, startPoint x: 900, startPoint y: 525, endPoint x: 891, endPoint y: 558, distance: 34.2
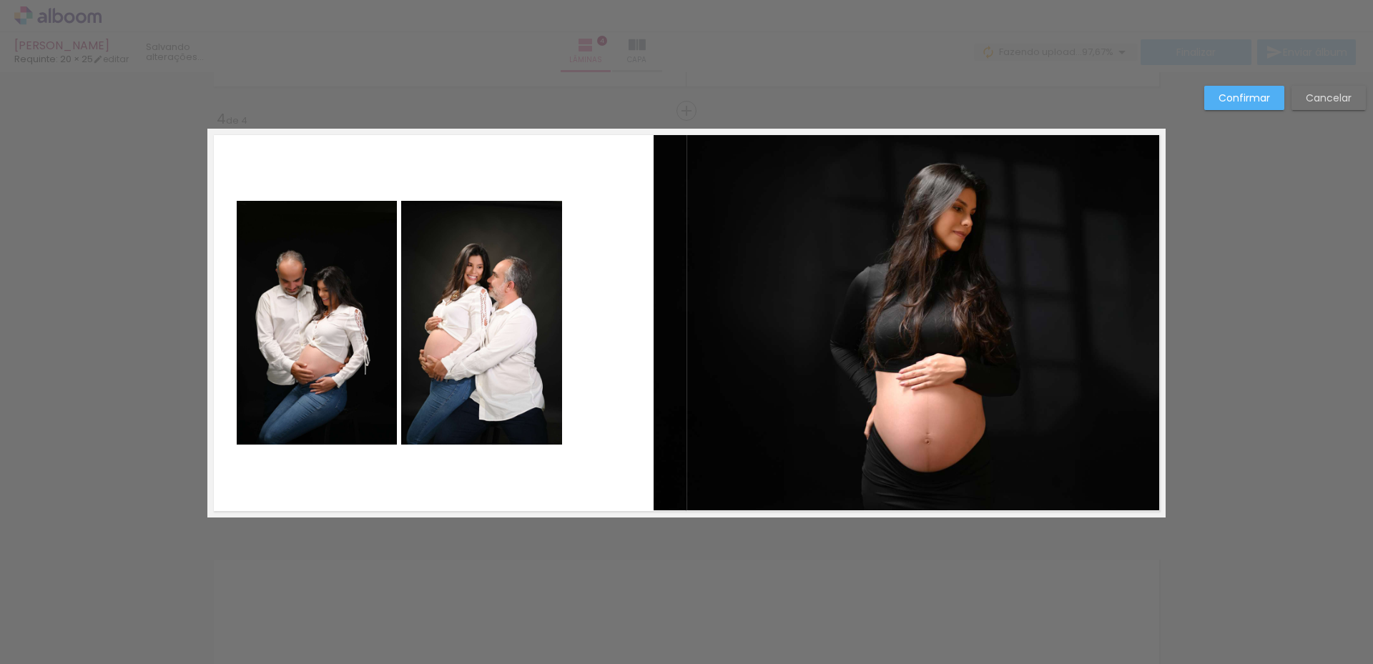
click at [905, 503] on quentale-photo at bounding box center [909, 322] width 511 height 376
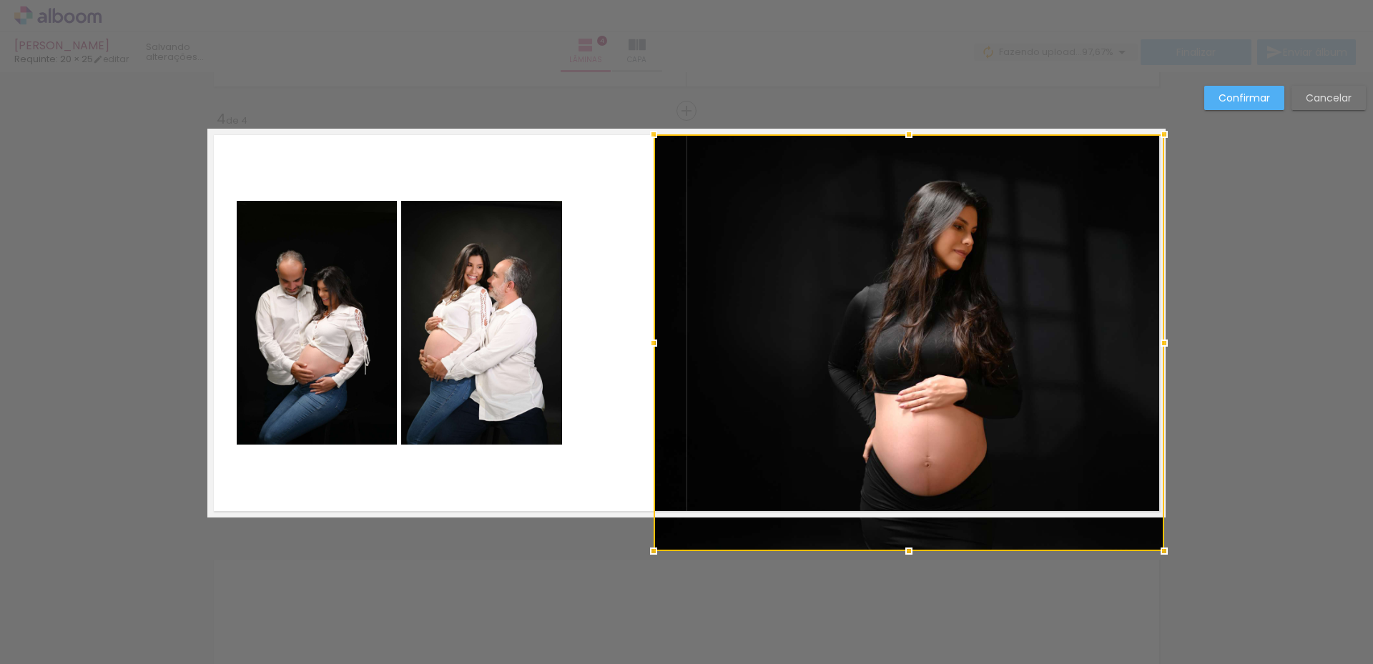
drag, startPoint x: 905, startPoint y: 517, endPoint x: 905, endPoint y: 531, distance: 14.3
click at [905, 531] on div at bounding box center [909, 342] width 511 height 417
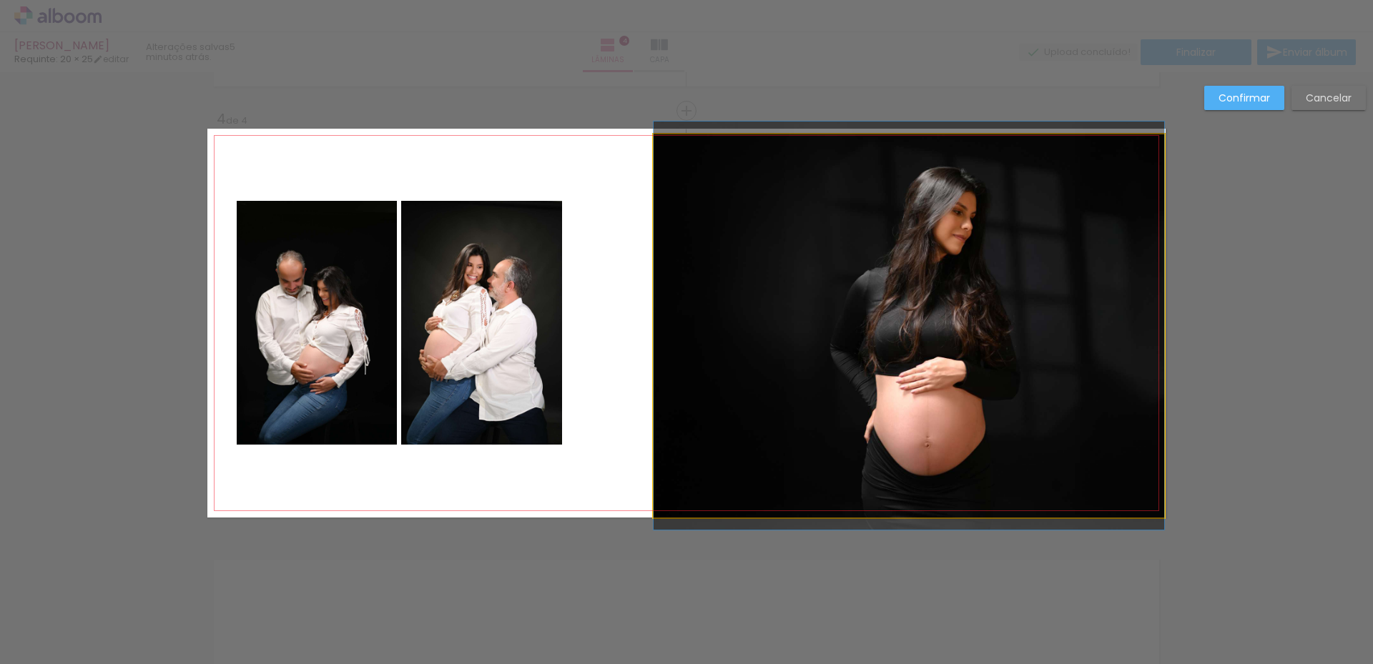
click at [802, 365] on quentale-photo at bounding box center [909, 325] width 511 height 383
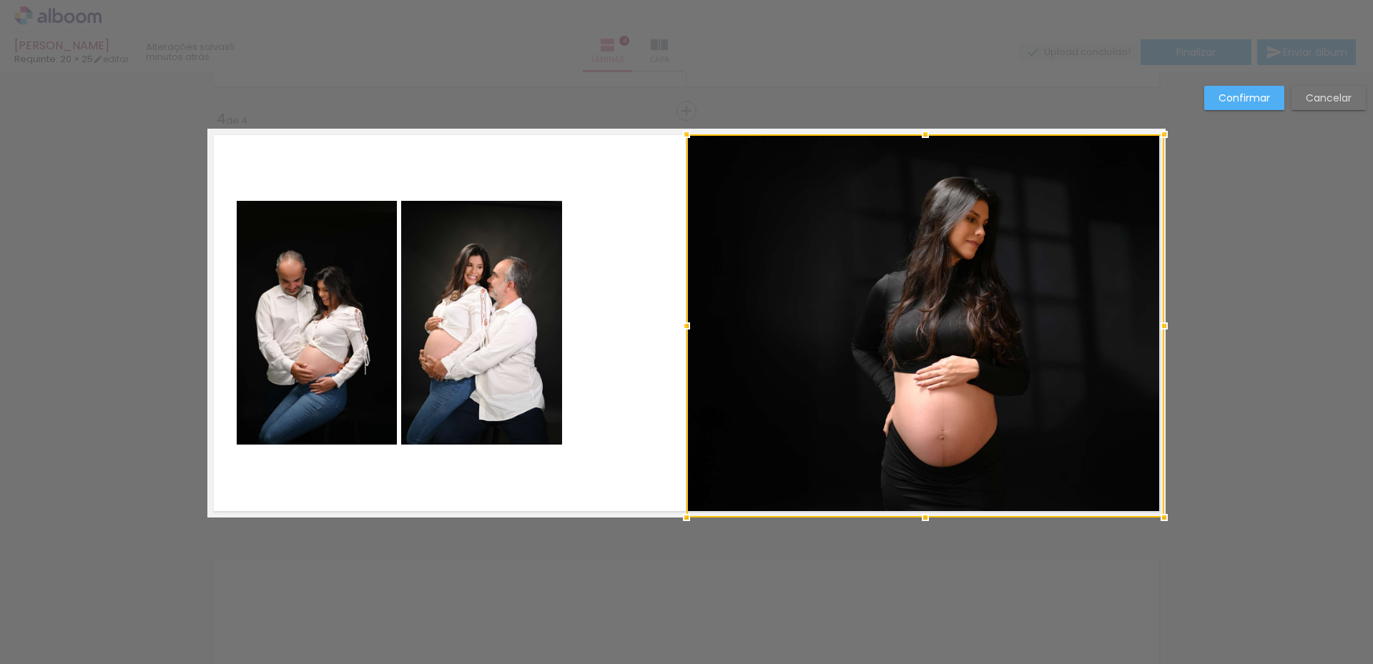
drag, startPoint x: 654, startPoint y: 327, endPoint x: 687, endPoint y: 328, distance: 32.9
click at [687, 328] on div at bounding box center [686, 326] width 29 height 29
click at [0, 0] on slot "Confirmar" at bounding box center [0, 0] width 0 height 0
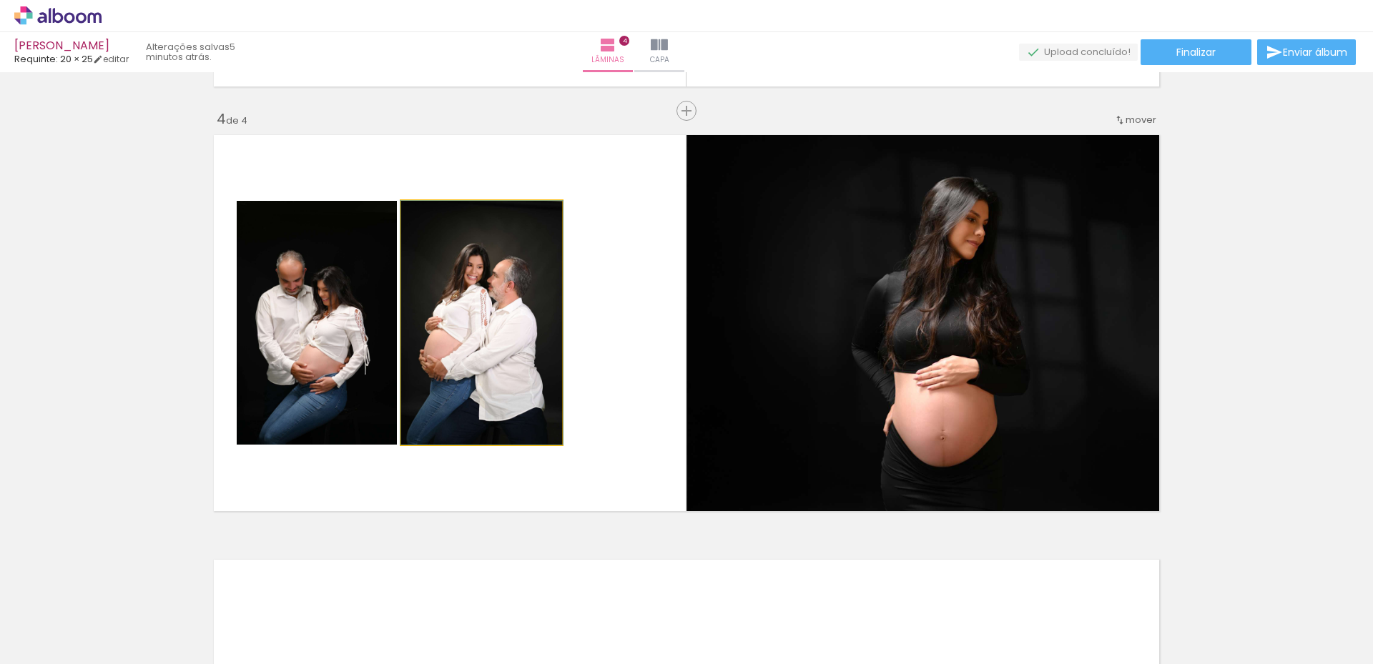
click at [471, 310] on quentale-photo at bounding box center [481, 323] width 161 height 244
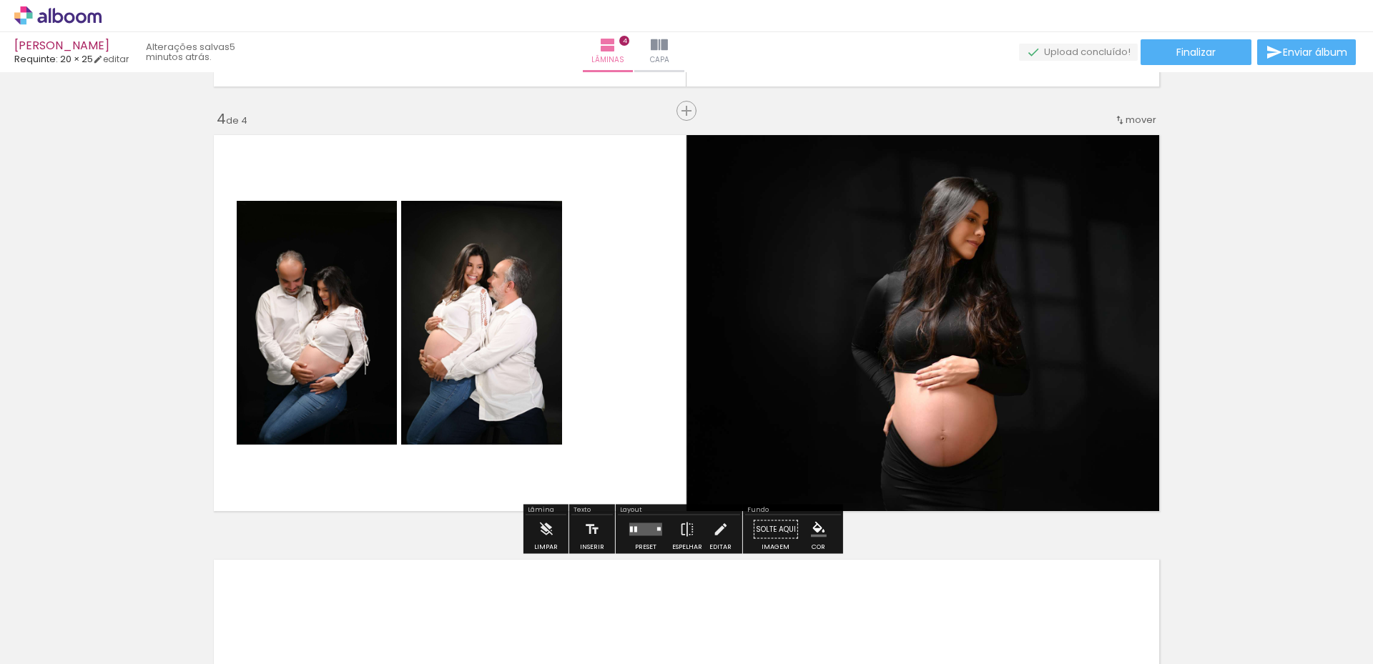
click at [462, 329] on quentale-photo at bounding box center [481, 323] width 161 height 244
click at [372, 362] on quentale-photo at bounding box center [317, 323] width 160 height 244
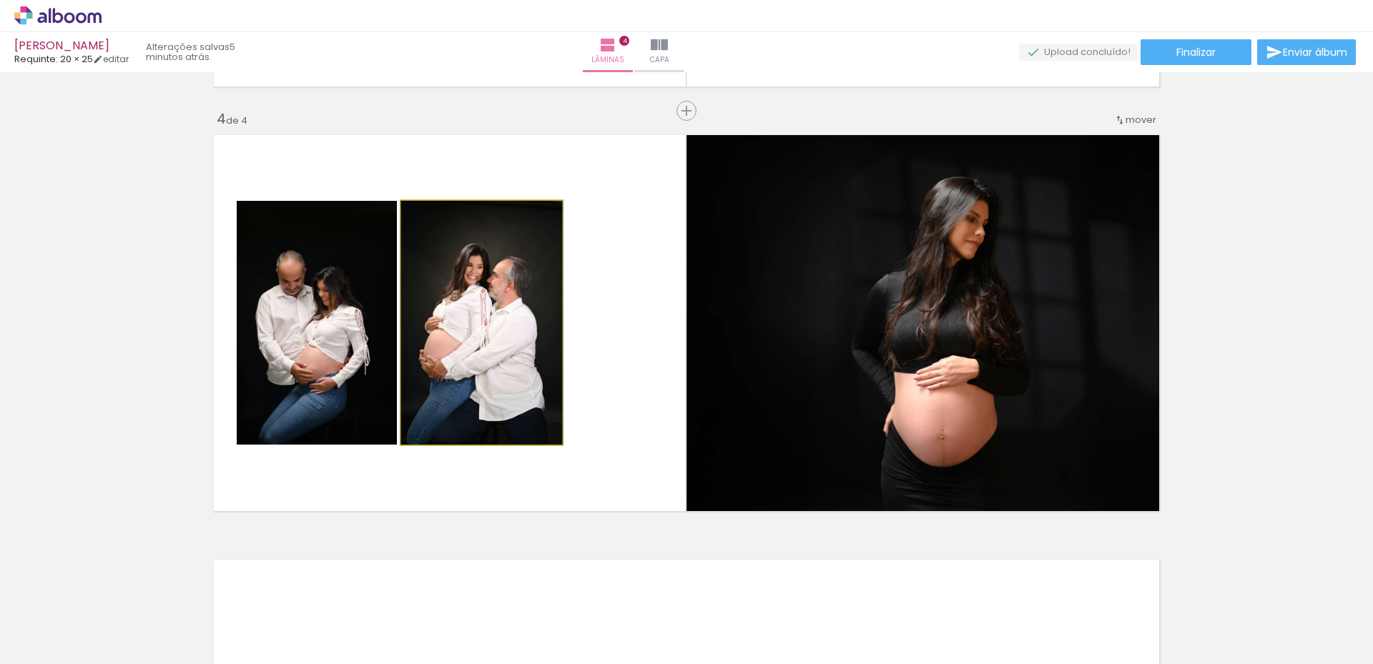
click at [444, 348] on quentale-photo at bounding box center [481, 323] width 161 height 244
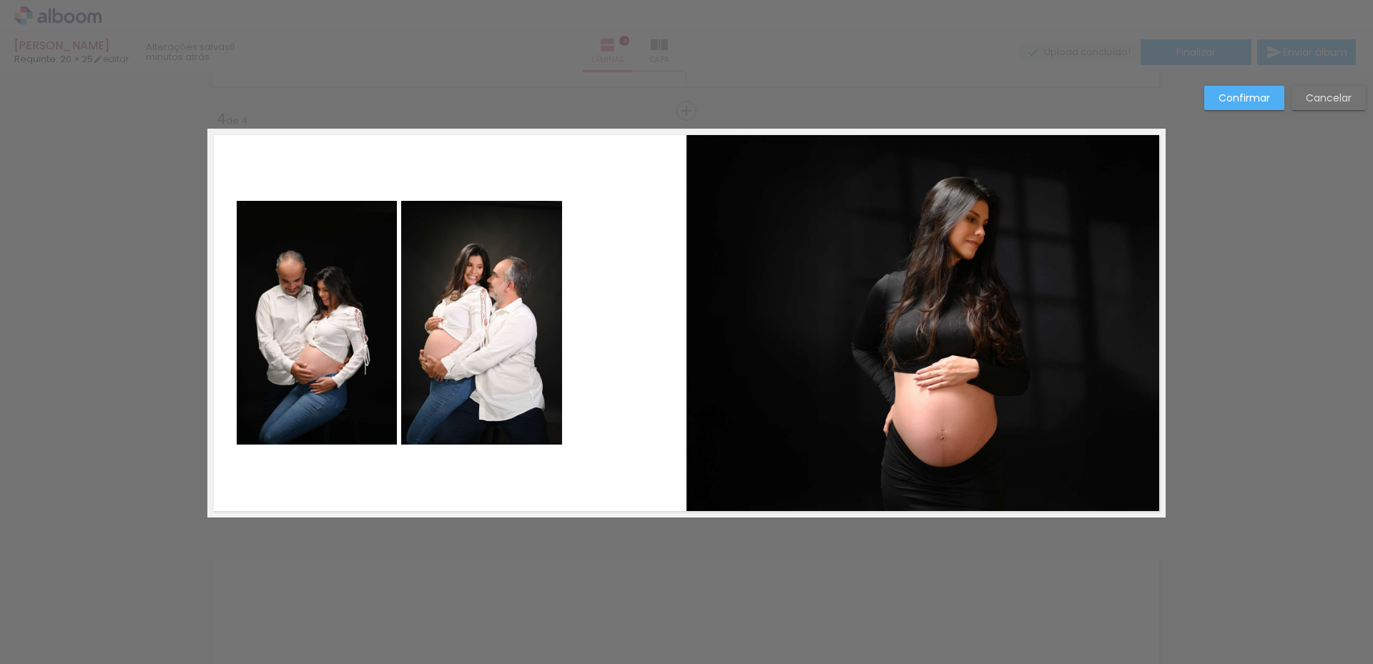
click at [496, 282] on quentale-photo at bounding box center [481, 323] width 161 height 244
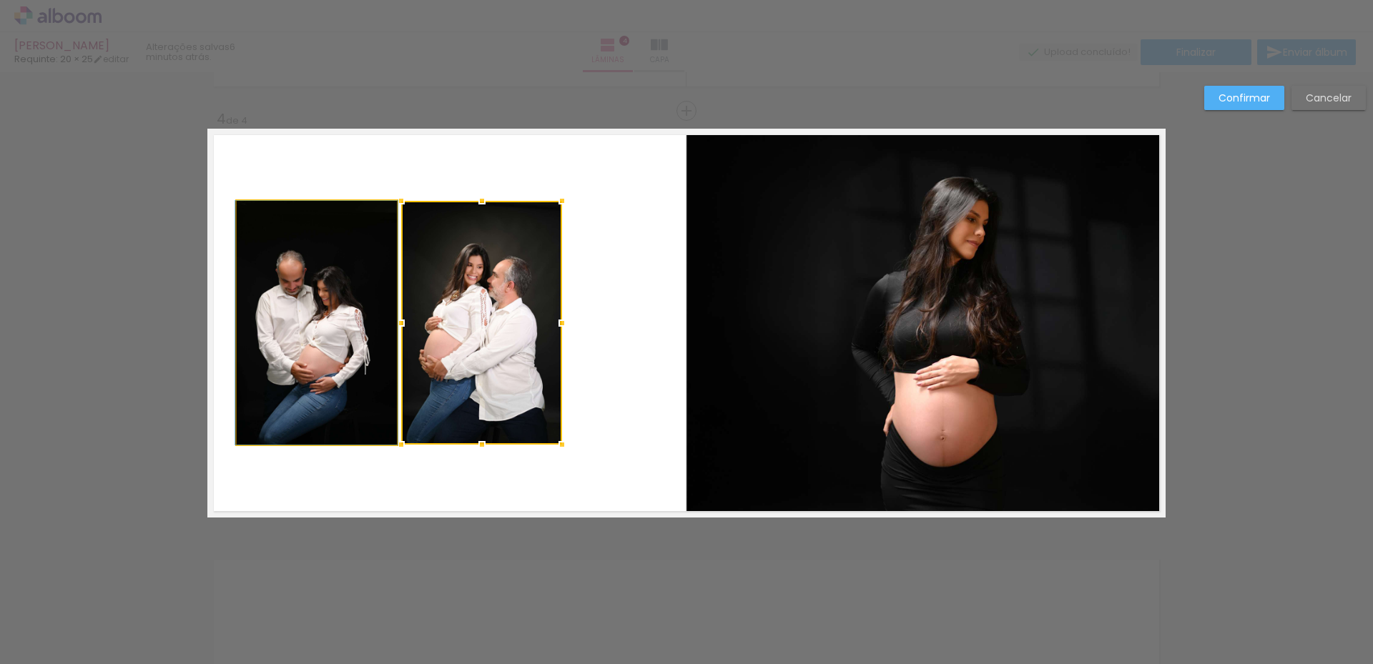
click at [365, 333] on quentale-photo at bounding box center [317, 323] width 160 height 244
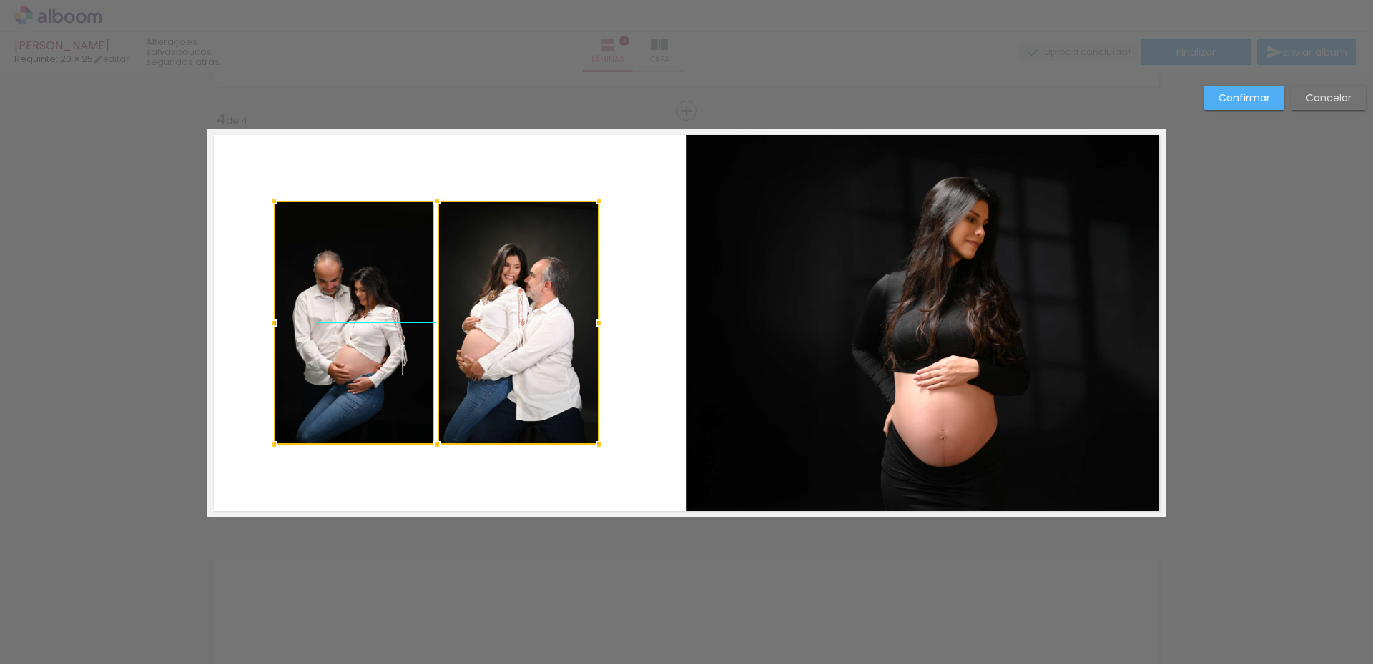
drag, startPoint x: 455, startPoint y: 323, endPoint x: 492, endPoint y: 323, distance: 37.2
click at [492, 323] on div at bounding box center [436, 323] width 325 height 244
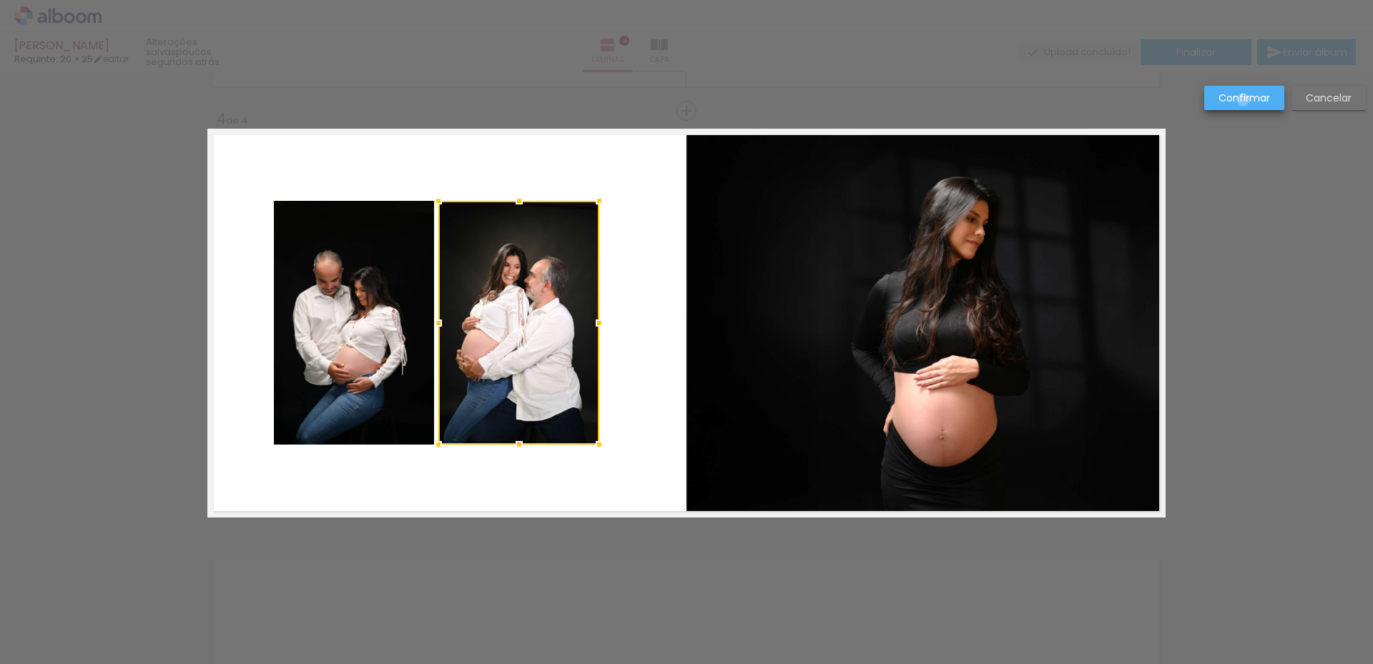
click at [0, 0] on slot "Confirmar" at bounding box center [0, 0] width 0 height 0
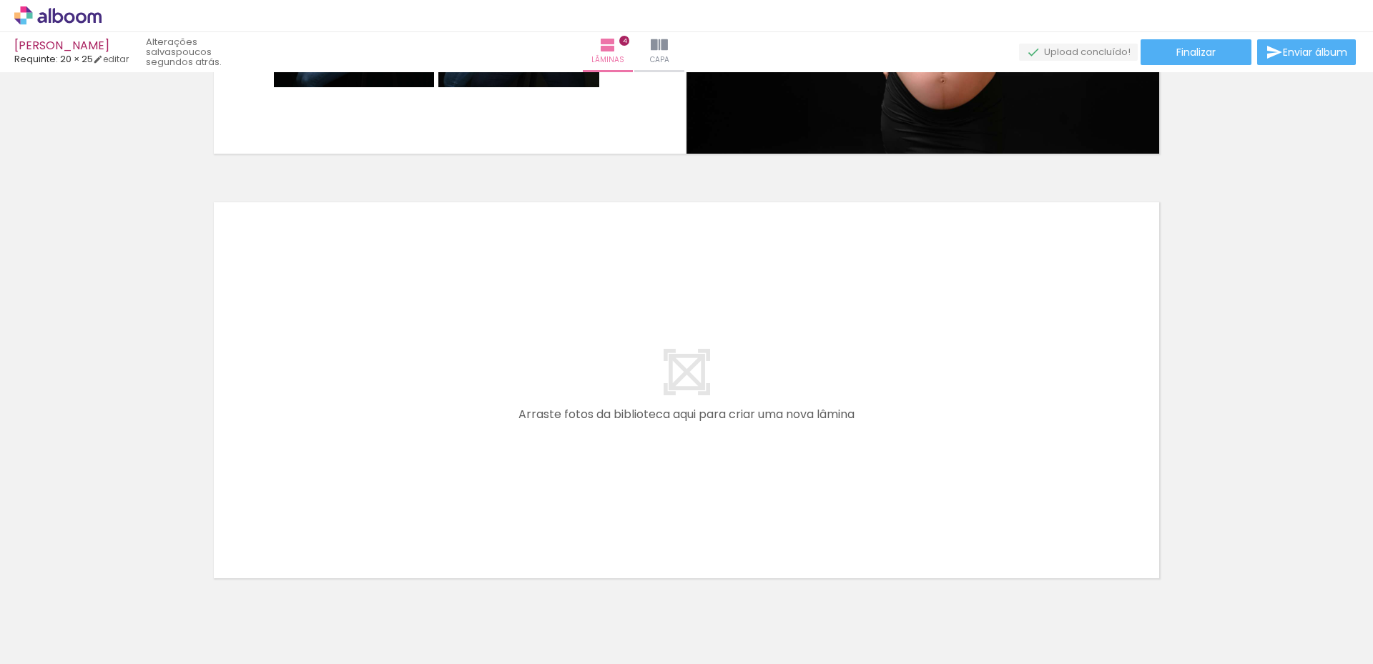
scroll to position [1677, 0]
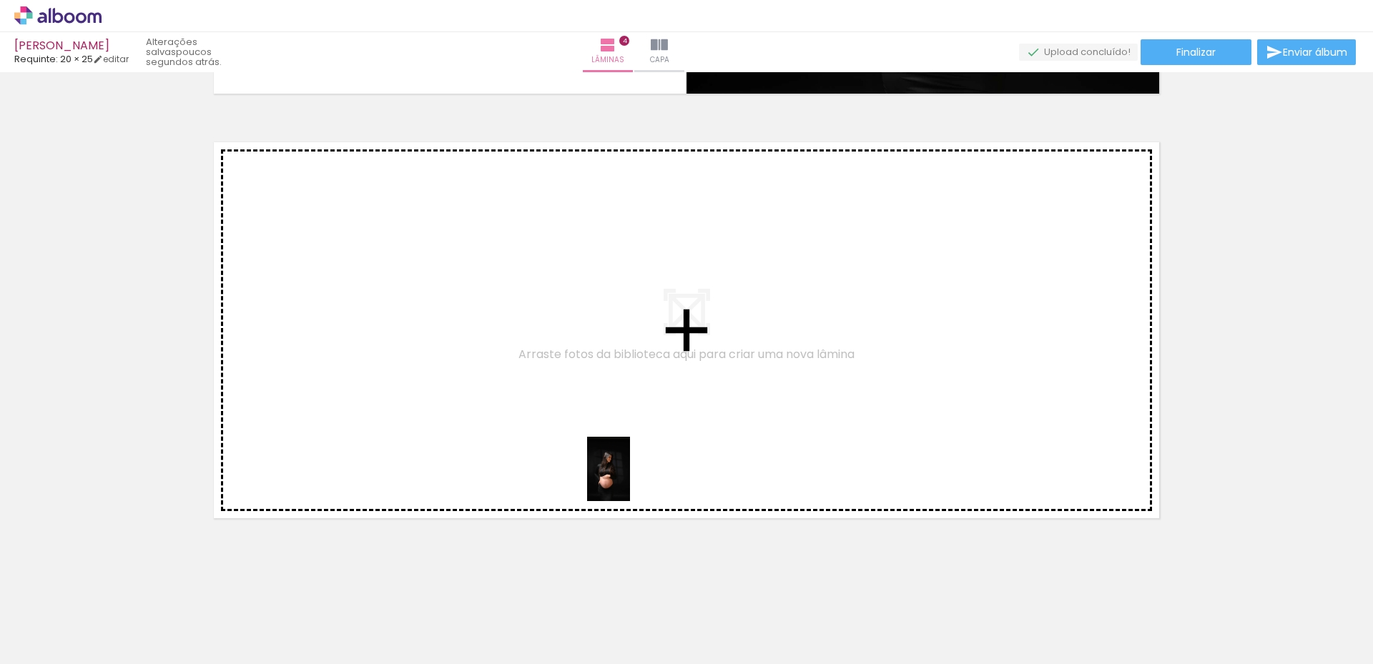
drag, startPoint x: 809, startPoint y: 630, endPoint x: 630, endPoint y: 480, distance: 233.5
click at [630, 480] on quentale-workspace at bounding box center [686, 332] width 1373 height 664
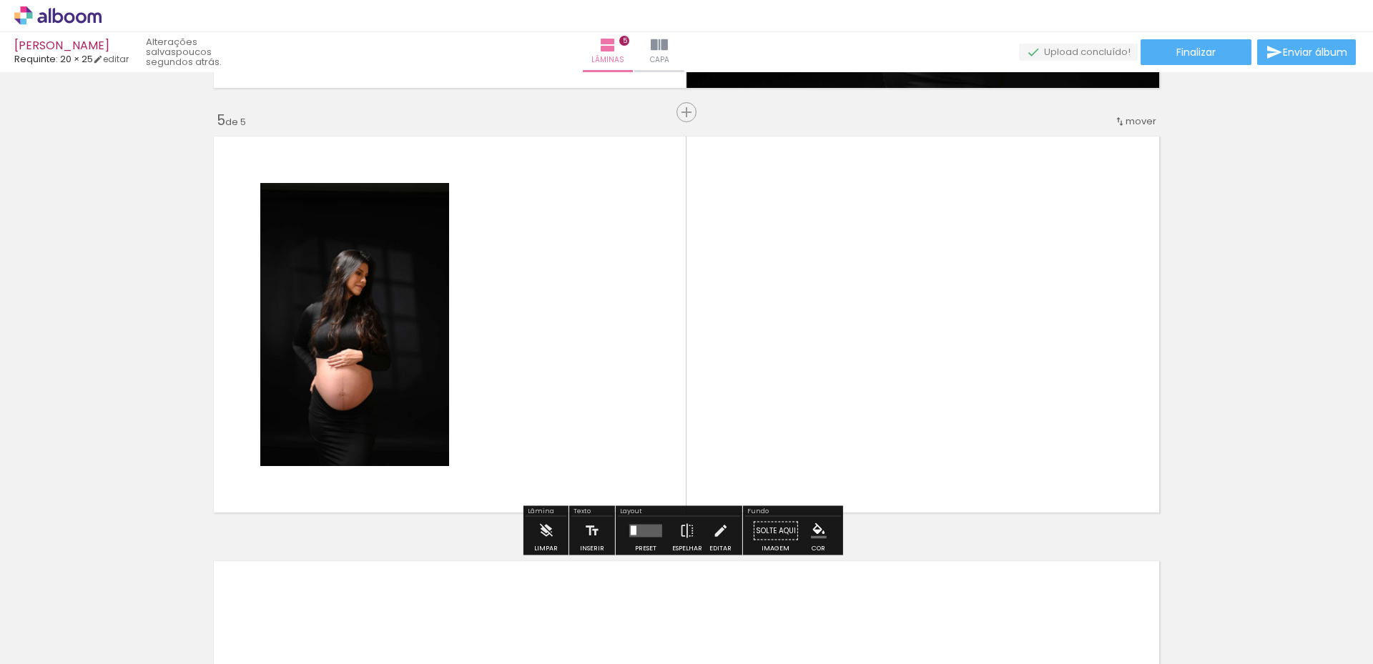
scroll to position [1684, 0]
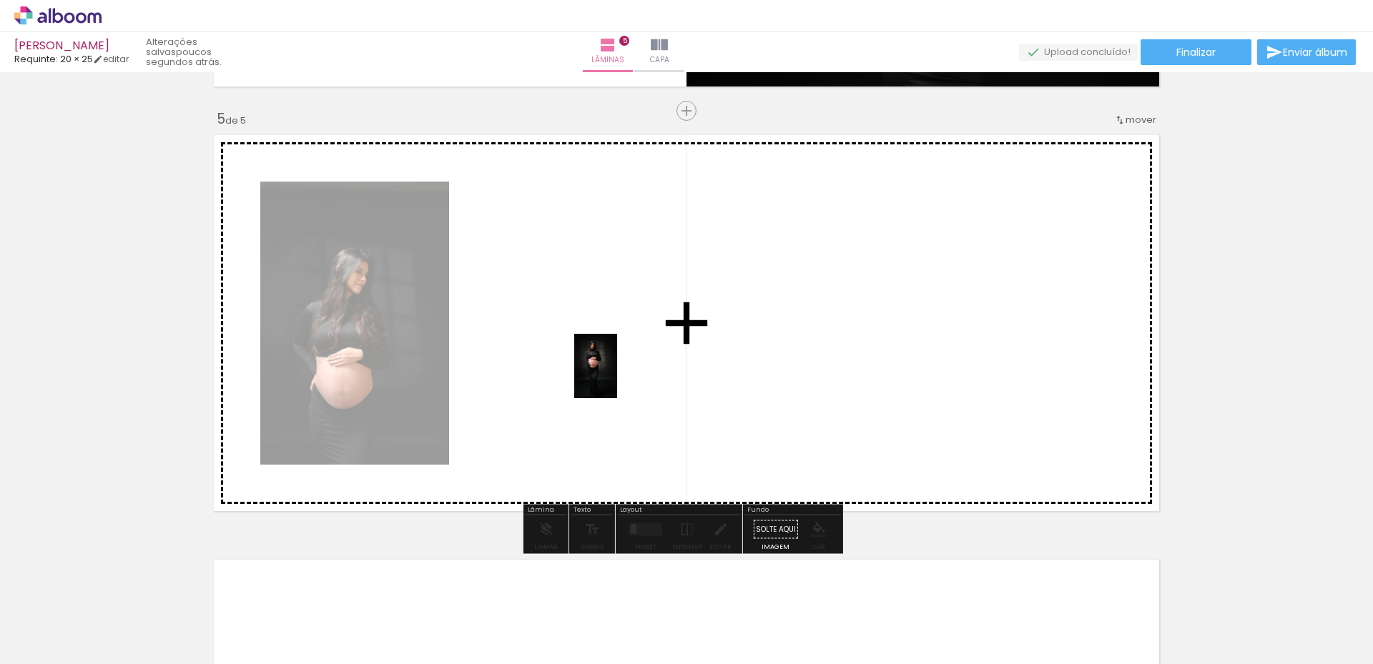
drag, startPoint x: 892, startPoint y: 628, endPoint x: 617, endPoint y: 377, distance: 372.6
click at [617, 377] on quentale-workspace at bounding box center [686, 332] width 1373 height 664
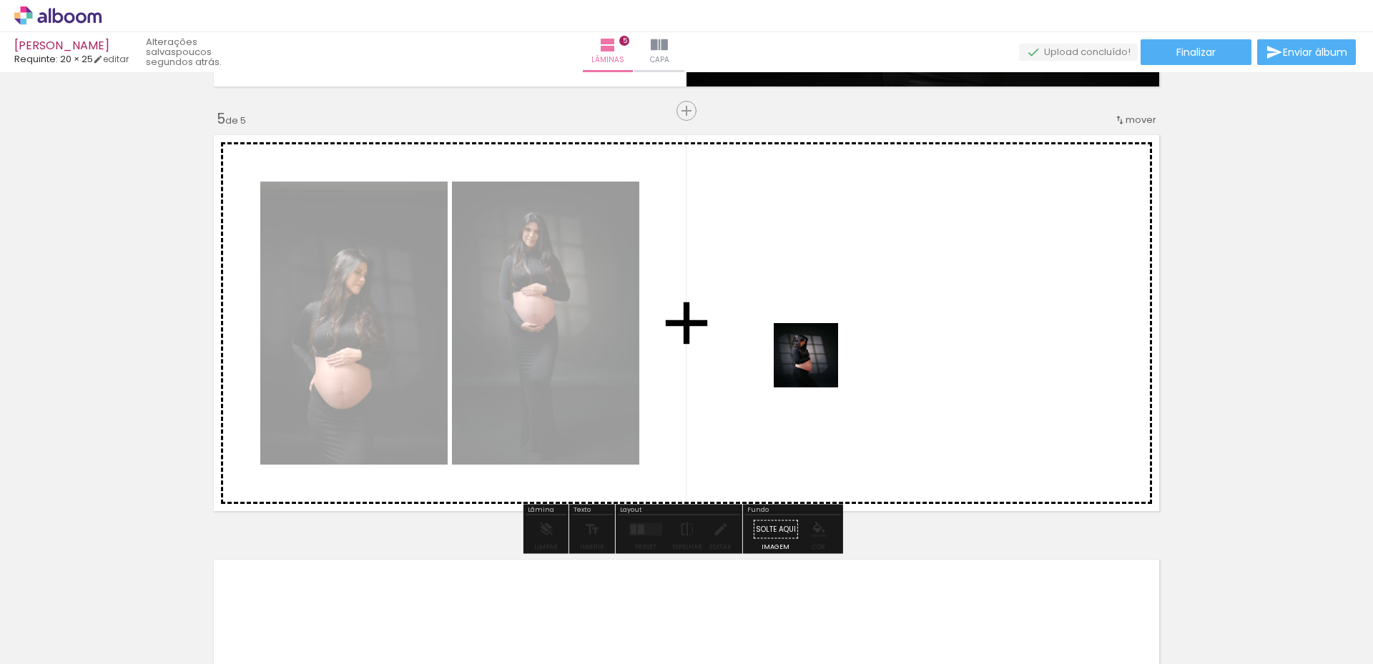
drag, startPoint x: 974, startPoint y: 614, endPoint x: 817, endPoint y: 366, distance: 293.8
click at [817, 366] on quentale-workspace at bounding box center [686, 332] width 1373 height 664
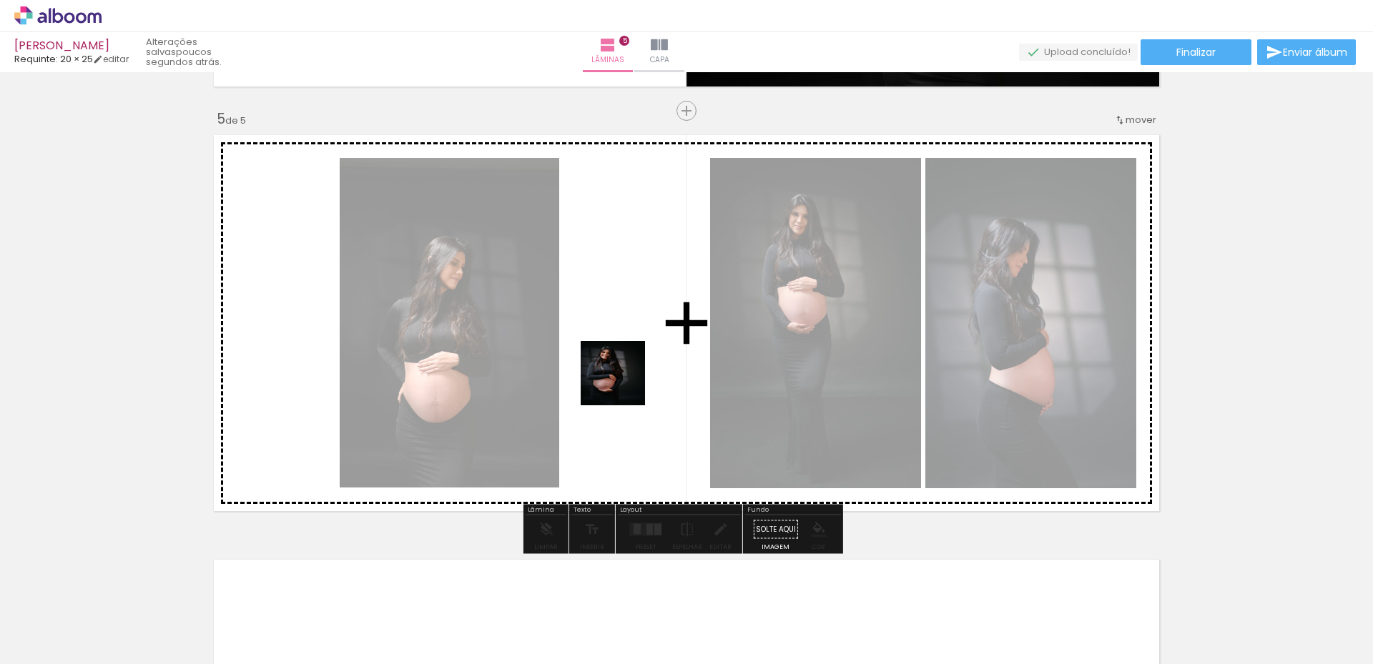
drag, startPoint x: 1049, startPoint y: 619, endPoint x: 624, endPoint y: 384, distance: 485.9
click at [624, 384] on quentale-workspace at bounding box center [686, 332] width 1373 height 664
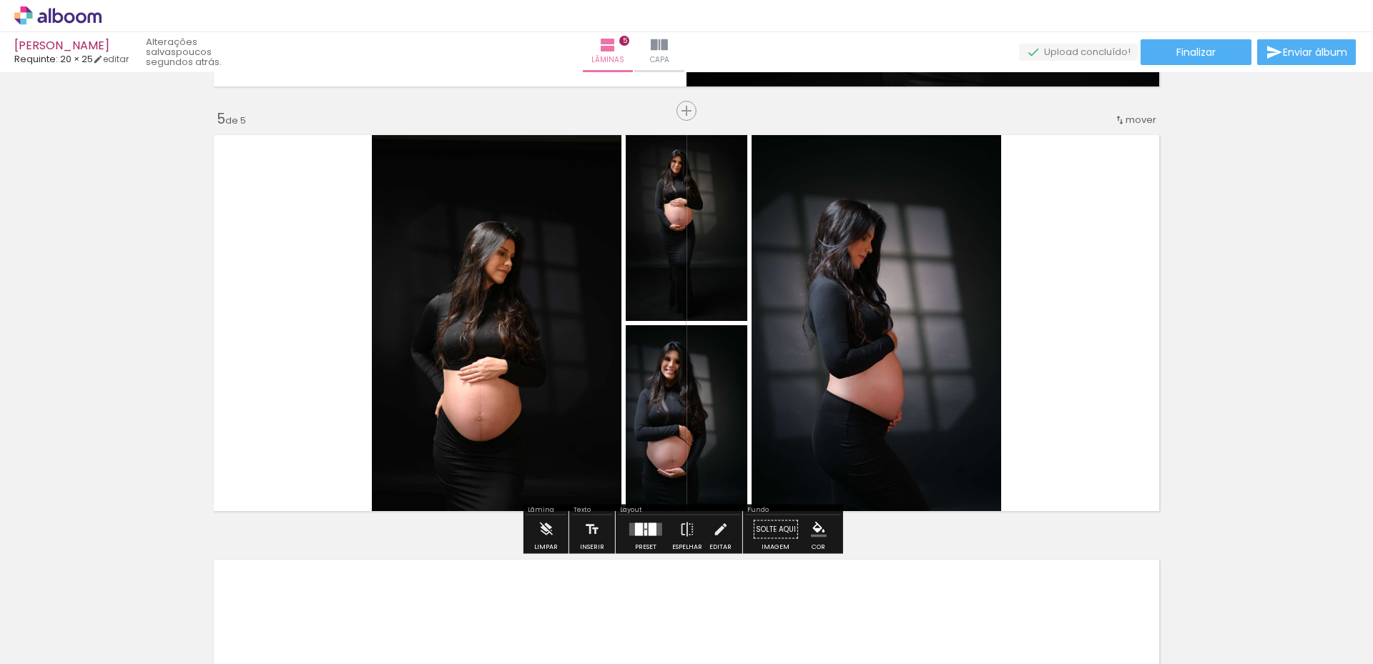
click at [649, 535] on div at bounding box center [653, 529] width 8 height 13
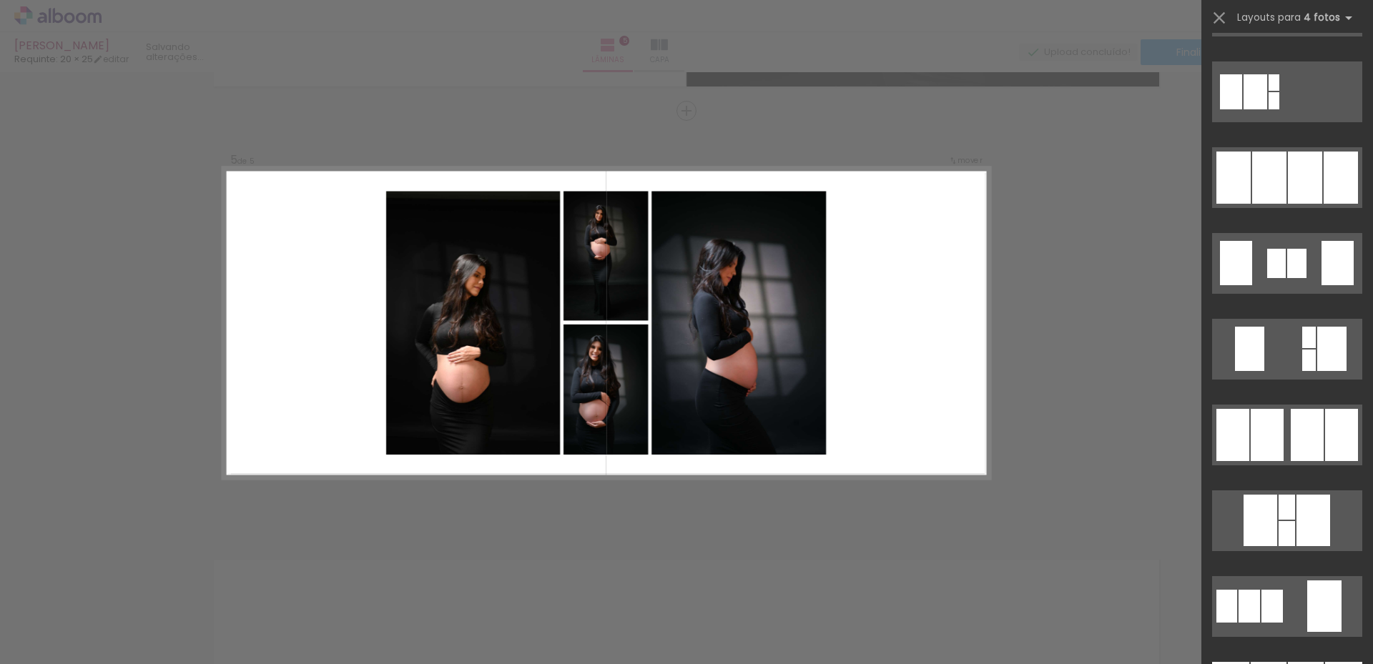
scroll to position [930, 0]
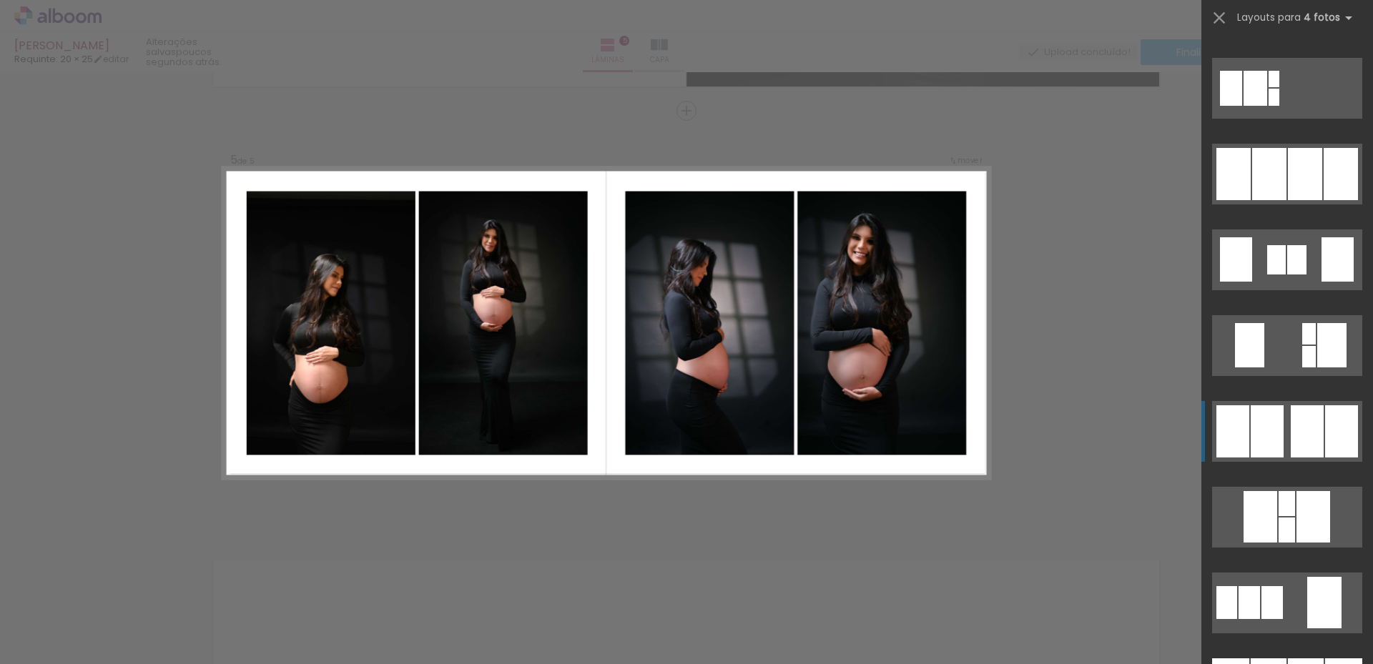
click at [1311, 443] on div at bounding box center [1307, 431] width 33 height 52
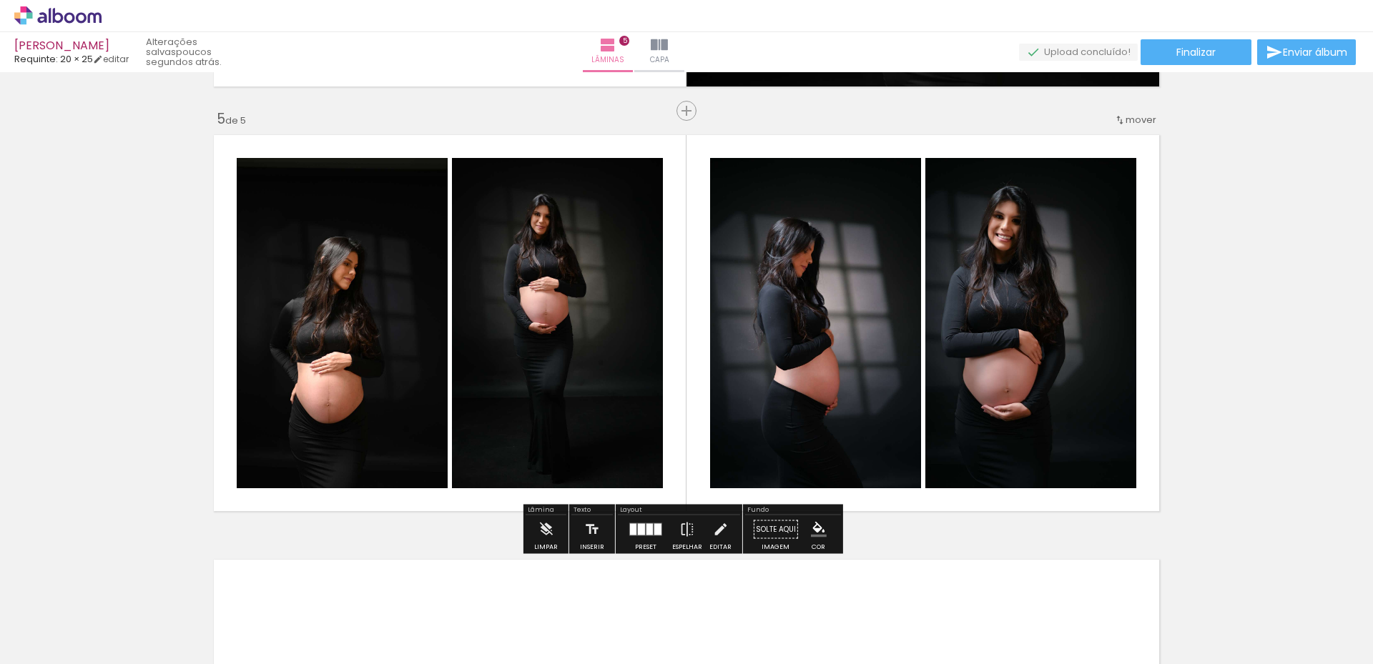
click at [355, 311] on quentale-photo at bounding box center [342, 323] width 211 height 330
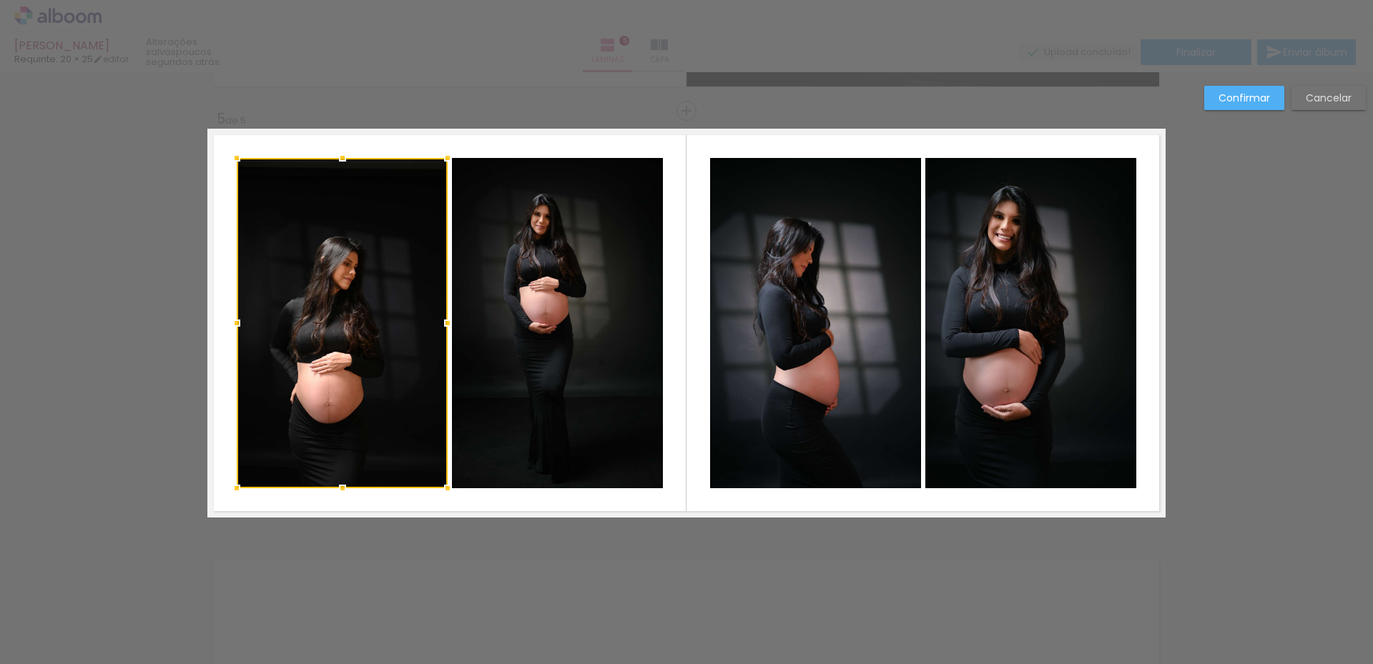
click at [355, 320] on div at bounding box center [342, 323] width 211 height 330
click at [0, 0] on slot "Cancelar" at bounding box center [0, 0] width 0 height 0
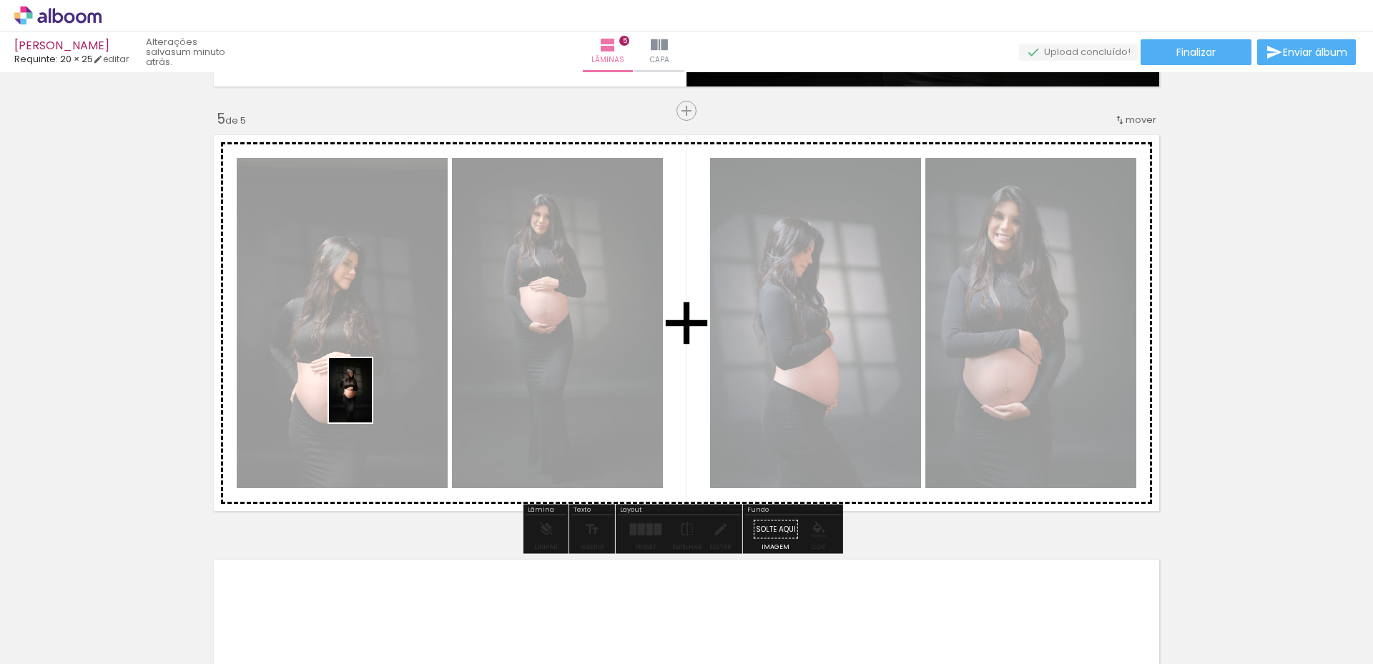
drag, startPoint x: 655, startPoint y: 624, endPoint x: 372, endPoint y: 401, distance: 360.5
click at [372, 401] on quentale-workspace at bounding box center [686, 332] width 1373 height 664
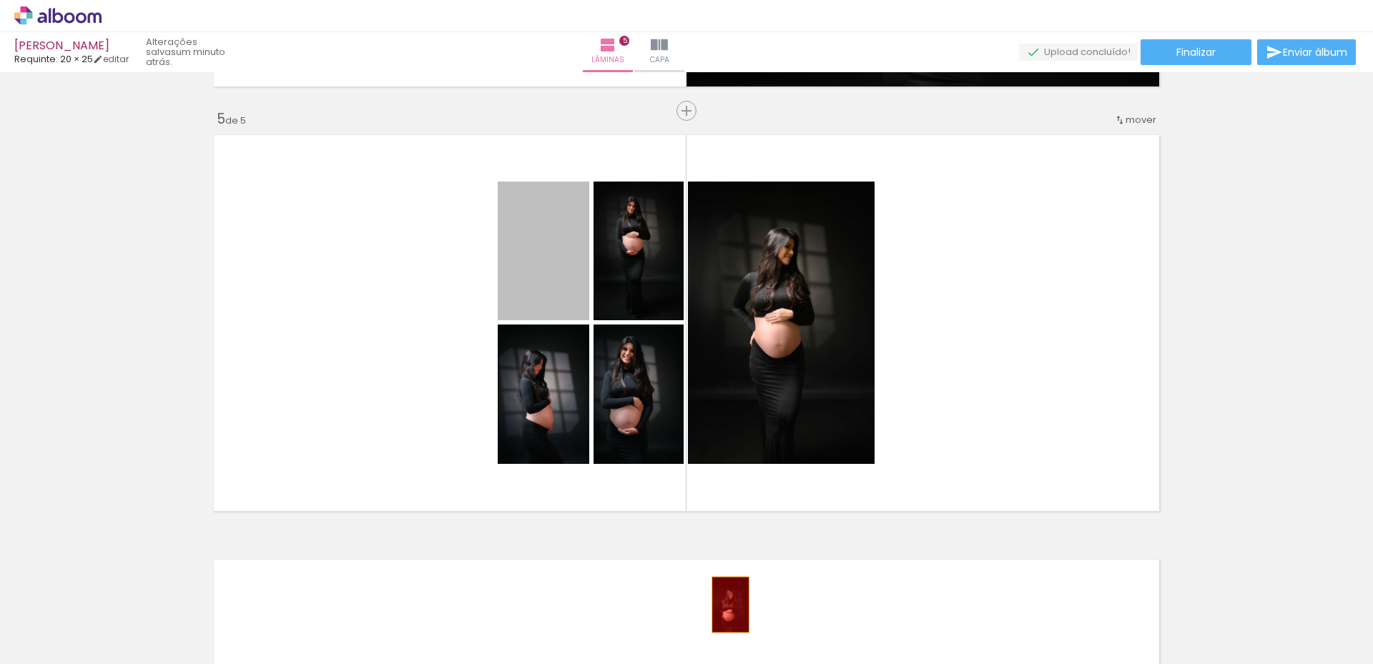
drag, startPoint x: 532, startPoint y: 272, endPoint x: 725, endPoint y: 605, distance: 385.2
click at [725, 605] on quentale-workspace at bounding box center [686, 332] width 1373 height 664
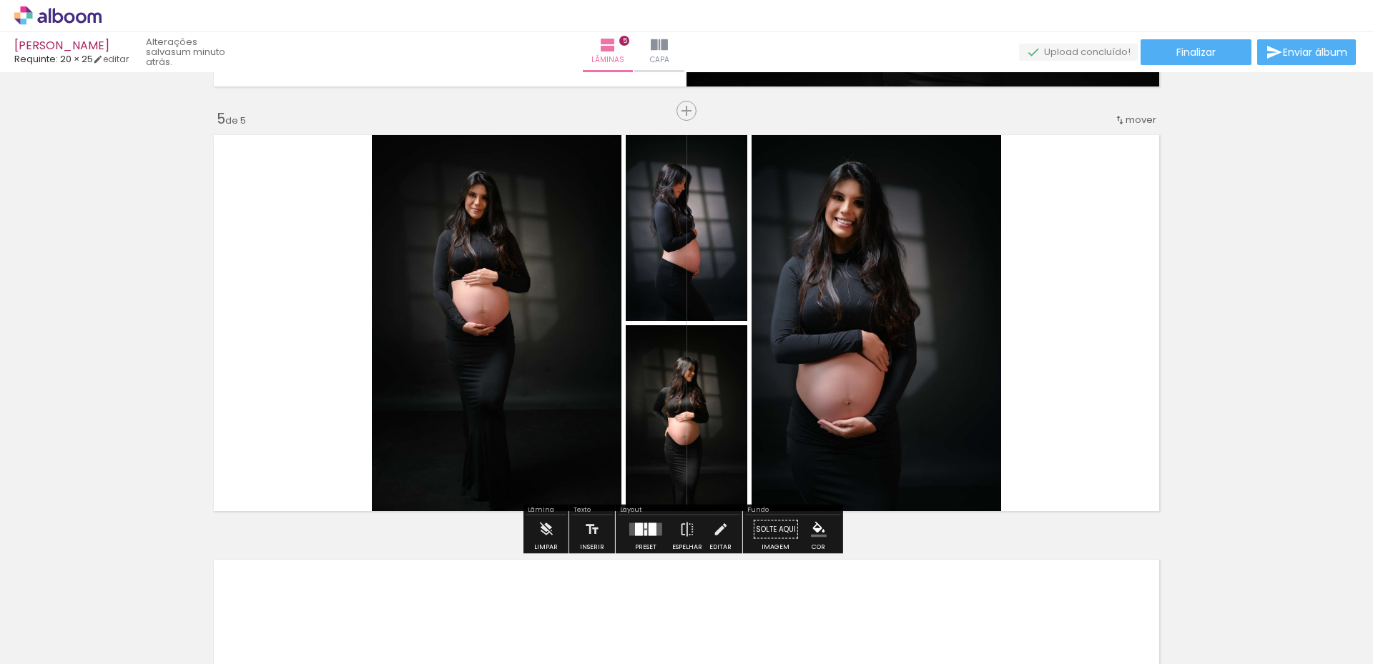
click at [651, 532] on div at bounding box center [653, 529] width 8 height 13
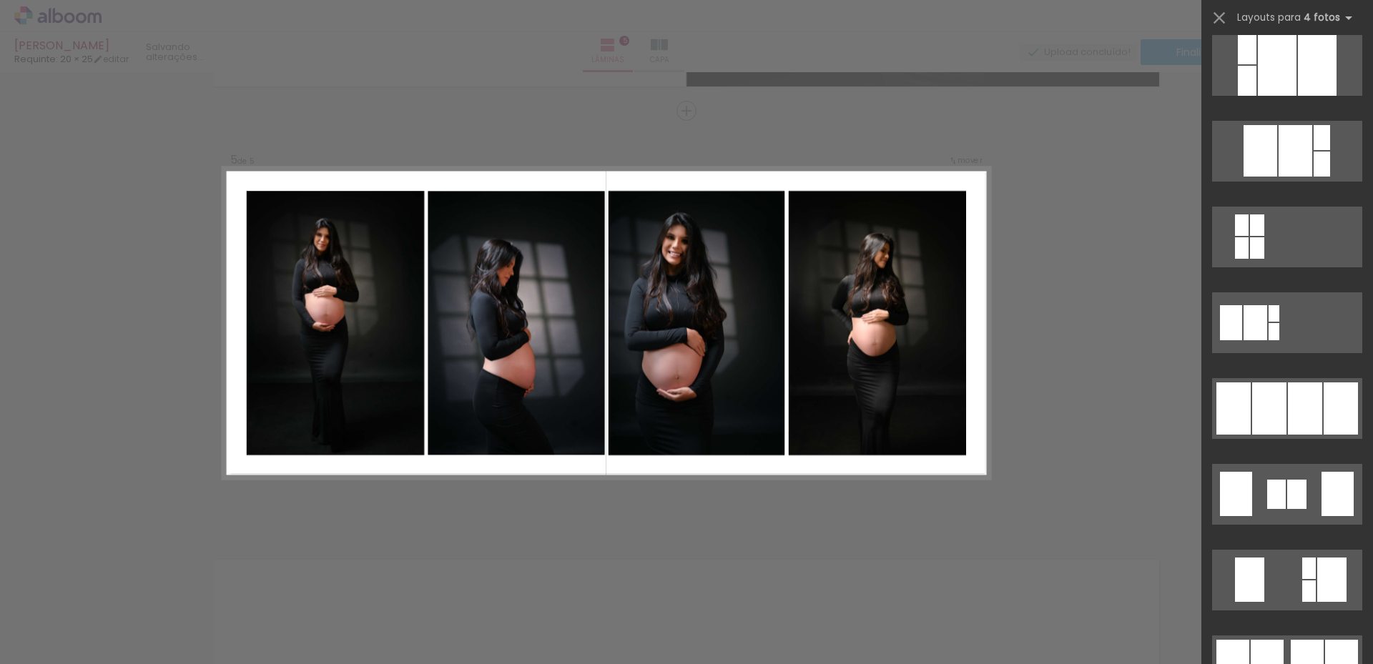
scroll to position [715, 0]
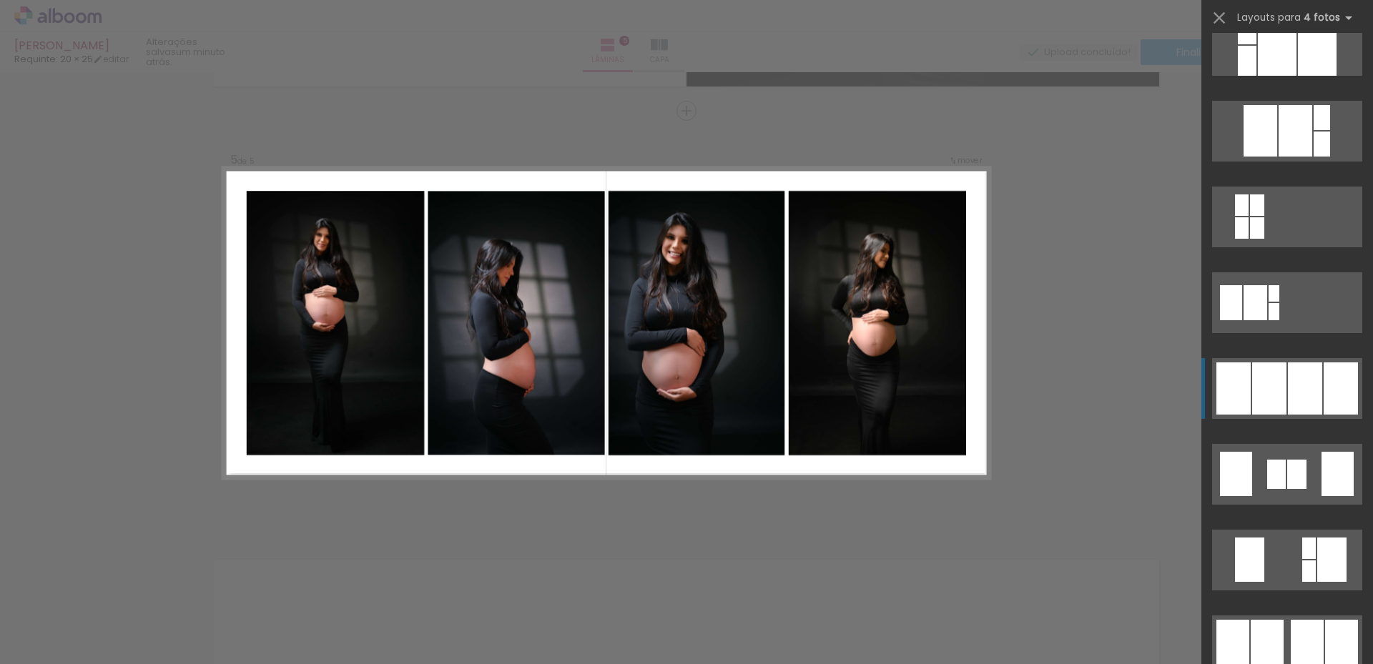
click at [1292, 395] on div at bounding box center [1305, 389] width 34 height 52
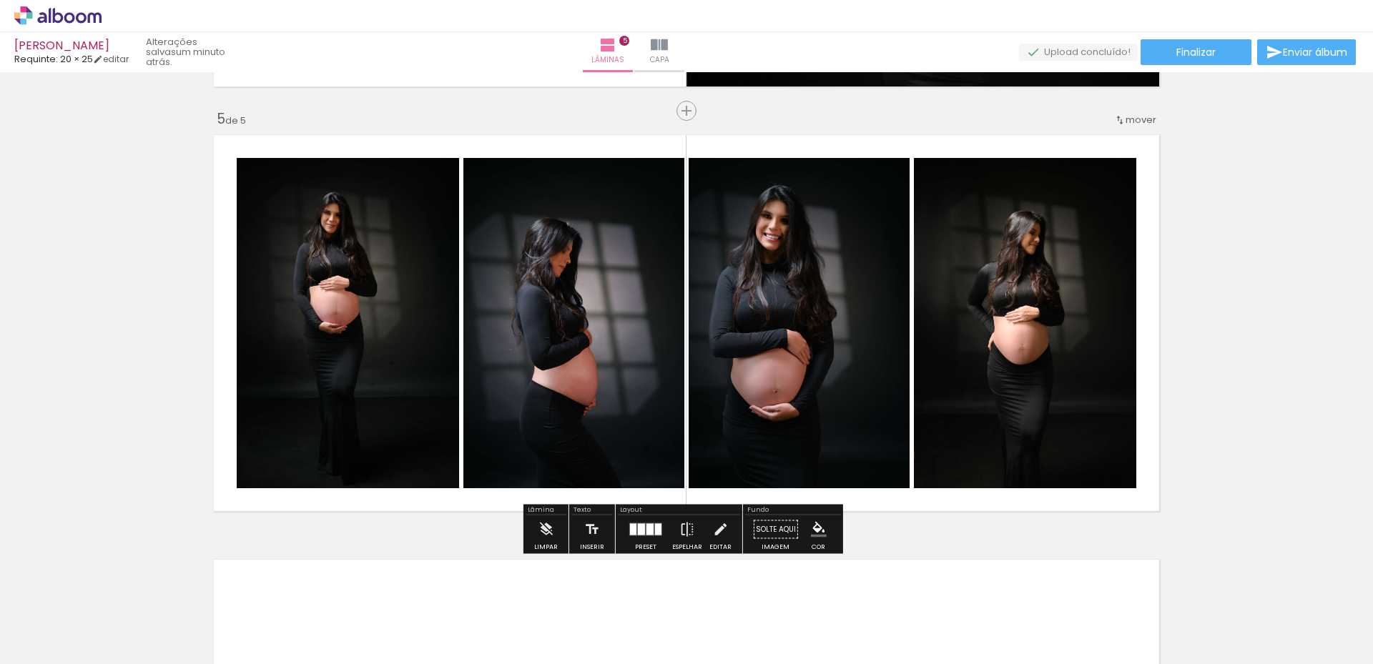
click at [1037, 243] on quentale-photo at bounding box center [1025, 323] width 222 height 330
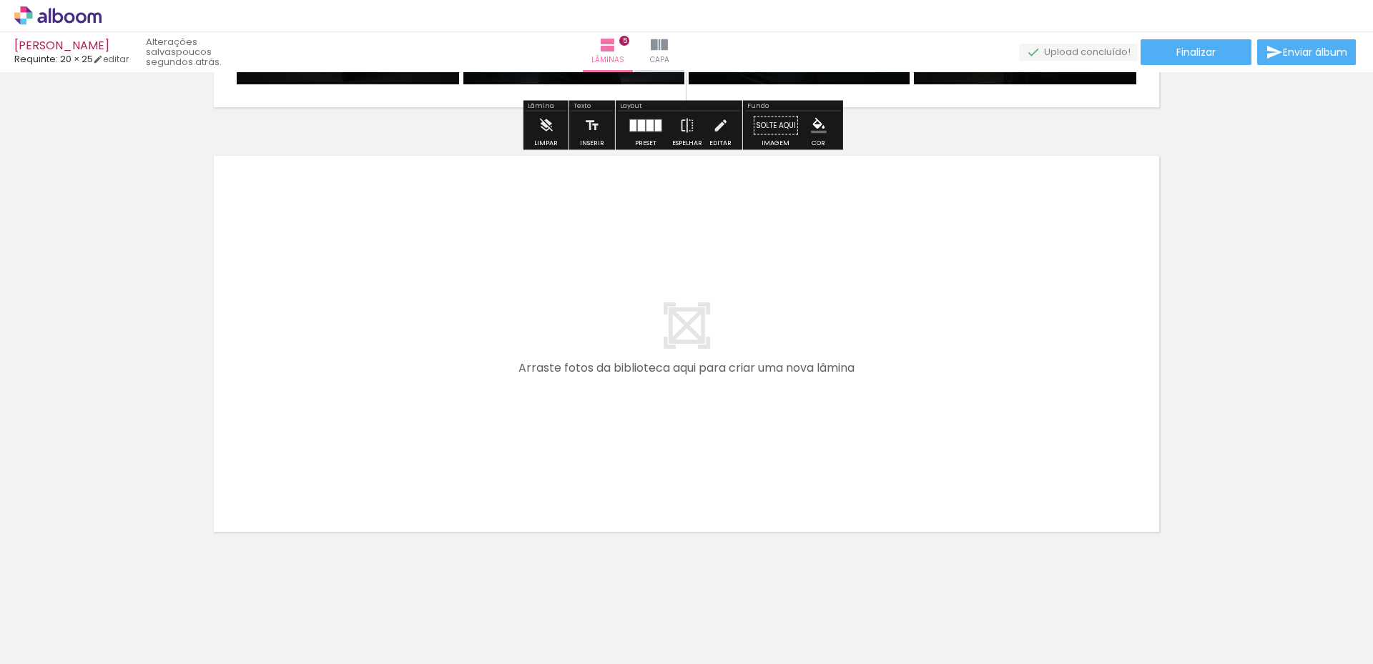
scroll to position [2102, 0]
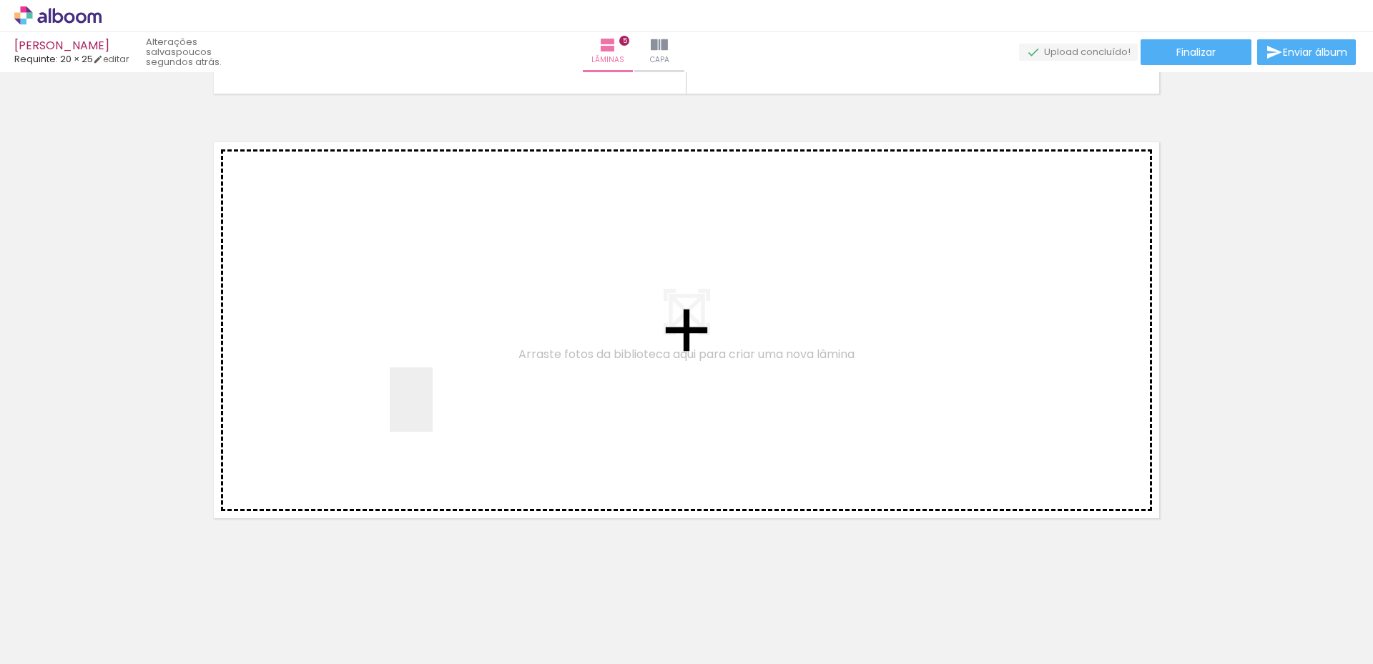
click at [433, 410] on quentale-workspace at bounding box center [686, 332] width 1373 height 664
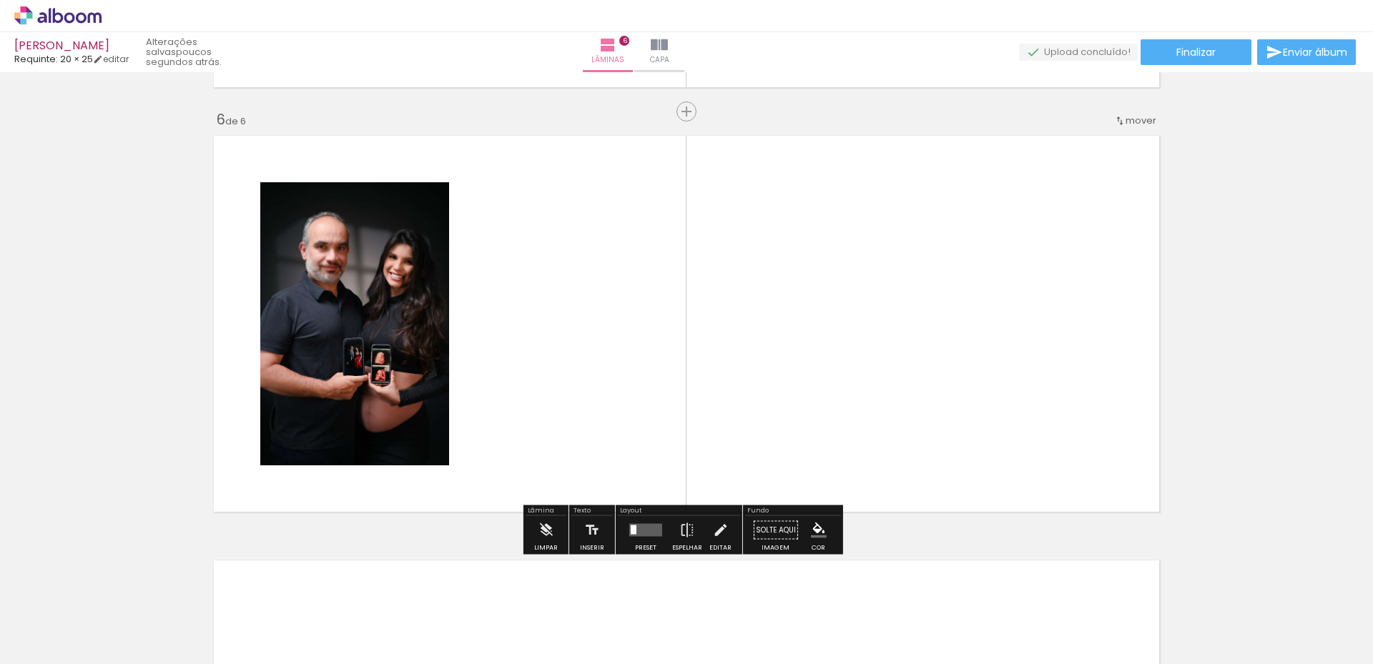
scroll to position [2109, 0]
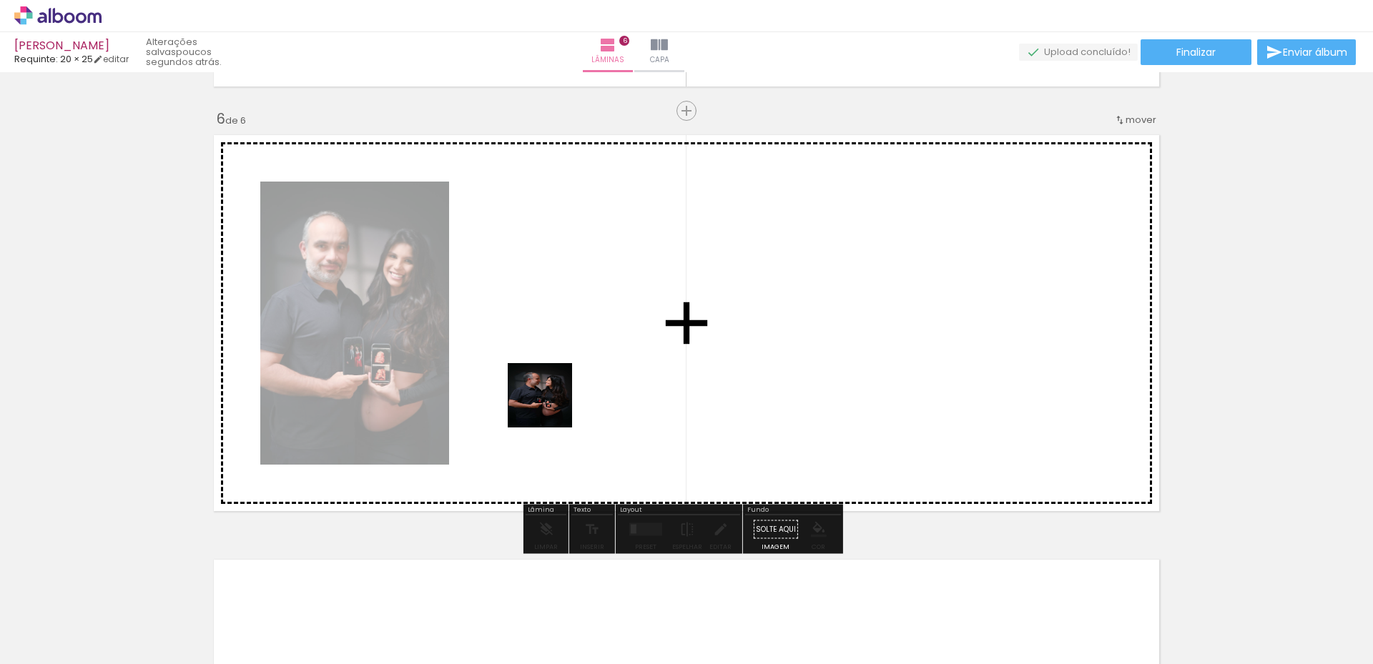
drag, startPoint x: 554, startPoint y: 424, endPoint x: 551, endPoint y: 406, distance: 18.2
click at [551, 406] on quentale-workspace at bounding box center [686, 332] width 1373 height 664
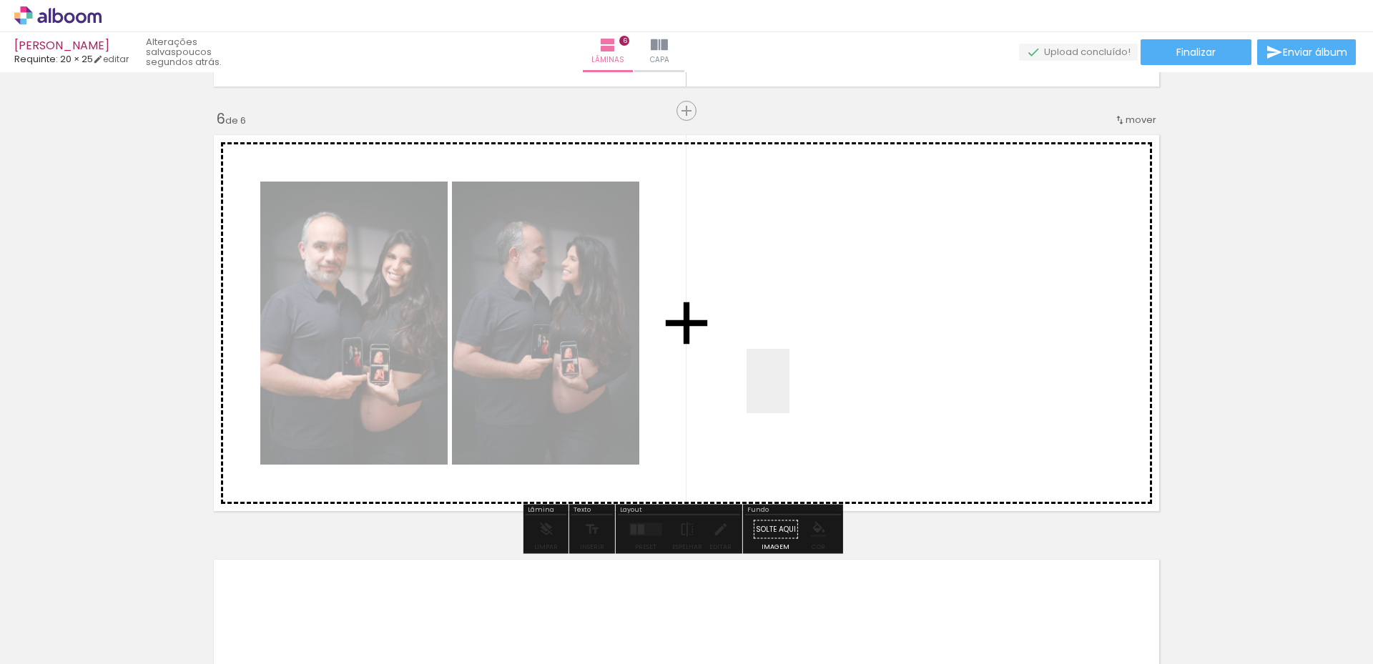
drag, startPoint x: 855, startPoint y: 632, endPoint x: 790, endPoint y: 392, distance: 248.9
click at [790, 392] on quentale-workspace at bounding box center [686, 332] width 1373 height 664
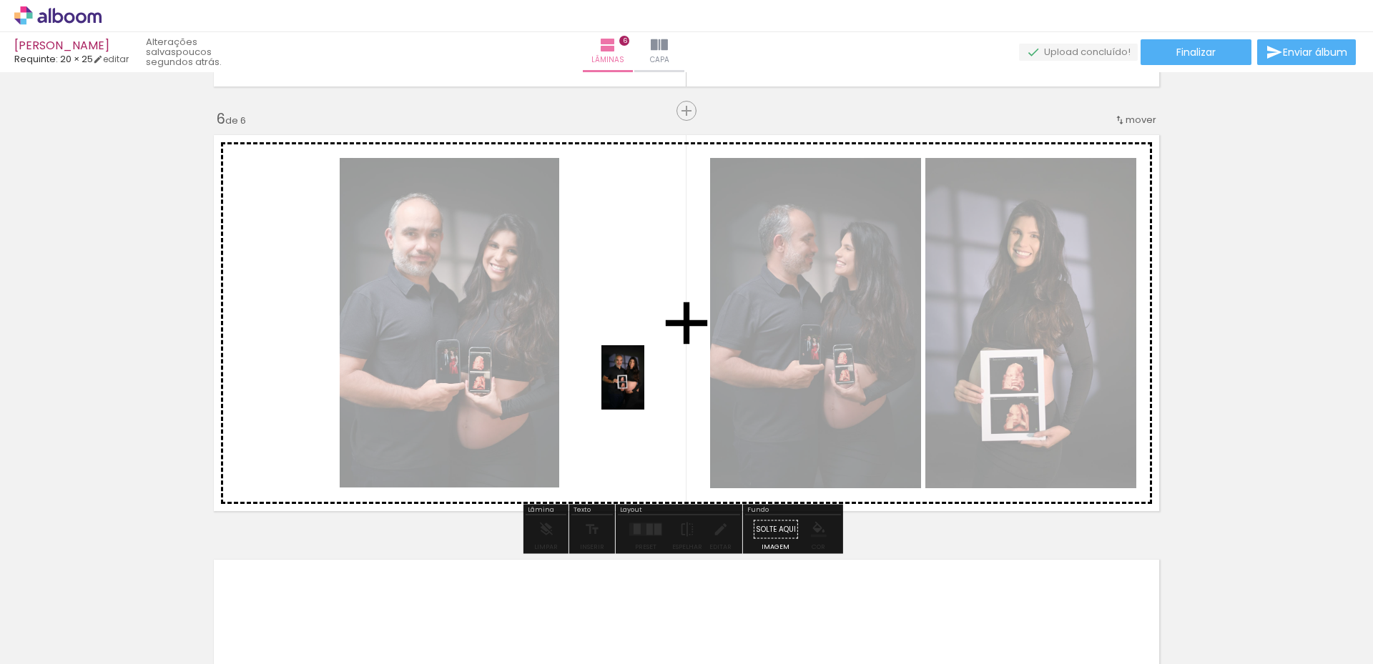
drag, startPoint x: 1016, startPoint y: 616, endPoint x: 644, endPoint y: 388, distance: 435.3
click at [644, 388] on quentale-workspace at bounding box center [686, 332] width 1373 height 664
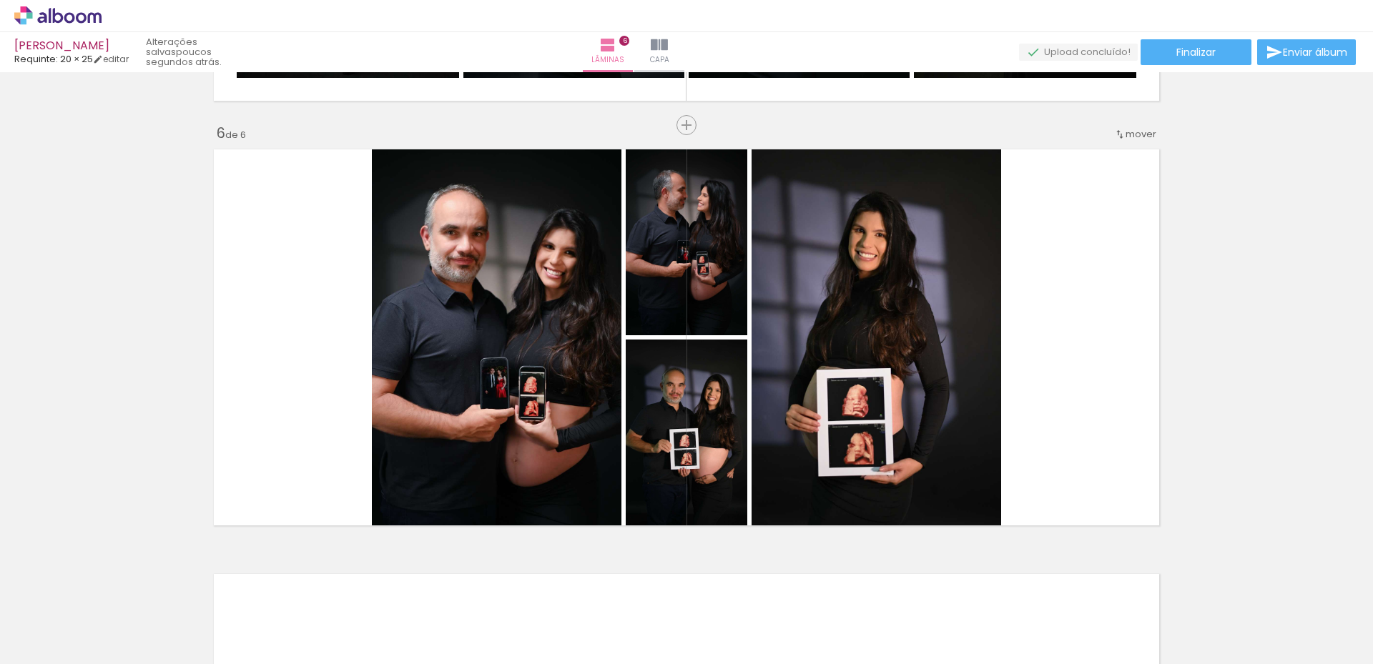
scroll to position [2074, 0]
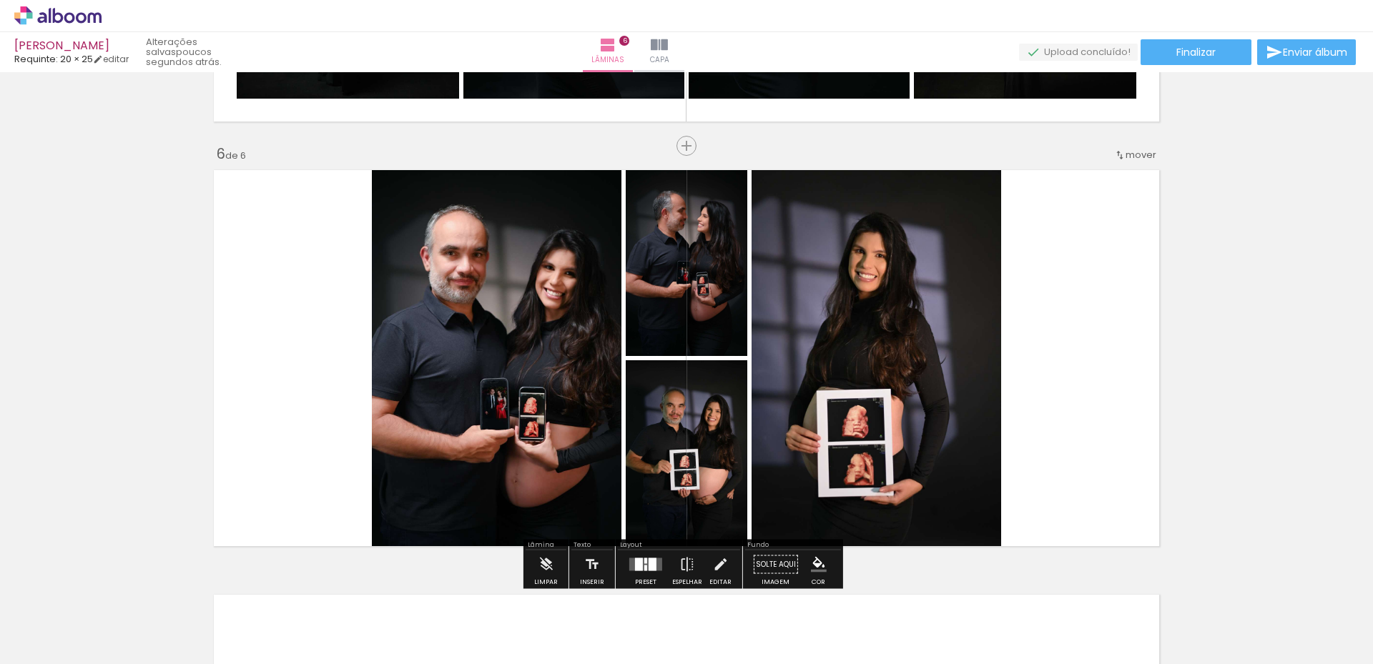
click at [652, 569] on div at bounding box center [653, 565] width 8 height 13
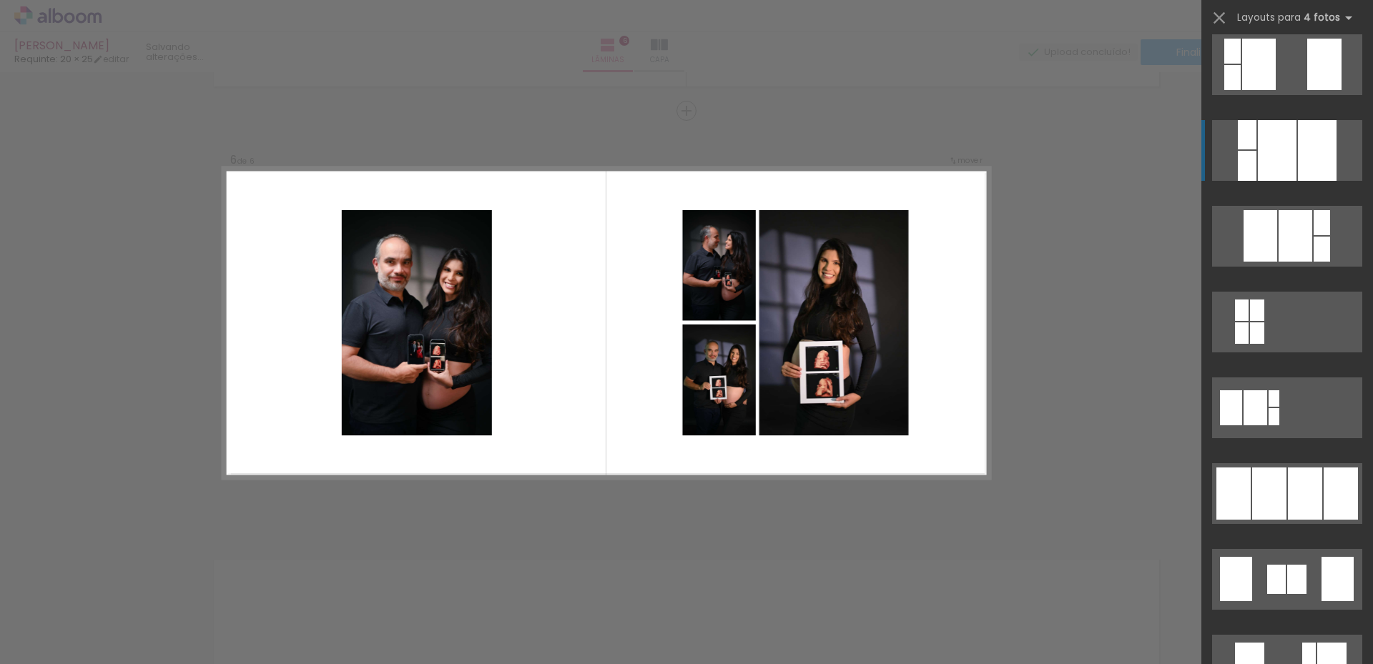
scroll to position [787, 0]
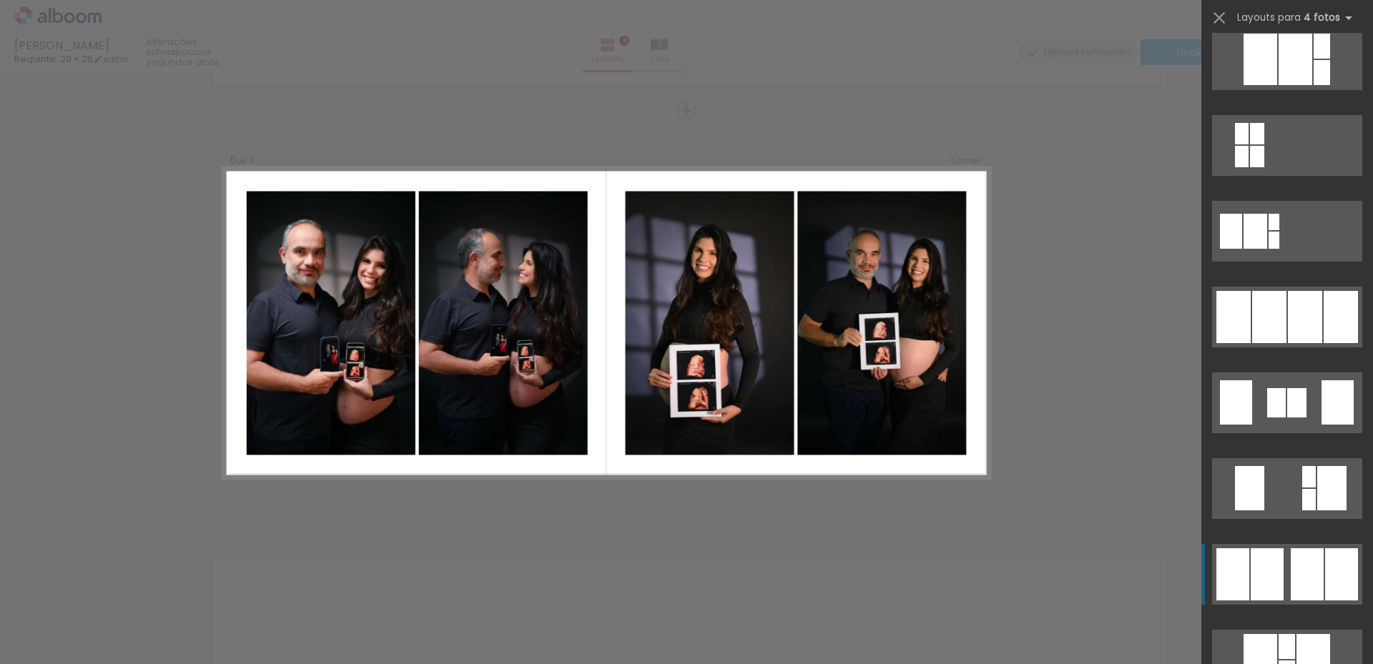
click at [1313, 583] on div at bounding box center [1307, 575] width 33 height 52
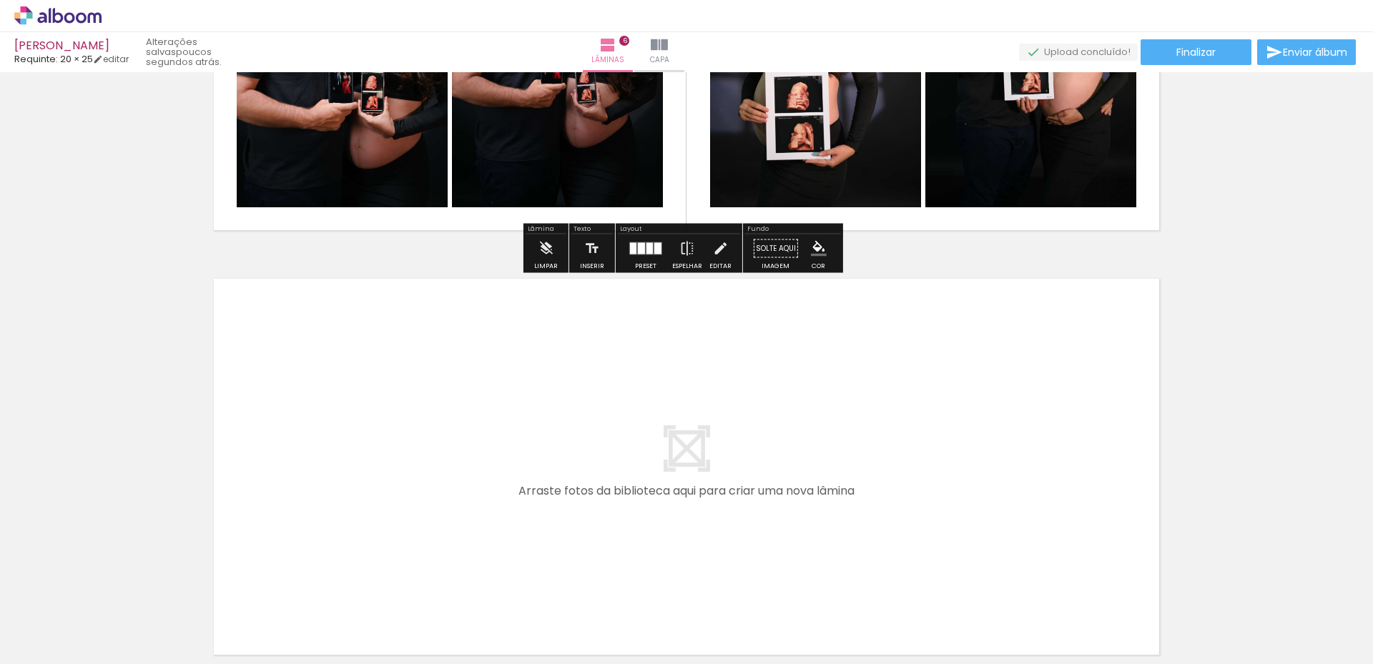
scroll to position [2395, 0]
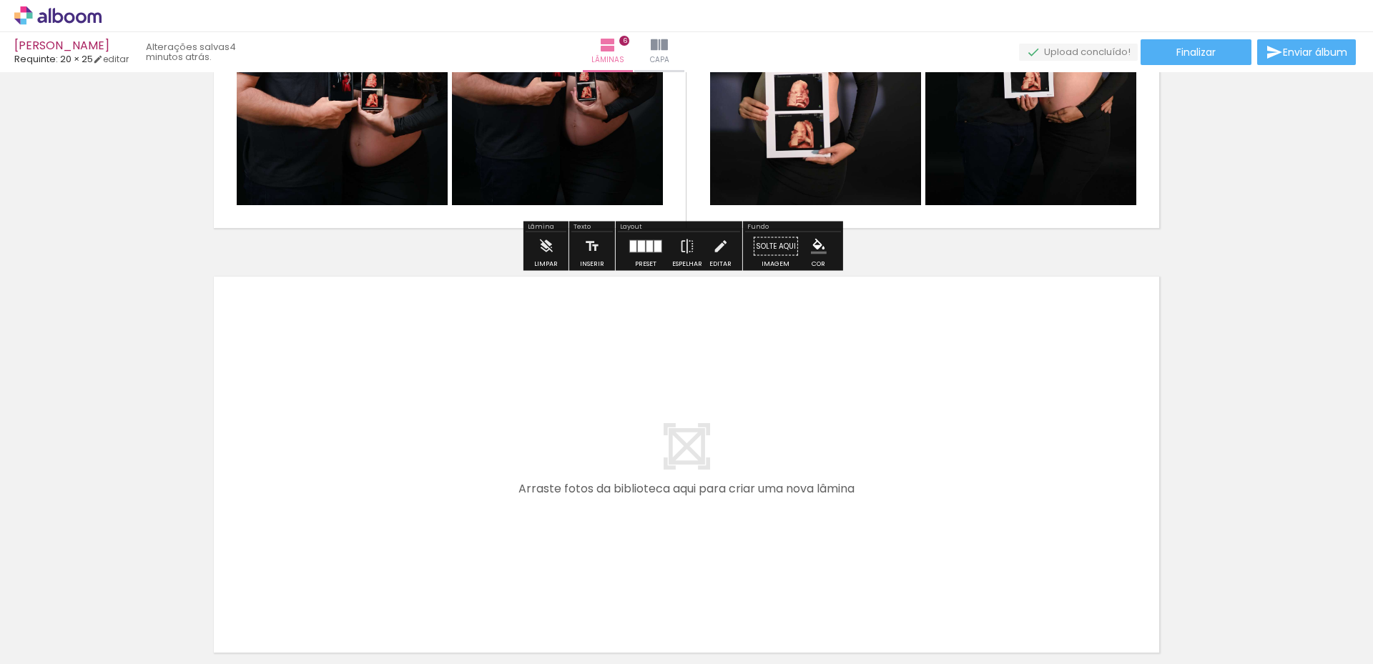
scroll to position [2467, 0]
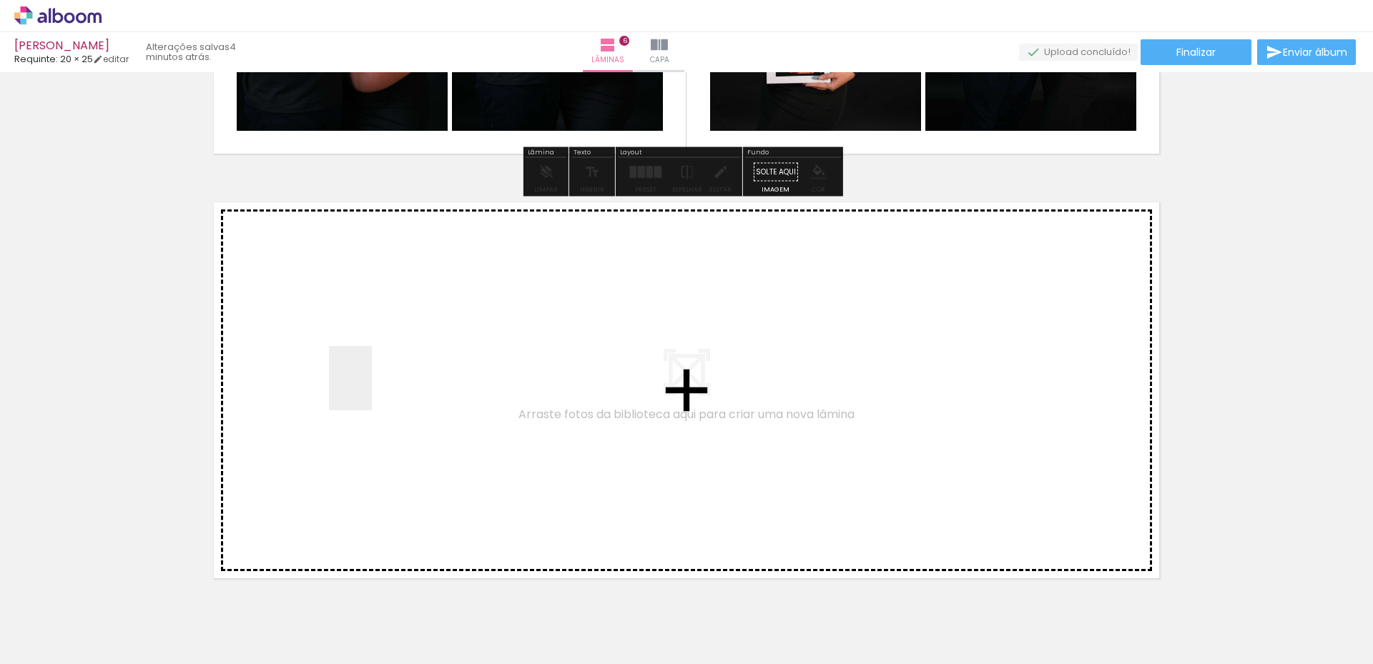
drag, startPoint x: 496, startPoint y: 618, endPoint x: 372, endPoint y: 389, distance: 260.5
click at [372, 389] on quentale-workspace at bounding box center [686, 332] width 1373 height 664
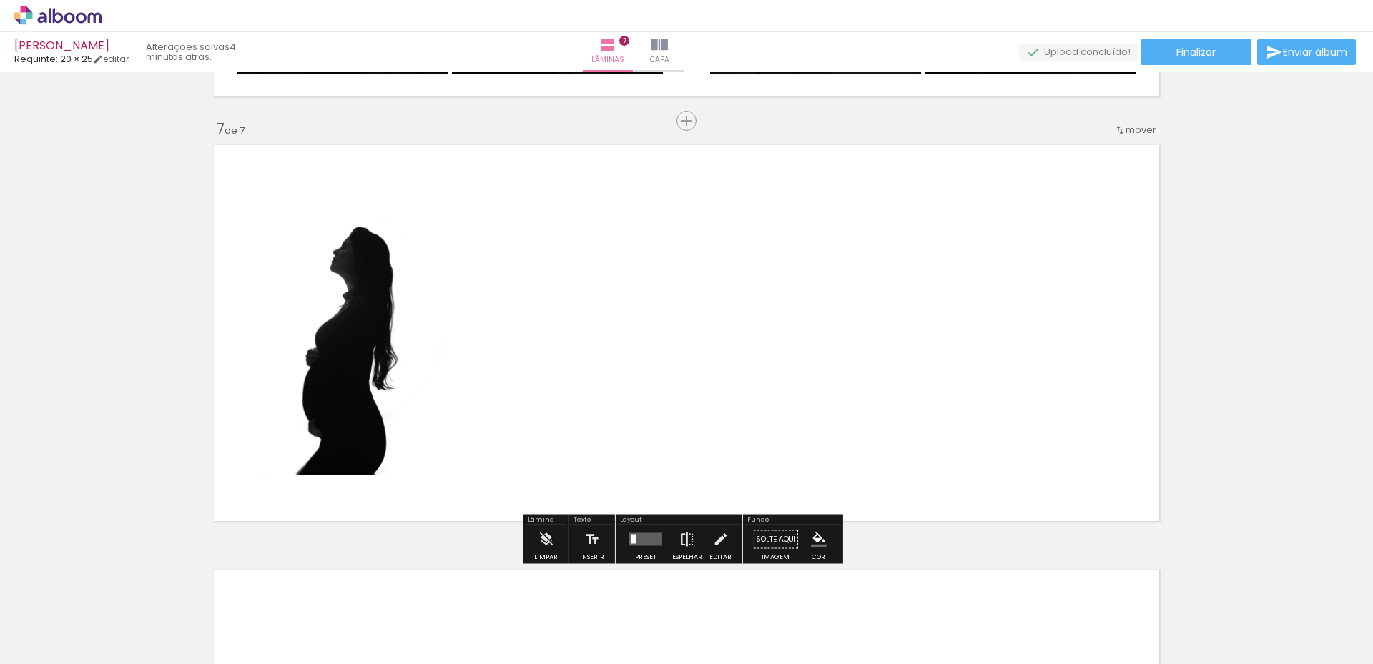
scroll to position [2534, 0]
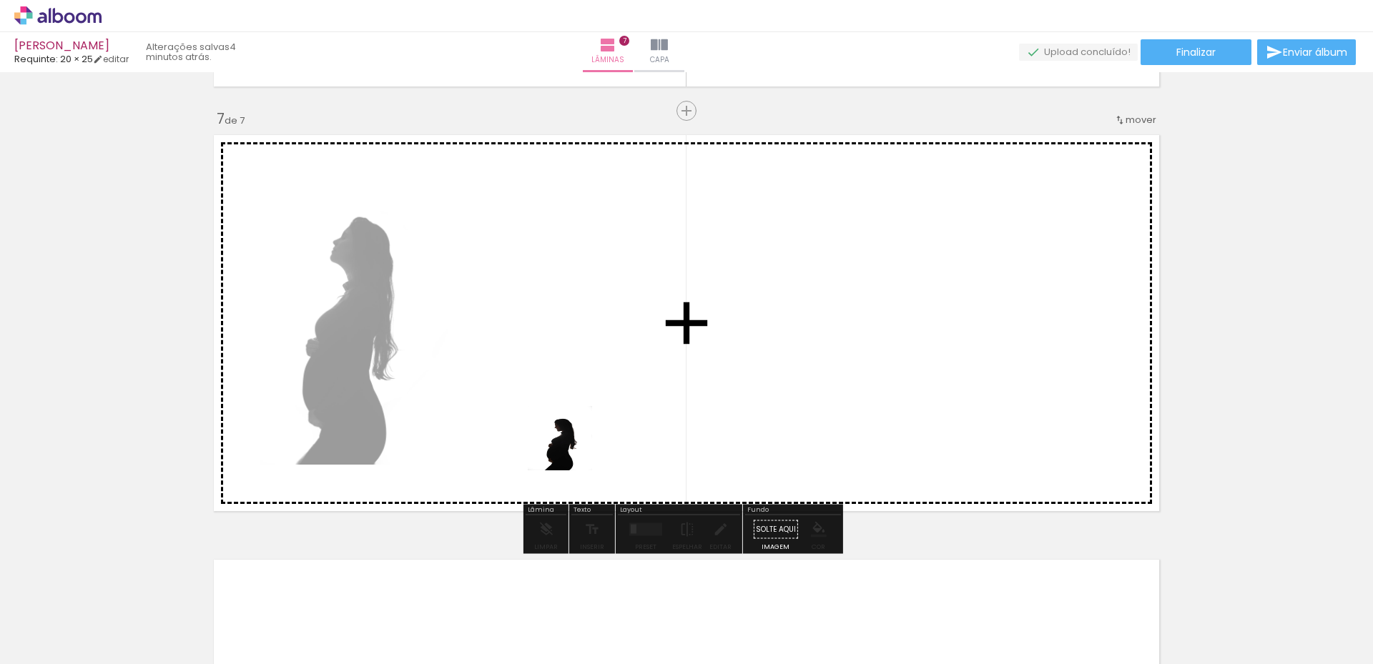
drag, startPoint x: 566, startPoint y: 629, endPoint x: 572, endPoint y: 441, distance: 188.9
click at [572, 441] on quentale-workspace at bounding box center [686, 332] width 1373 height 664
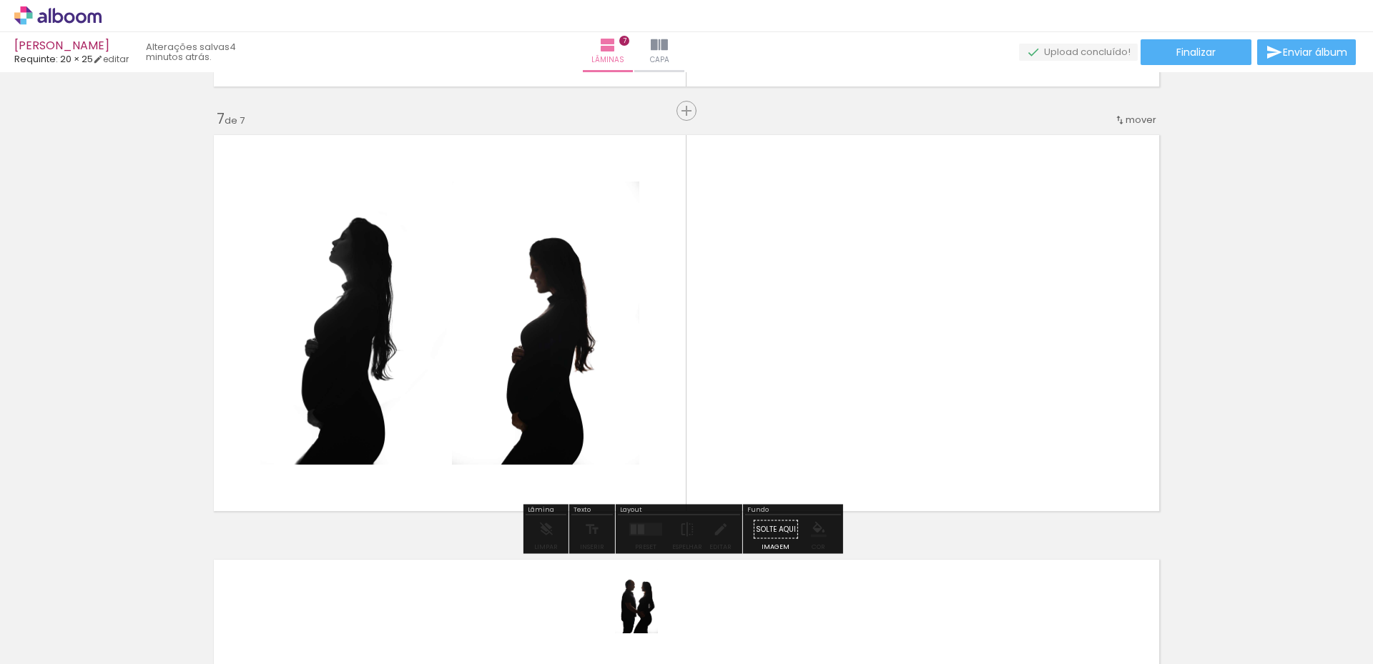
drag, startPoint x: 651, startPoint y: 623, endPoint x: 658, endPoint y: 612, distance: 12.5
click at [658, 612] on div at bounding box center [641, 616] width 47 height 71
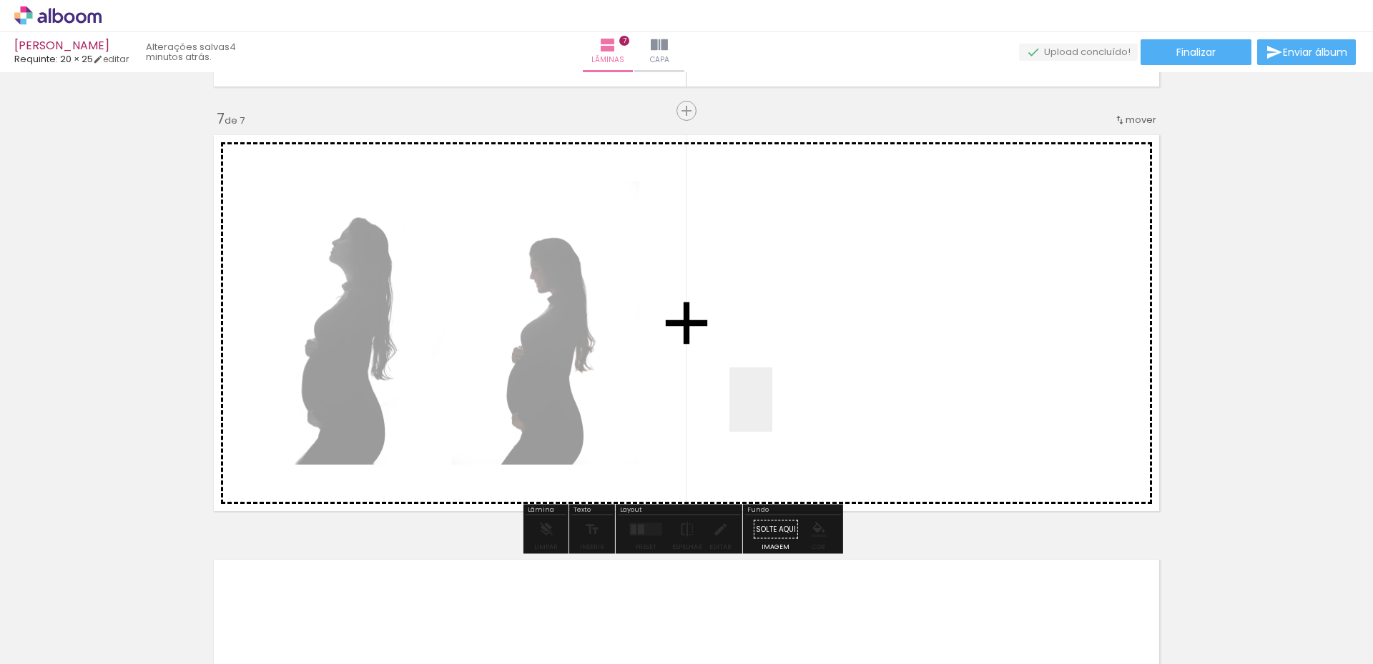
drag, startPoint x: 735, startPoint y: 632, endPoint x: 775, endPoint y: 400, distance: 235.8
click at [775, 400] on quentale-workspace at bounding box center [686, 332] width 1373 height 664
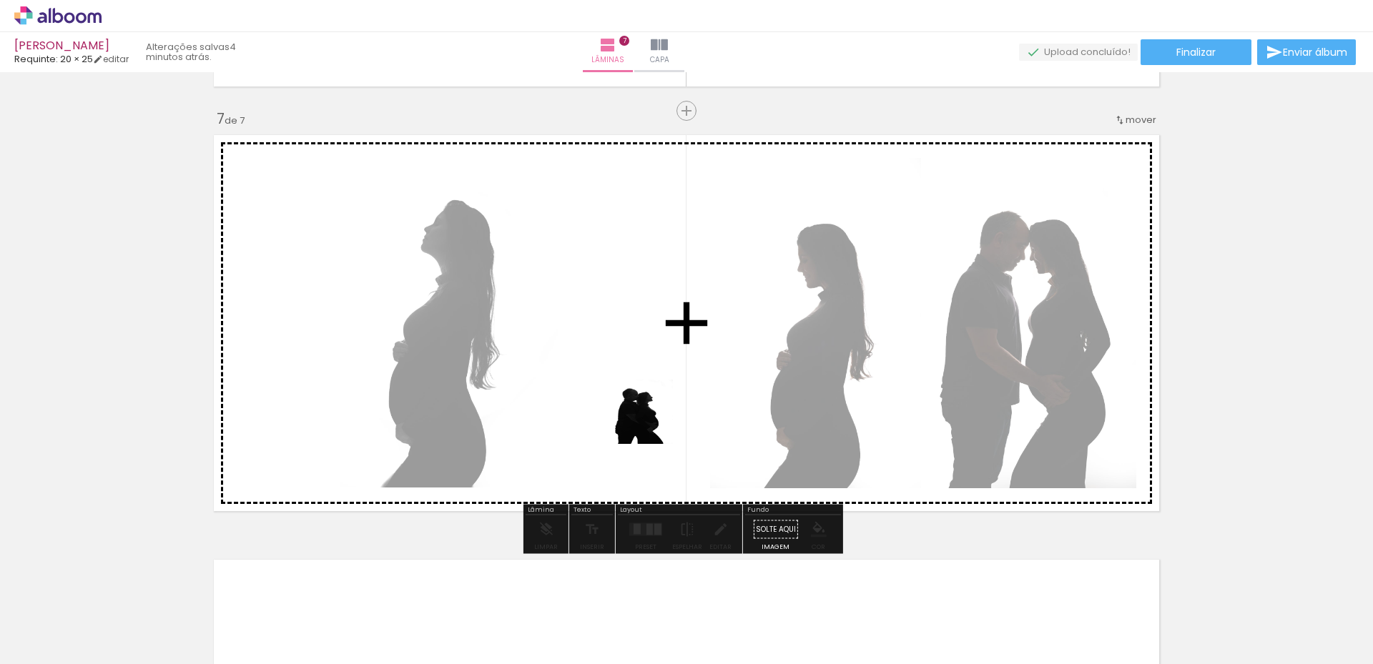
drag, startPoint x: 746, startPoint y: 540, endPoint x: 651, endPoint y: 421, distance: 151.7
click at [651, 421] on quentale-workspace at bounding box center [686, 332] width 1373 height 664
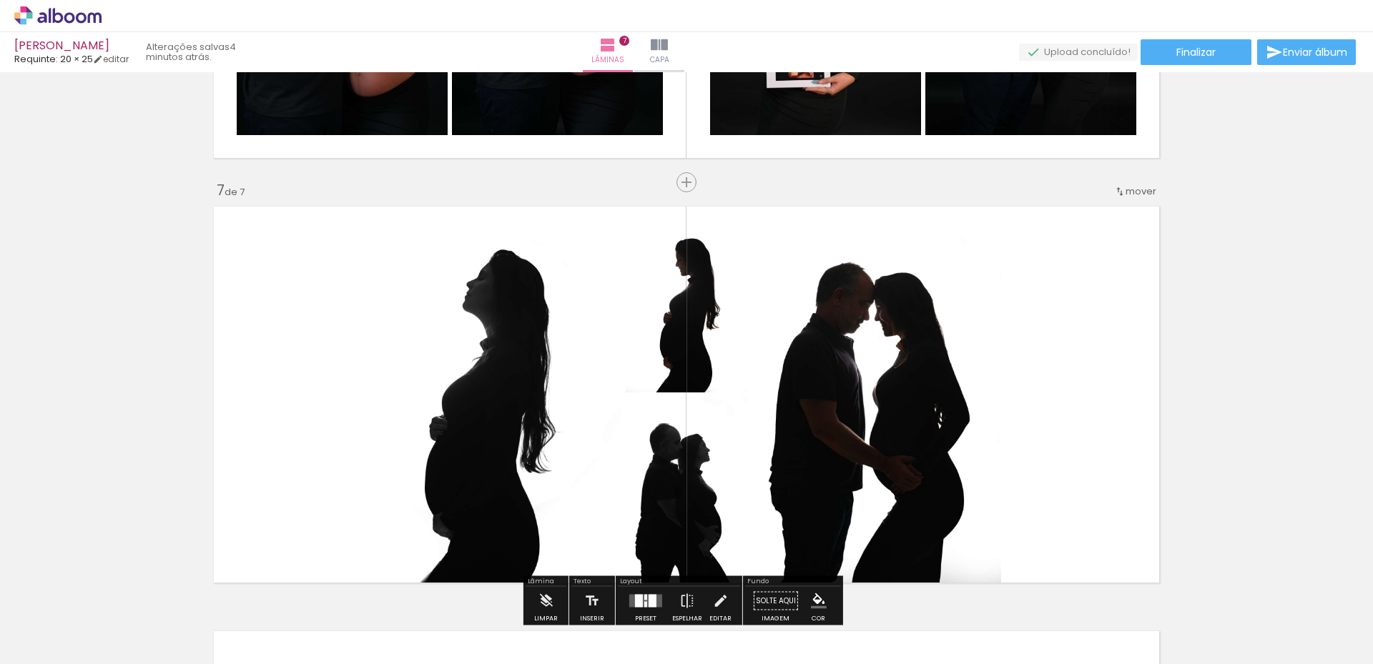
scroll to position [2748, 0]
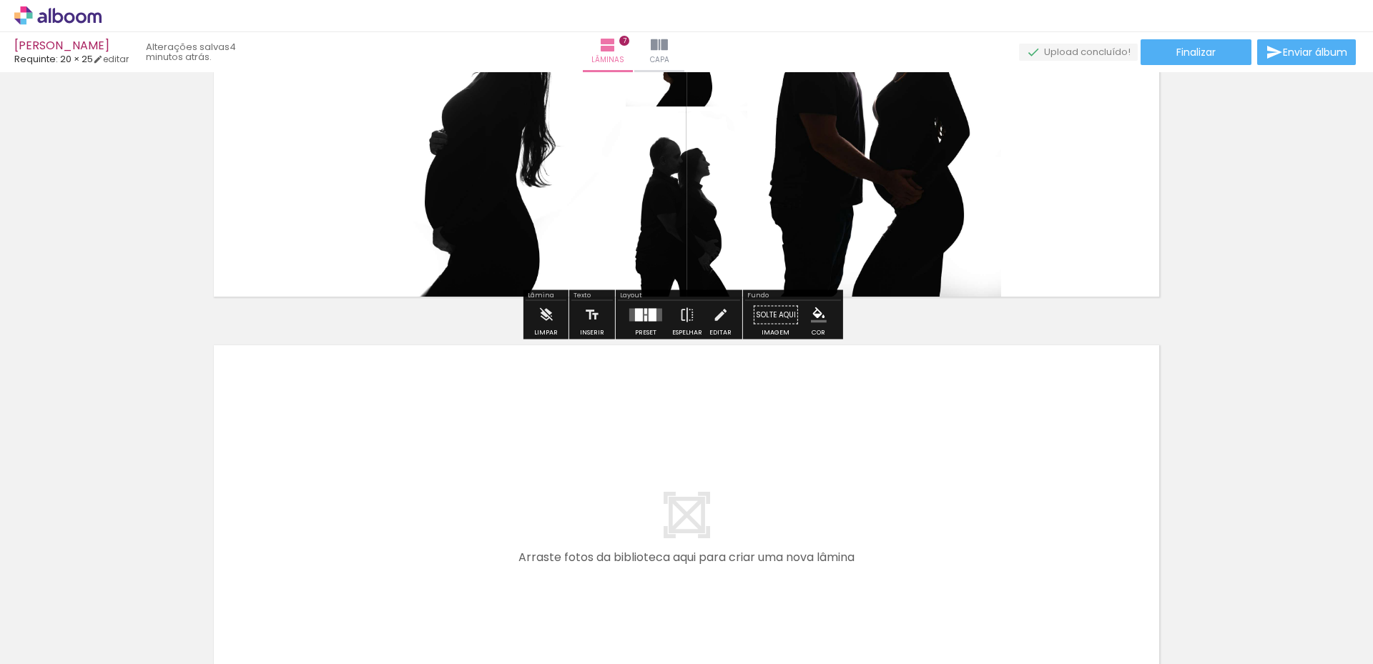
click at [815, 315] on iron-icon "color picker" at bounding box center [819, 316] width 16 height 16
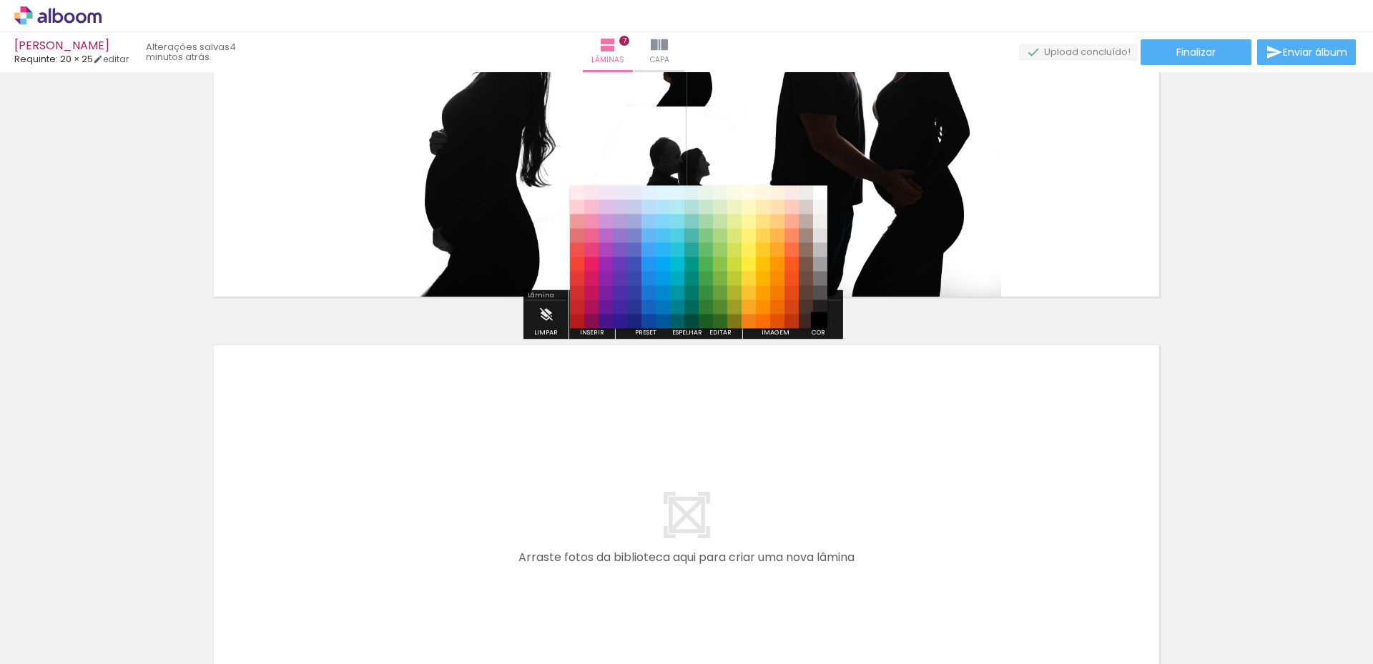
click at [826, 325] on paper-item "#000000" at bounding box center [820, 322] width 14 height 14
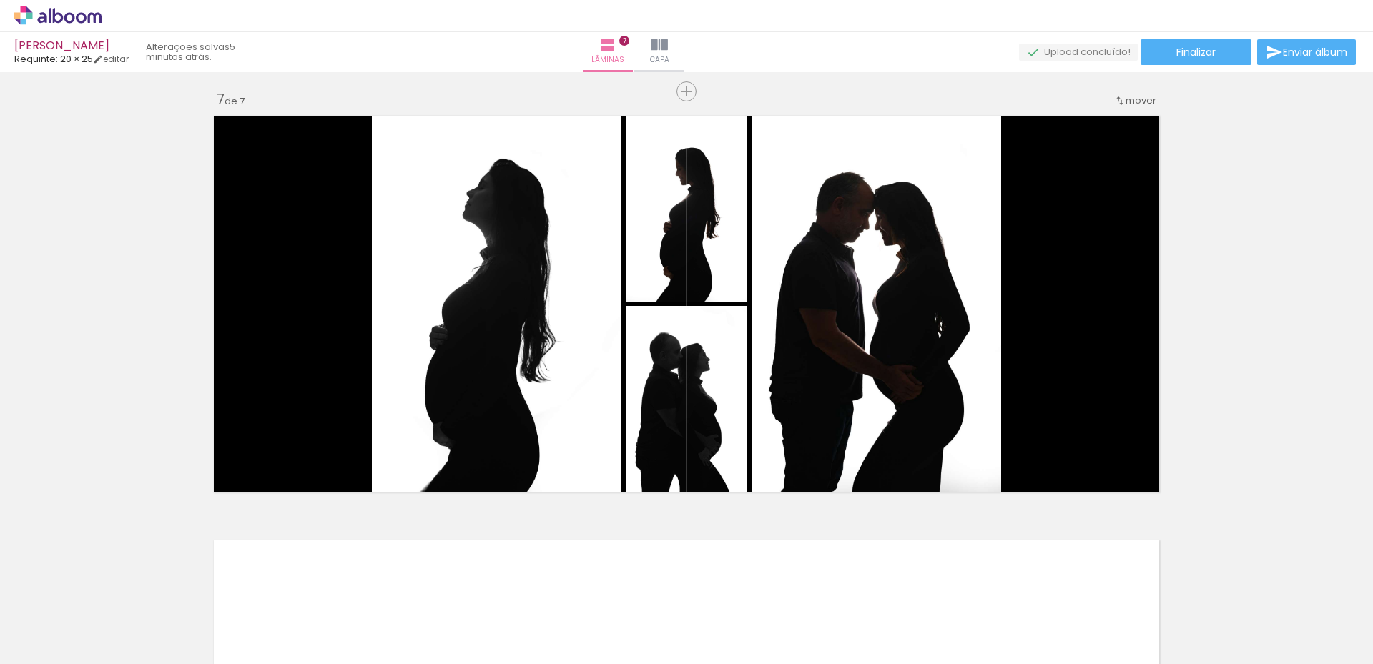
scroll to position [2534, 0]
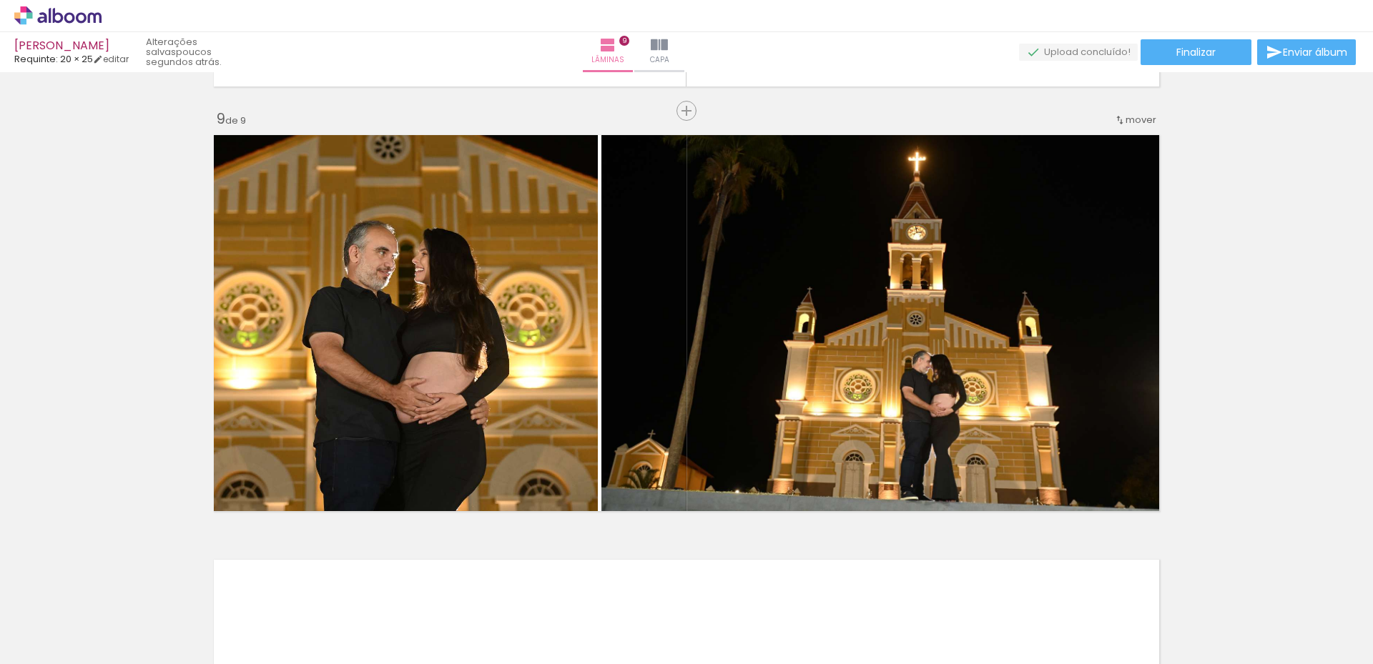
scroll to position [0, 2193]
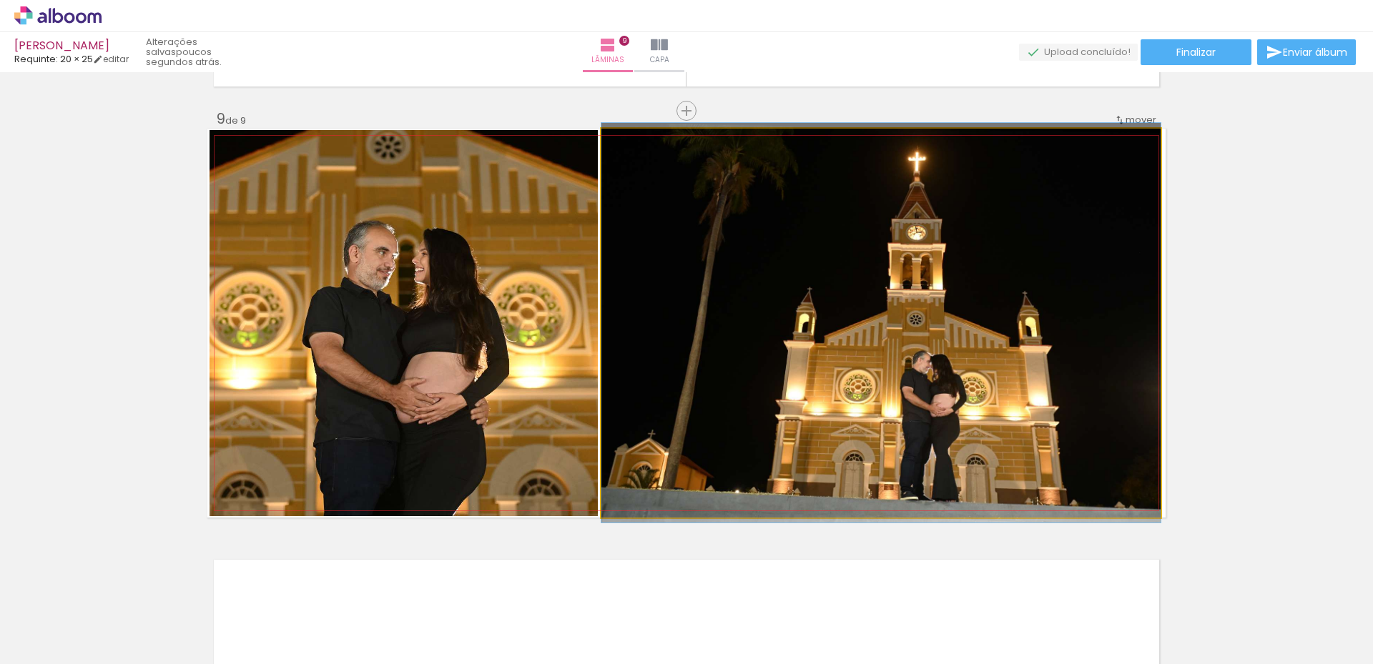
click at [667, 320] on quentale-photo at bounding box center [880, 323] width 559 height 389
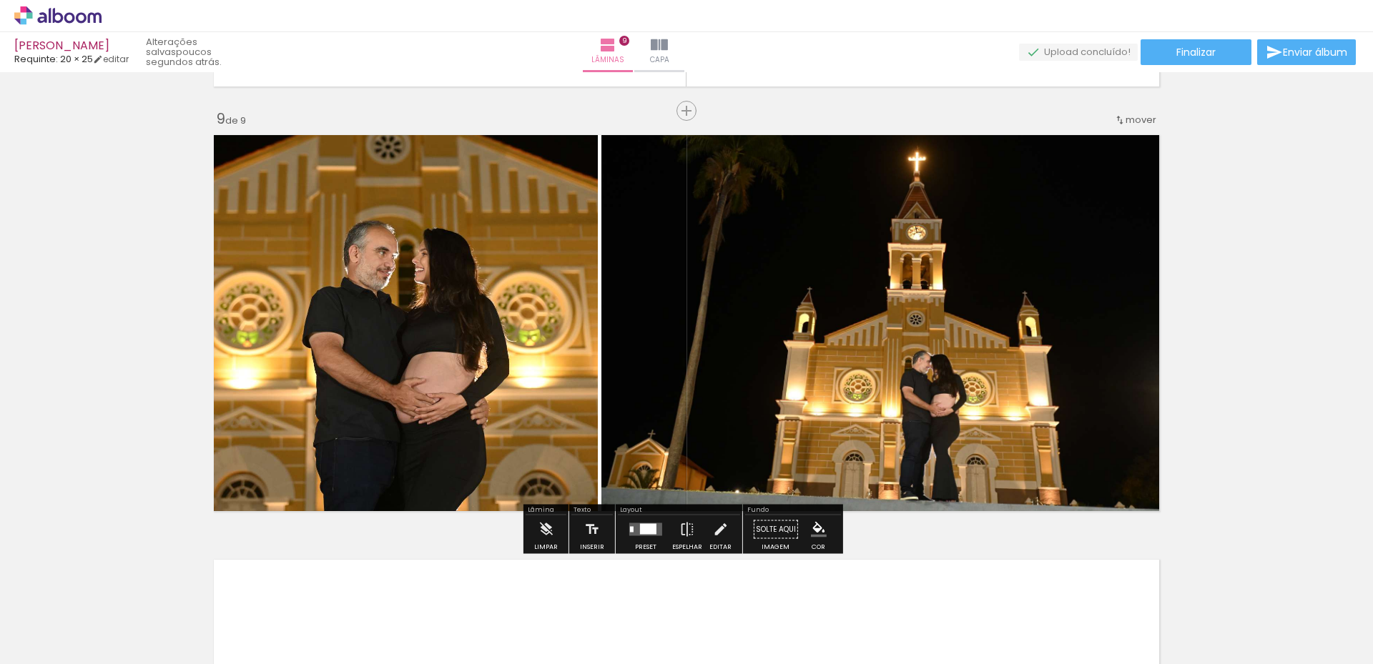
click at [630, 339] on quentale-photo at bounding box center [880, 323] width 559 height 389
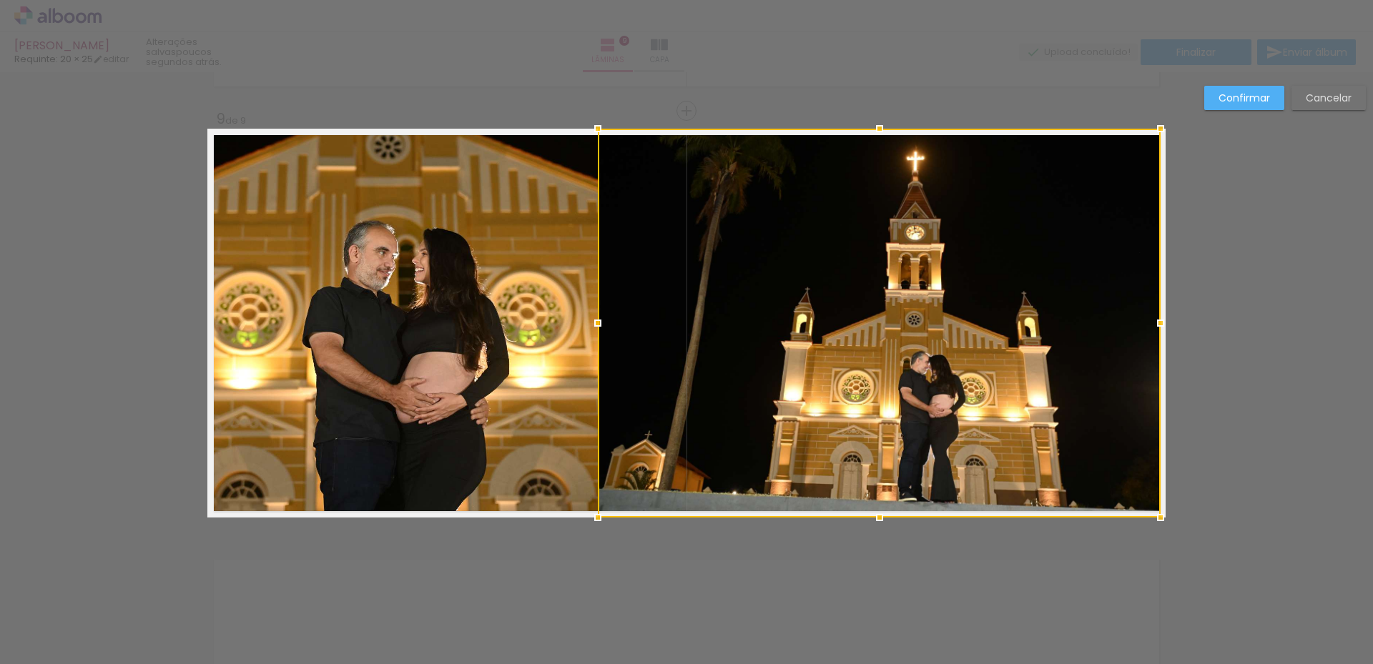
drag, startPoint x: 601, startPoint y: 325, endPoint x: 593, endPoint y: 325, distance: 7.9
click at [593, 325] on div at bounding box center [598, 323] width 29 height 29
click at [887, 224] on div at bounding box center [879, 323] width 563 height 389
drag, startPoint x: 1164, startPoint y: 125, endPoint x: 1168, endPoint y: 116, distance: 10.0
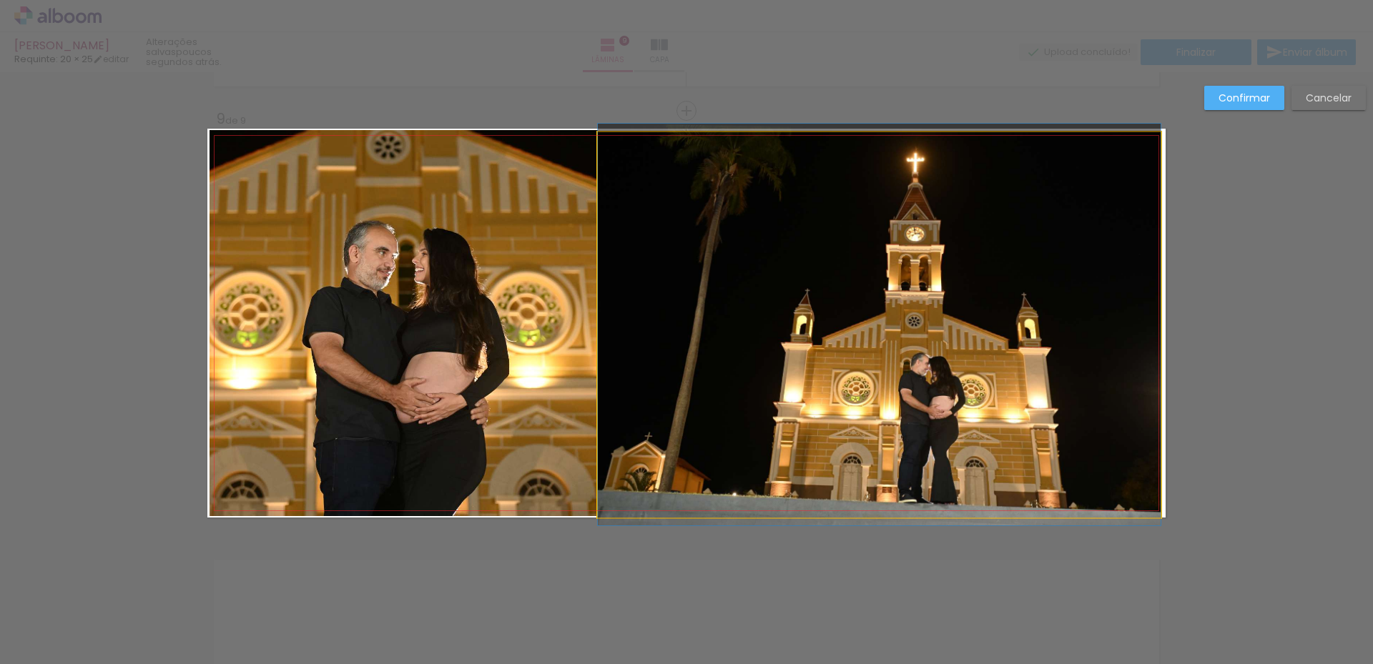
click at [1139, 157] on quentale-photo at bounding box center [879, 324] width 563 height 385
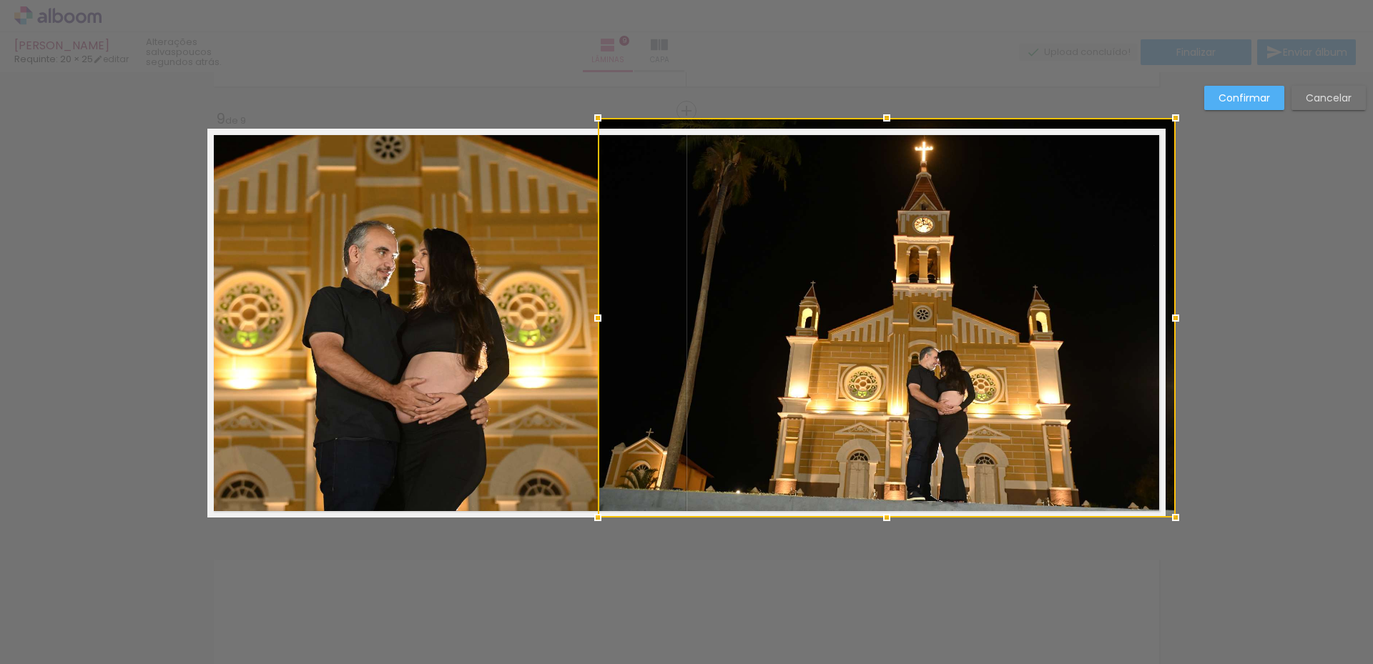
drag, startPoint x: 1154, startPoint y: 130, endPoint x: 1165, endPoint y: 123, distance: 13.5
click at [1165, 123] on div at bounding box center [1175, 118] width 29 height 29
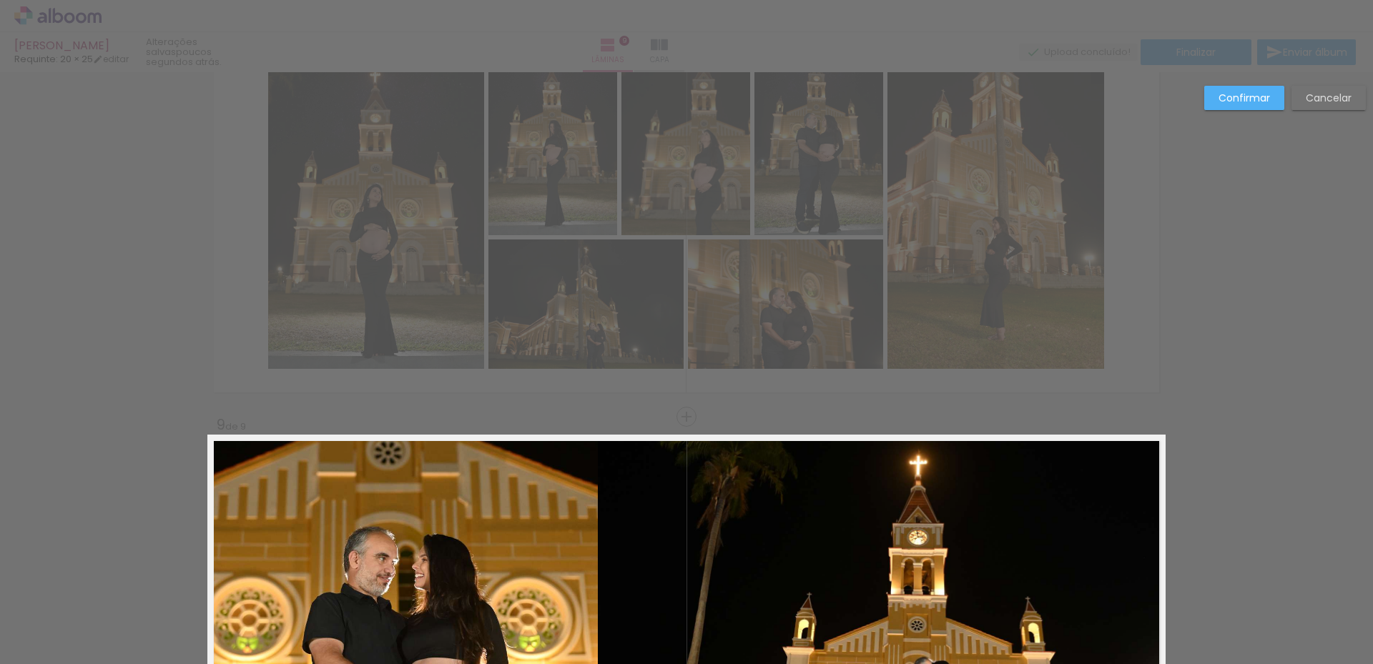
scroll to position [3026, 0]
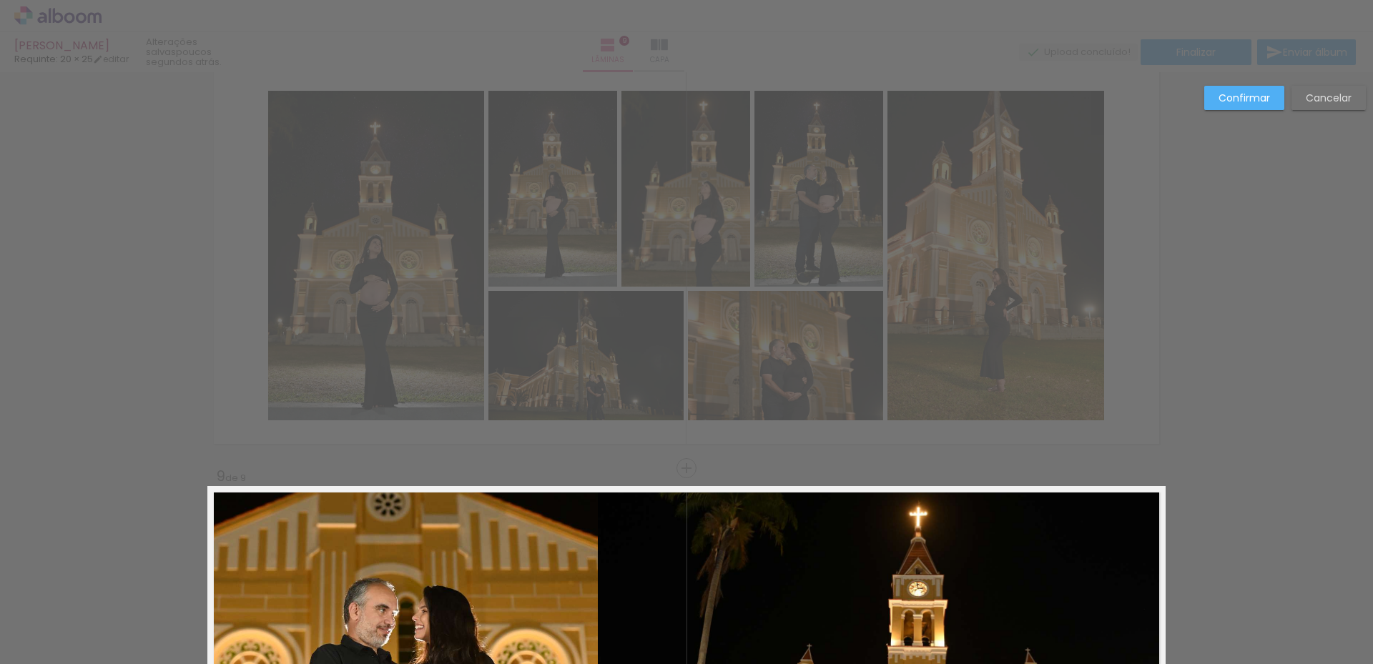
click at [0, 0] on slot "Confirmar" at bounding box center [0, 0] width 0 height 0
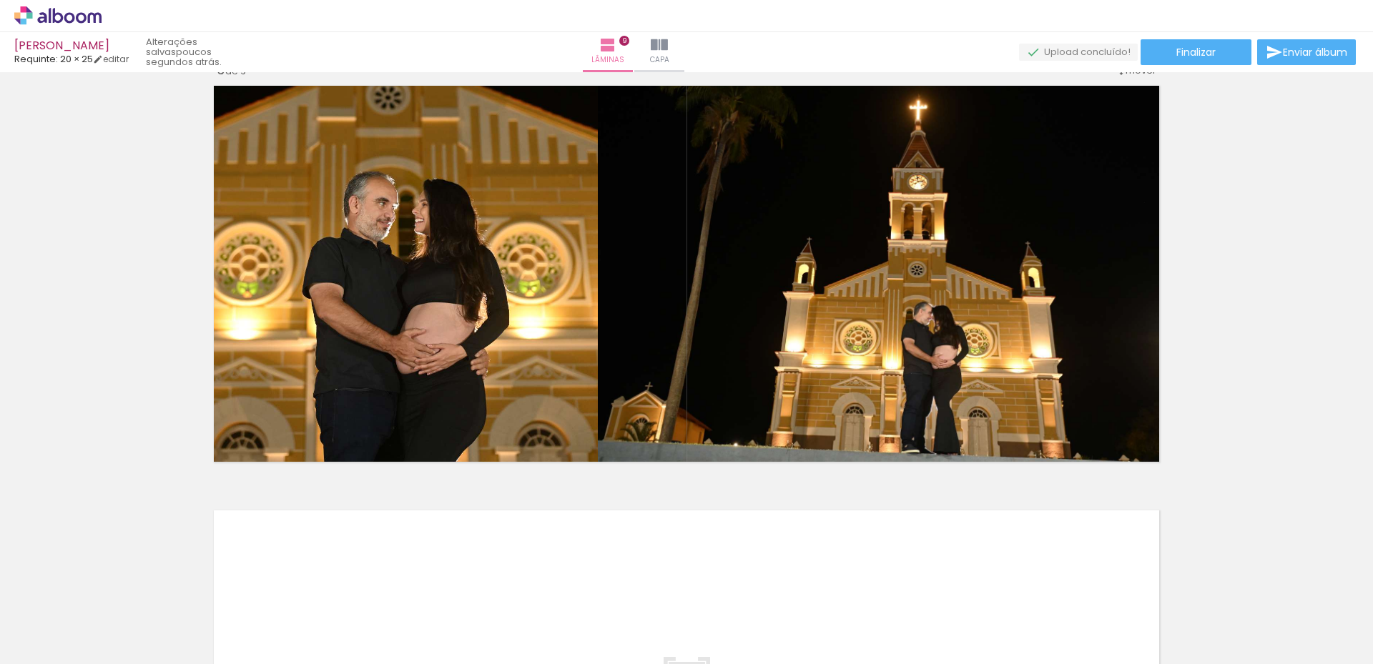
scroll to position [3075, 0]
